Goal: Task Accomplishment & Management: Use online tool/utility

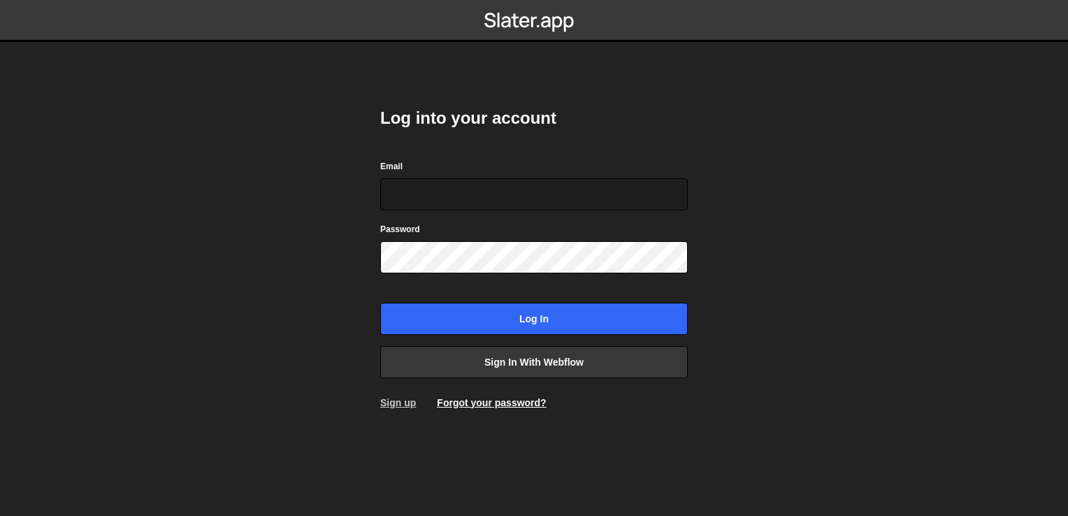
click at [404, 402] on link "Sign up" at bounding box center [398, 402] width 36 height 11
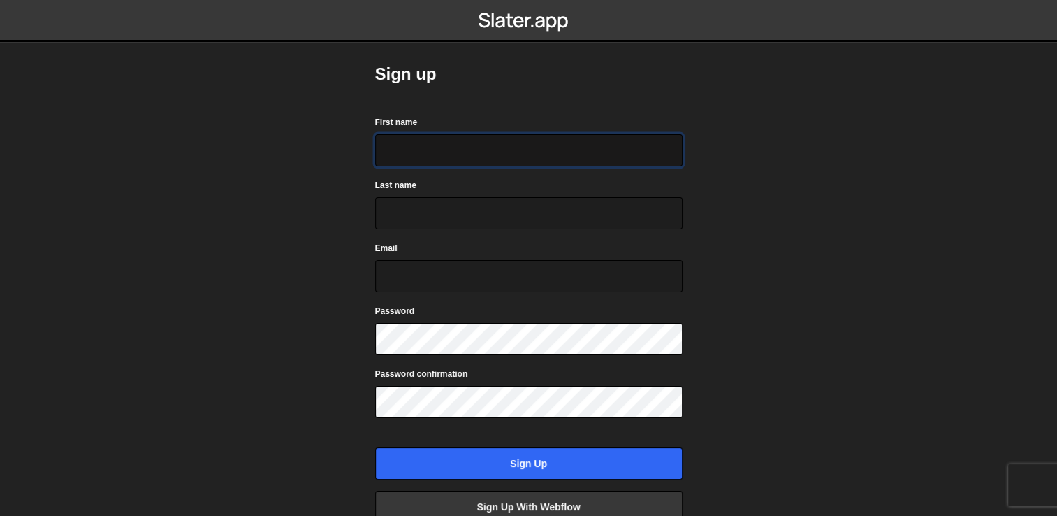
click at [493, 152] on input "First name" at bounding box center [529, 150] width 308 height 32
type input "[PERSON_NAME]"
type input "Al Hikam"
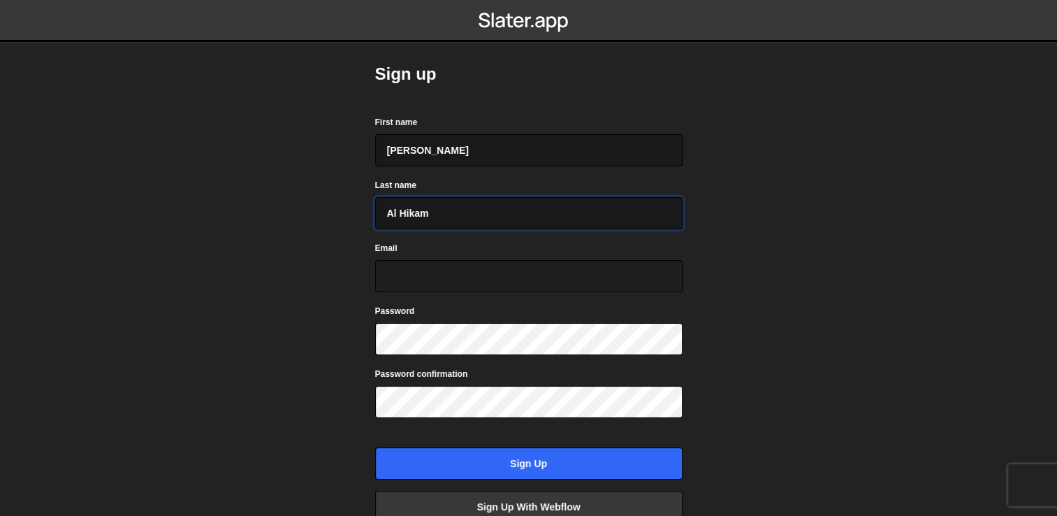
type input "[EMAIL_ADDRESS][DOMAIN_NAME]"
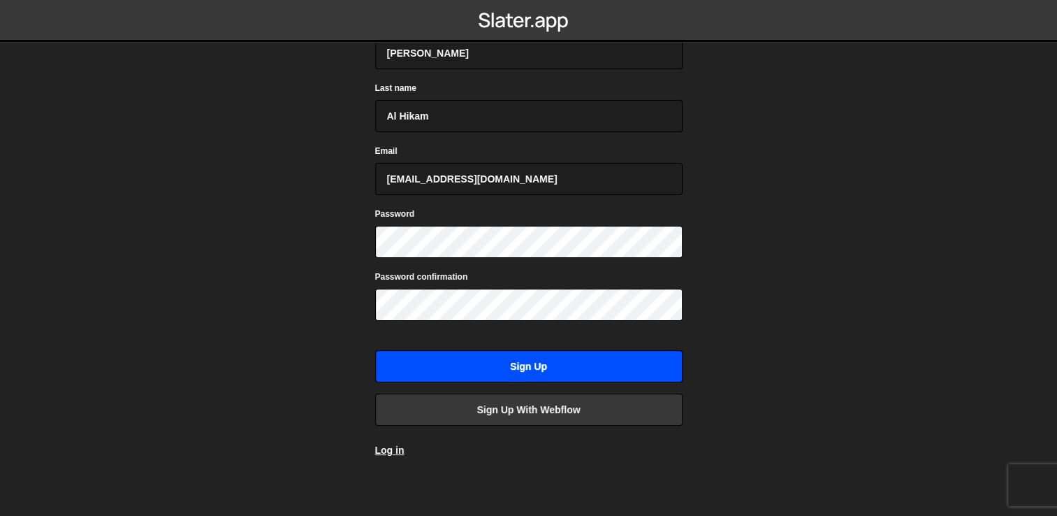
click at [547, 365] on input "Sign up" at bounding box center [529, 366] width 308 height 32
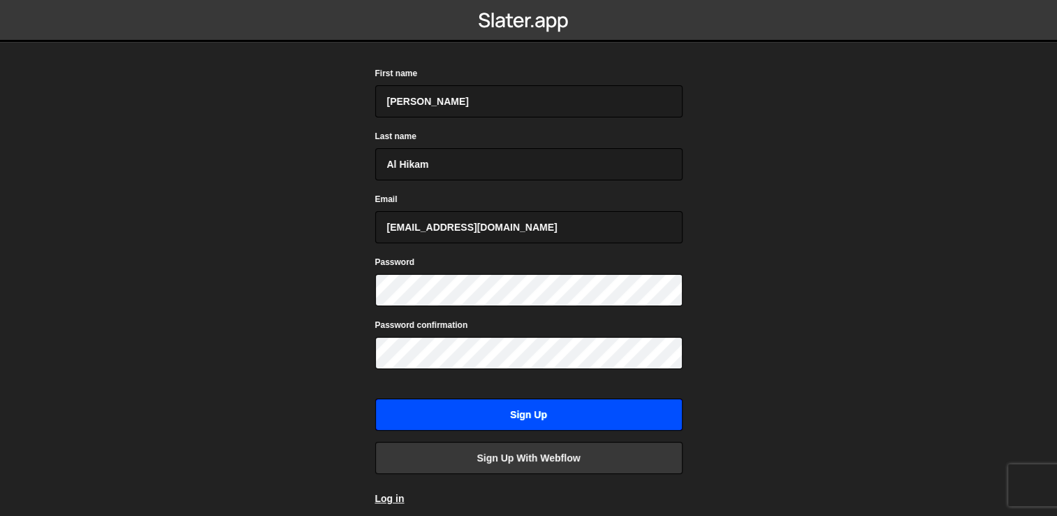
scroll to position [27, 0]
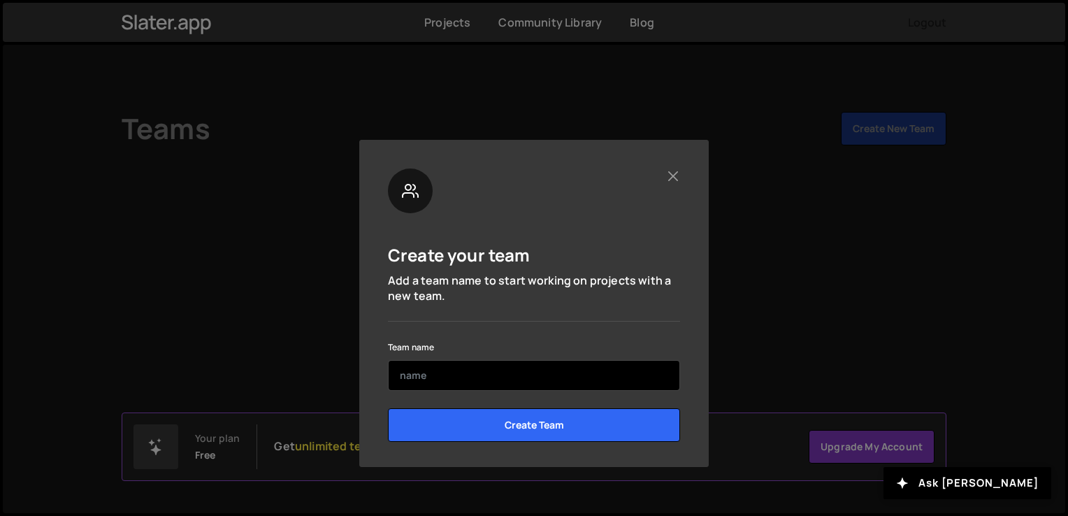
click at [559, 368] on input "text" at bounding box center [534, 375] width 292 height 31
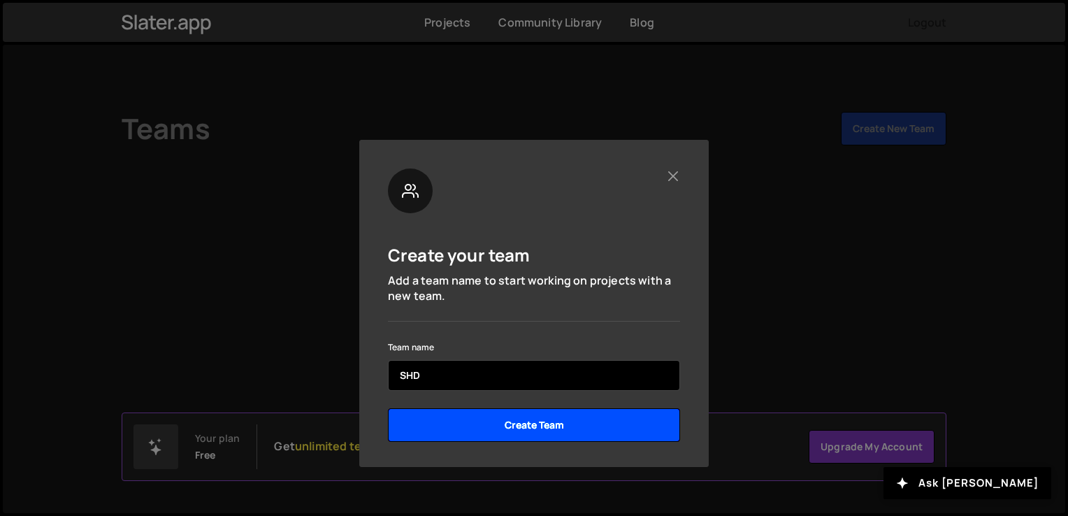
type input "SHD"
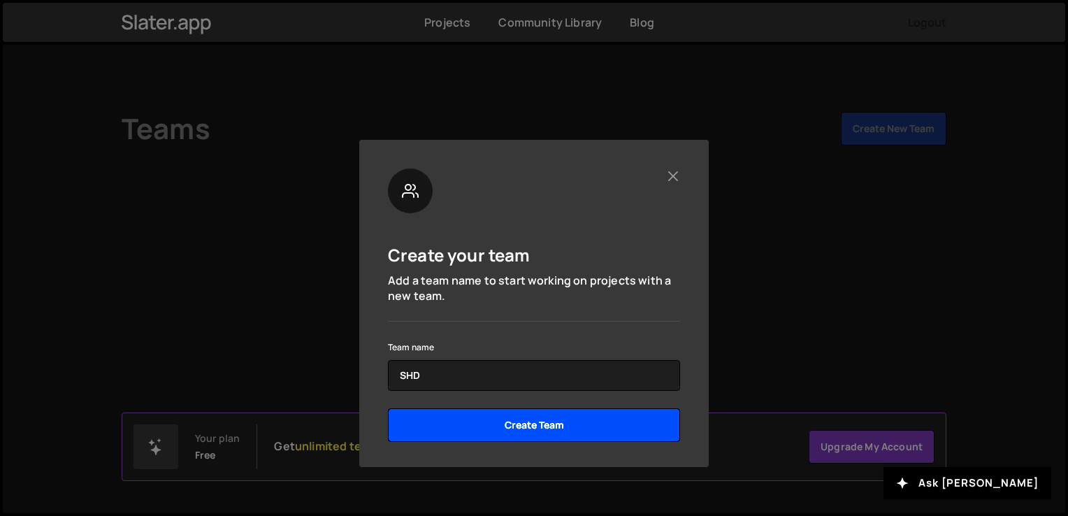
click at [561, 417] on input "Create Team" at bounding box center [534, 425] width 292 height 34
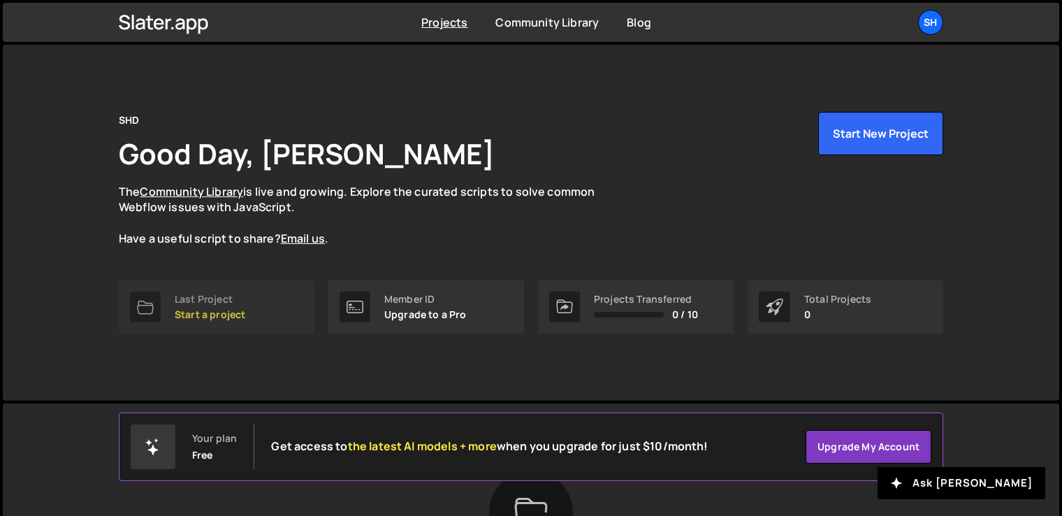
click at [219, 305] on div "Last Project Start a project" at bounding box center [210, 307] width 71 height 27
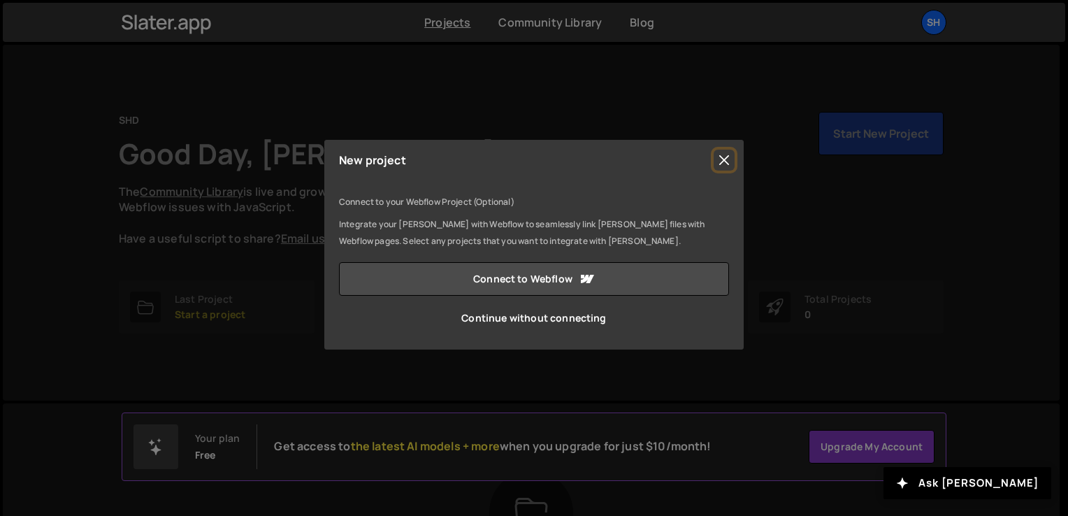
click at [726, 166] on button "Close" at bounding box center [724, 160] width 21 height 21
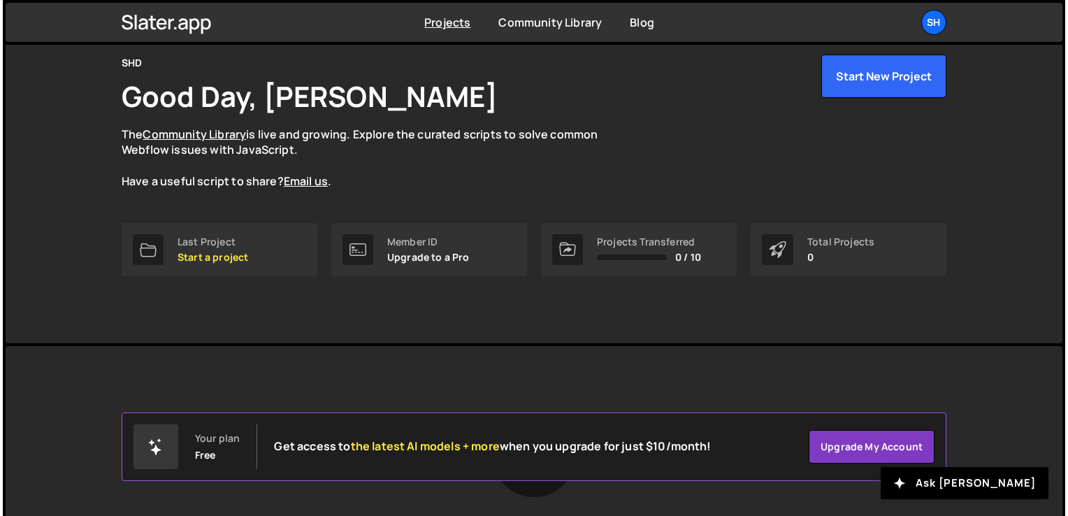
scroll to position [23, 0]
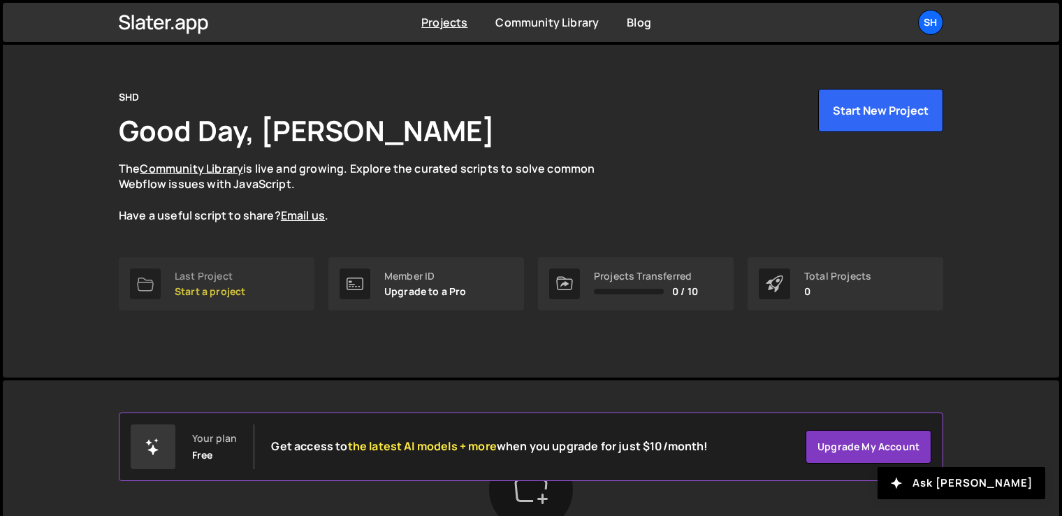
click at [223, 286] on p "Start a project" at bounding box center [210, 291] width 71 height 11
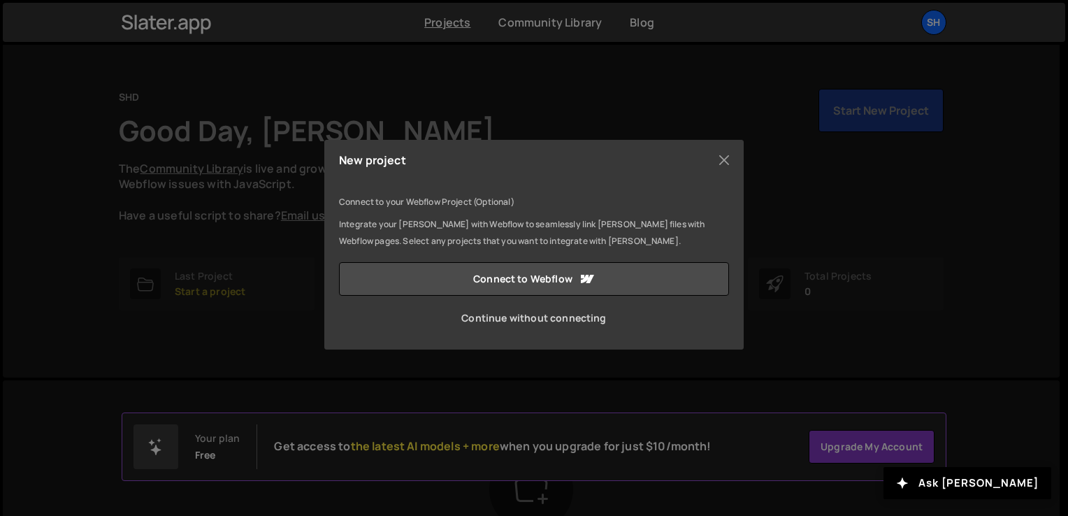
click at [563, 316] on link "Continue without connecting" at bounding box center [534, 318] width 390 height 34
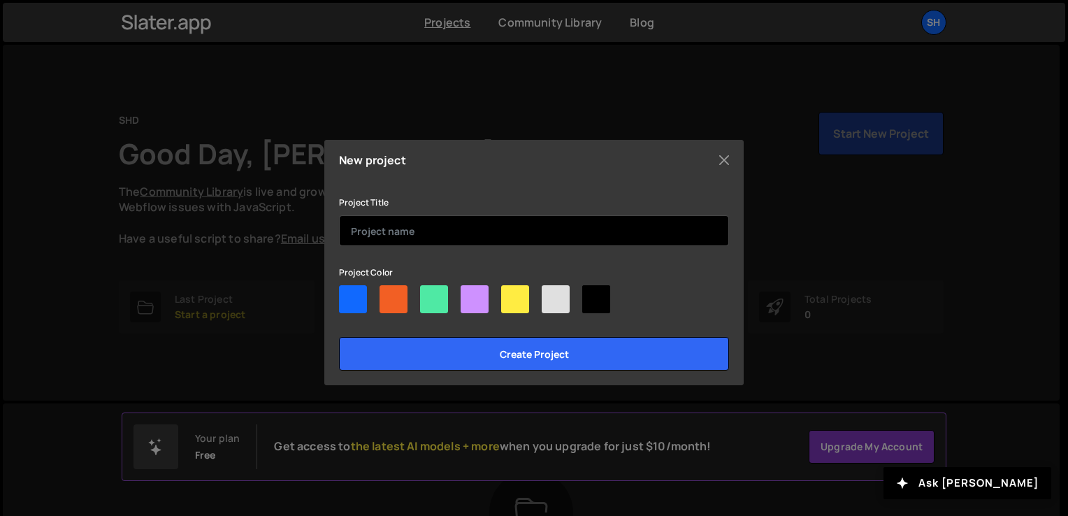
click at [506, 240] on input "text" at bounding box center [534, 230] width 390 height 31
type input "BN"
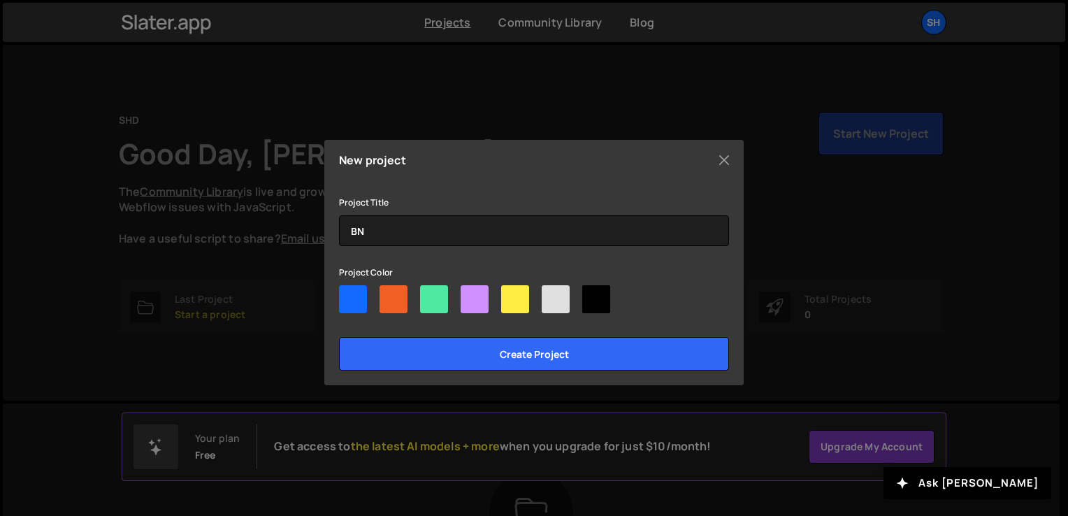
click at [352, 300] on div at bounding box center [353, 299] width 28 height 28
click at [348, 294] on input"] "radio" at bounding box center [343, 289] width 9 height 9
radio input"] "true"
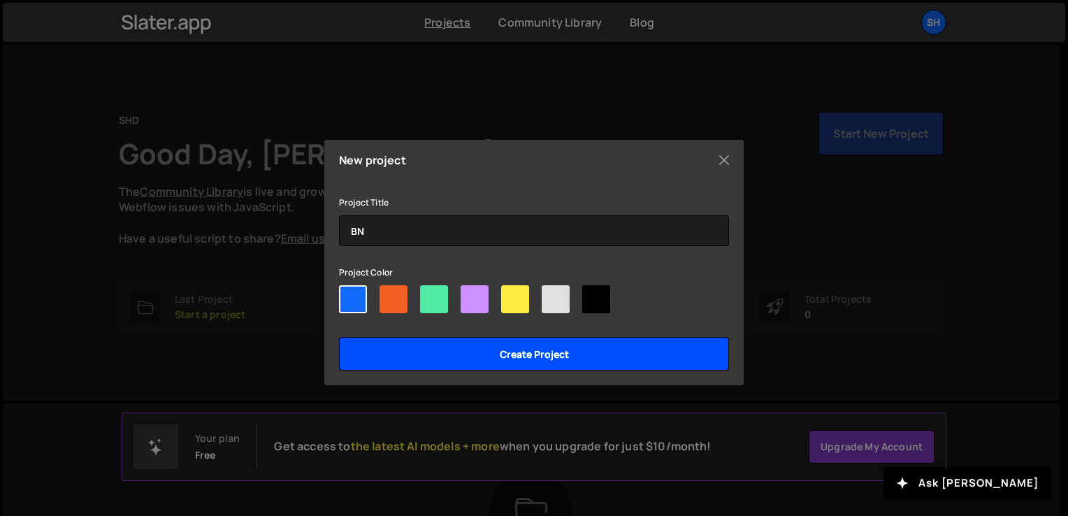
click at [515, 351] on input "Create project" at bounding box center [534, 354] width 390 height 34
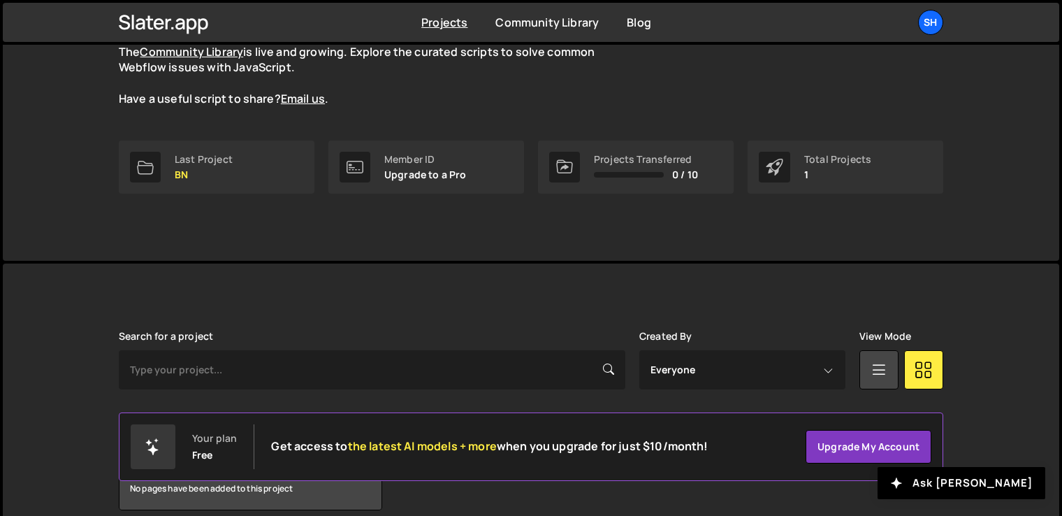
scroll to position [203, 0]
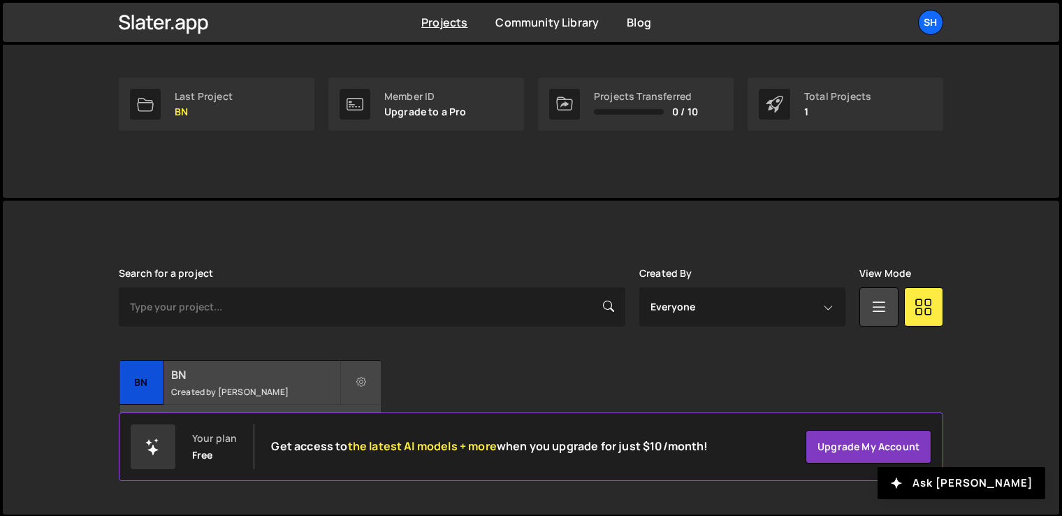
click at [263, 386] on small "Created by Naufal Muhammad Al Hikam" at bounding box center [255, 392] width 168 height 12
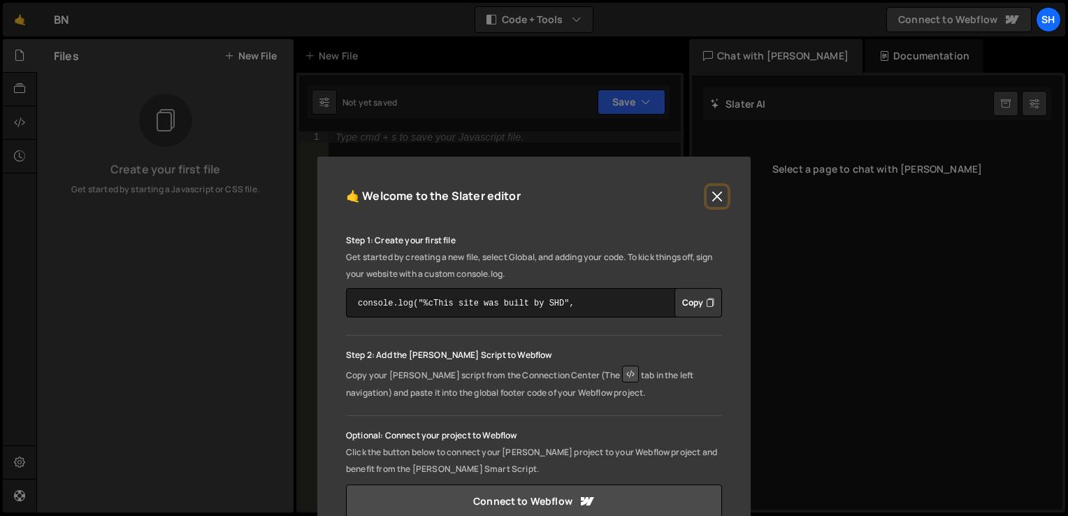
drag, startPoint x: 718, startPoint y: 194, endPoint x: 703, endPoint y: 197, distance: 15.1
click at [716, 194] on button "Close" at bounding box center [717, 196] width 21 height 21
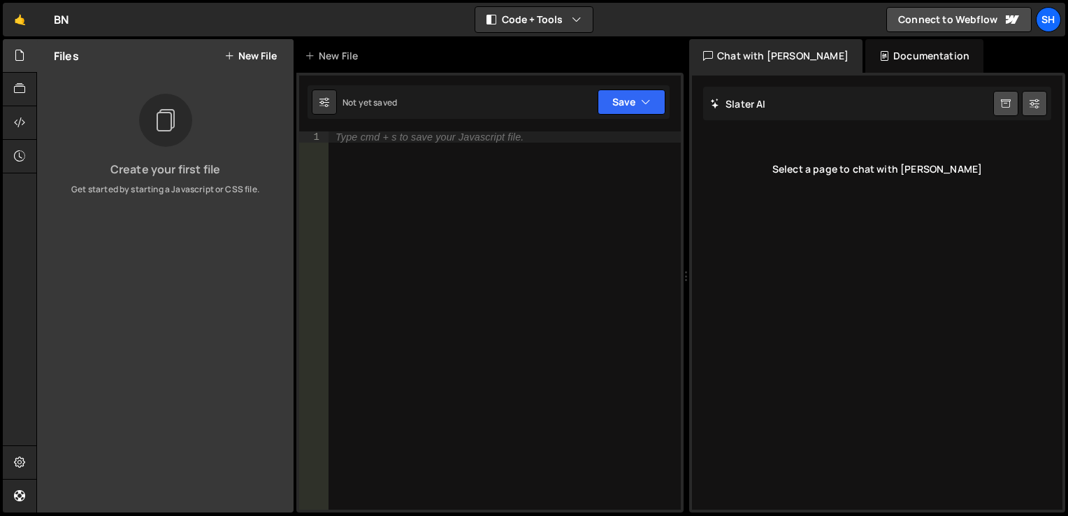
click at [97, 112] on div "Create your first file Get started by starting a Javascript or CSS file." at bounding box center [165, 145] width 256 height 102
click at [247, 56] on button "New File" at bounding box center [250, 55] width 52 height 11
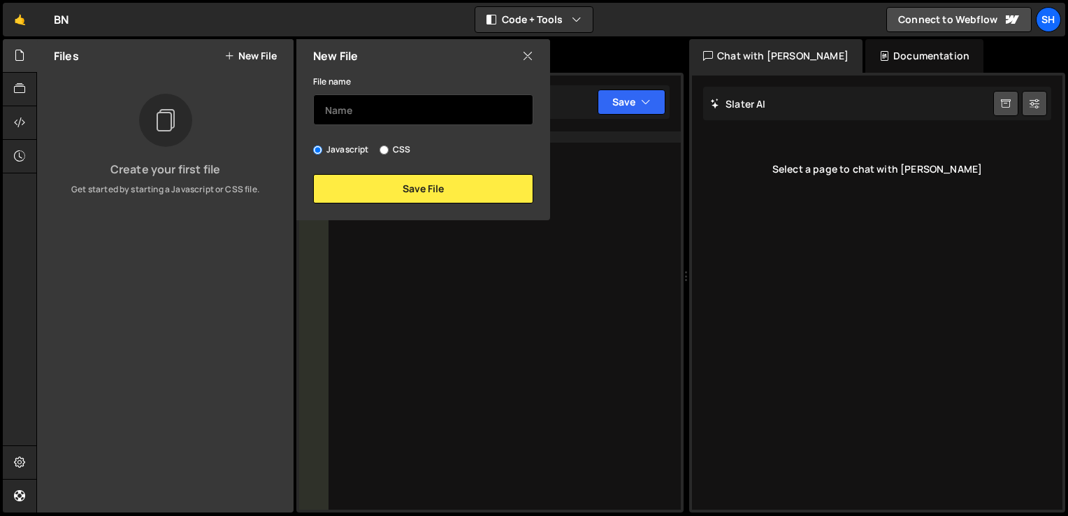
click at [403, 119] on input "text" at bounding box center [423, 109] width 220 height 31
type input "index.html"
click at [382, 152] on input "CSS" at bounding box center [383, 149] width 9 height 9
radio input "true"
click at [347, 154] on label "Javascript" at bounding box center [341, 150] width 56 height 14
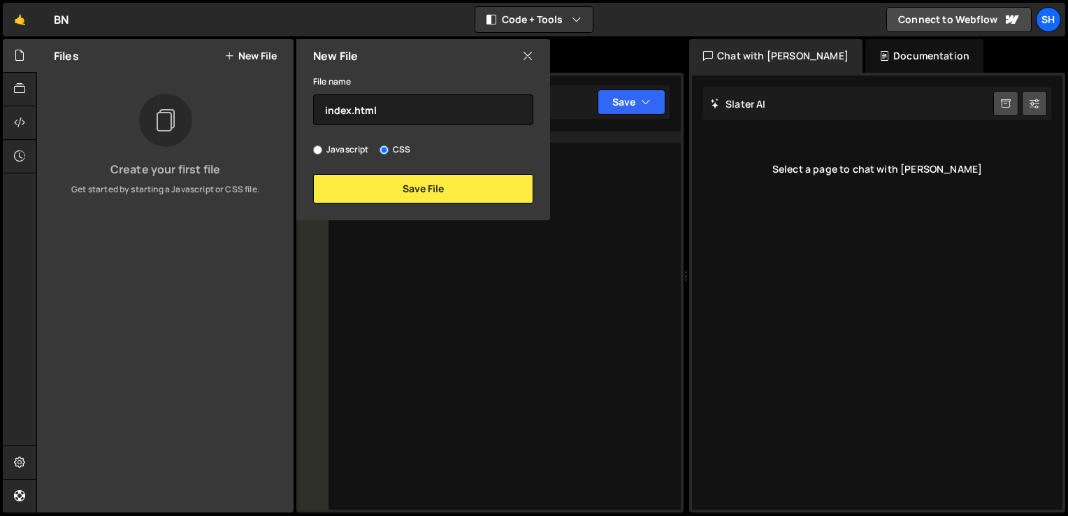
click at [322, 154] on input "Javascript" at bounding box center [317, 149] width 9 height 9
radio input "true"
click at [397, 145] on label "CSS" at bounding box center [394, 150] width 31 height 14
click at [389, 145] on input "CSS" at bounding box center [383, 149] width 9 height 9
radio input "true"
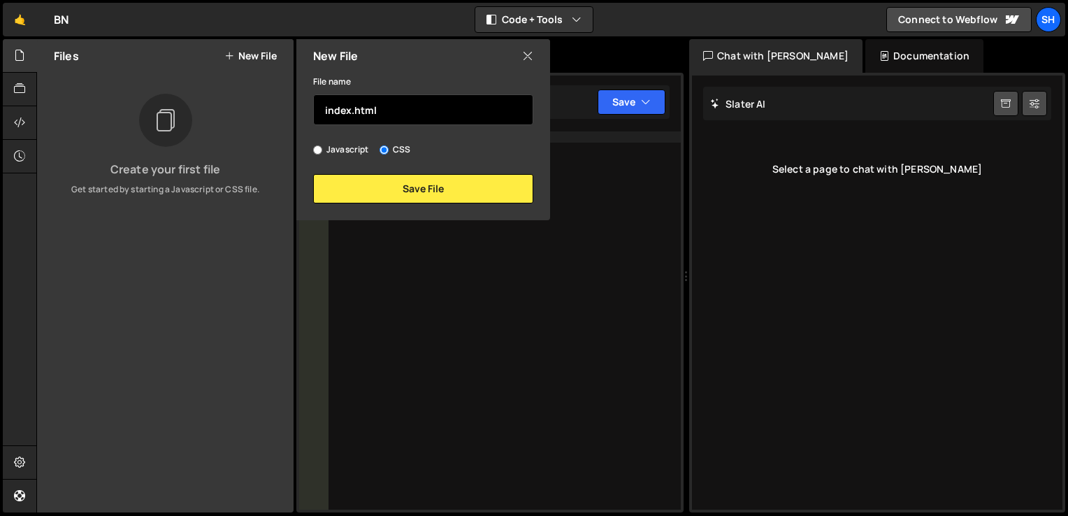
click at [447, 110] on input "index.html" at bounding box center [423, 109] width 220 height 31
click at [376, 147] on div "Javascript CSS" at bounding box center [423, 150] width 220 height 14
click at [329, 152] on label "Javascript" at bounding box center [341, 150] width 56 height 14
click at [322, 152] on input "Javascript" at bounding box center [317, 149] width 9 height 9
radio input "true"
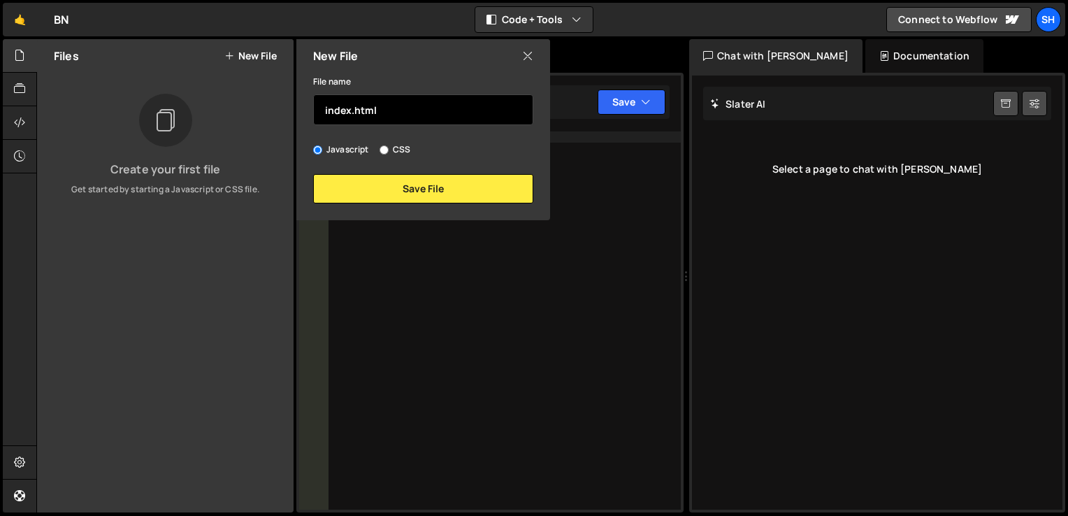
click at [412, 111] on input "index.html" at bounding box center [423, 109] width 220 height 31
click at [400, 149] on label "CSS" at bounding box center [394, 150] width 31 height 14
click at [389, 149] on input "CSS" at bounding box center [383, 149] width 9 height 9
radio input "true"
click at [400, 144] on label "CSS" at bounding box center [394, 150] width 31 height 14
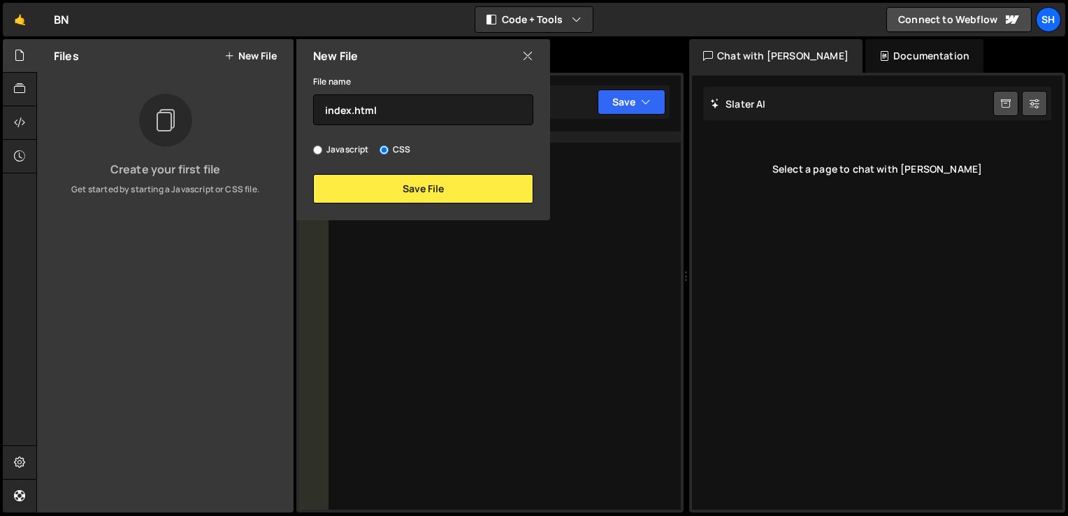
click at [389, 145] on input "CSS" at bounding box center [383, 149] width 9 height 9
click at [530, 66] on div "New File" at bounding box center [423, 56] width 254 height 34
click at [530, 61] on icon at bounding box center [527, 55] width 11 height 15
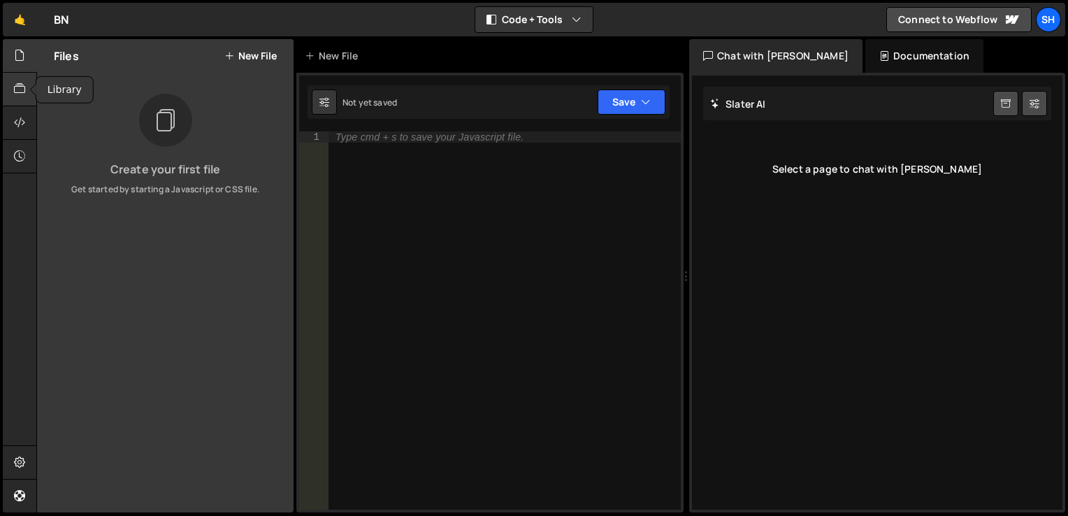
click at [25, 96] on div at bounding box center [20, 90] width 34 height 34
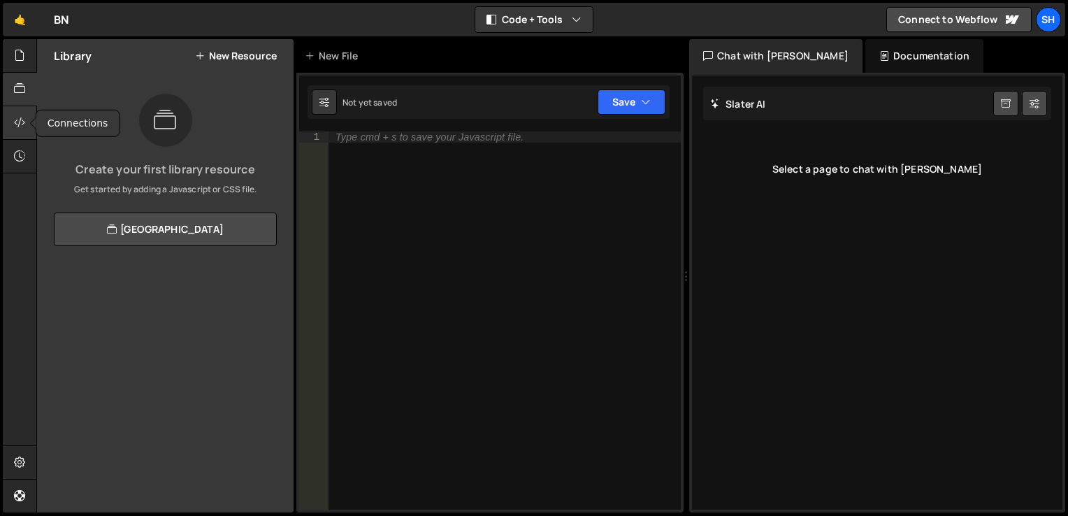
click at [20, 122] on icon at bounding box center [19, 122] width 11 height 15
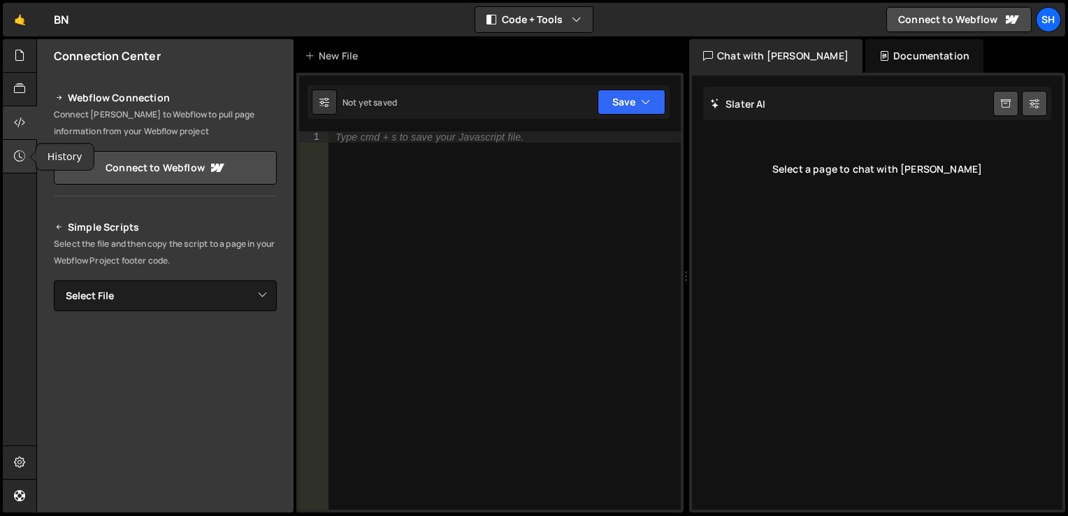
click at [20, 157] on icon at bounding box center [19, 155] width 11 height 15
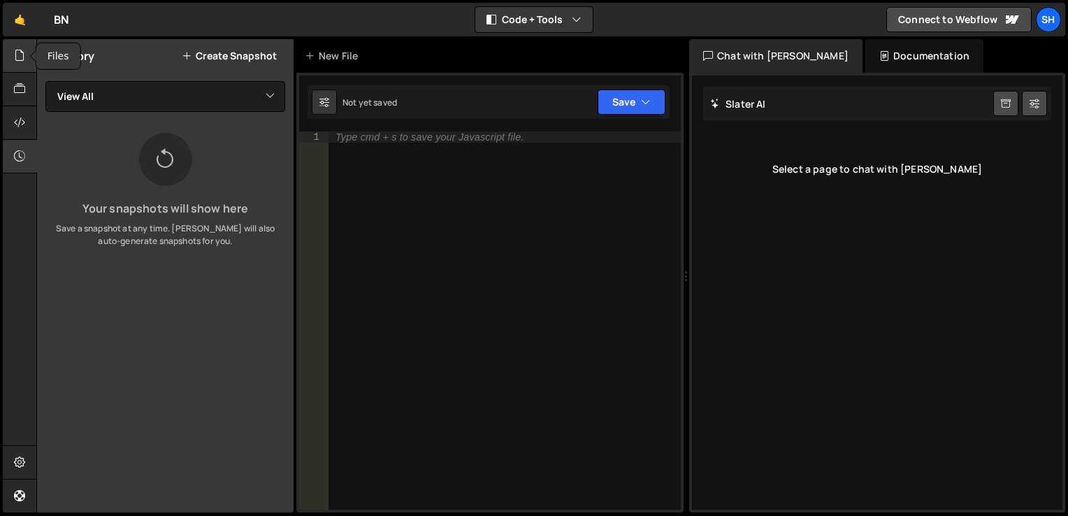
click at [15, 68] on div at bounding box center [20, 56] width 34 height 34
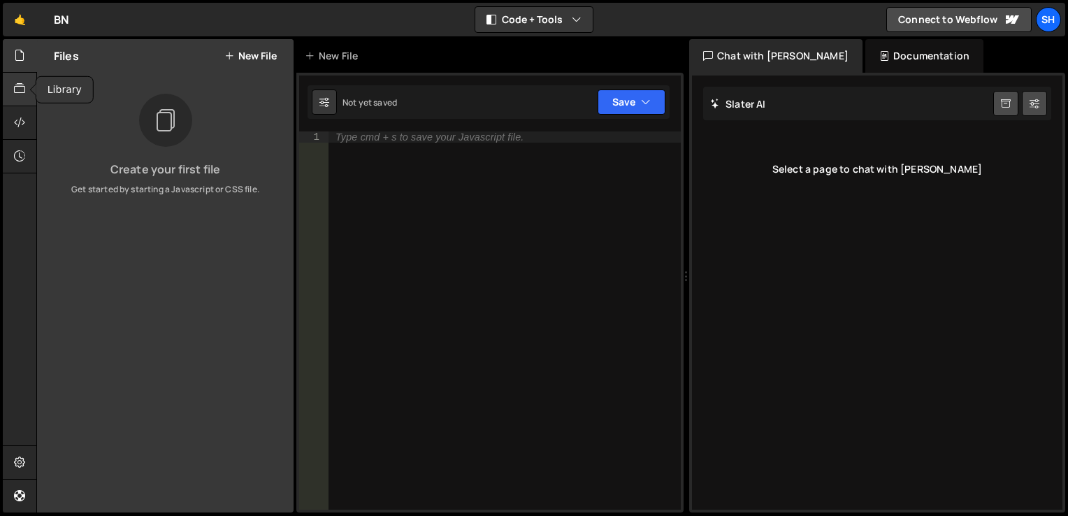
click at [16, 97] on div at bounding box center [20, 90] width 34 height 34
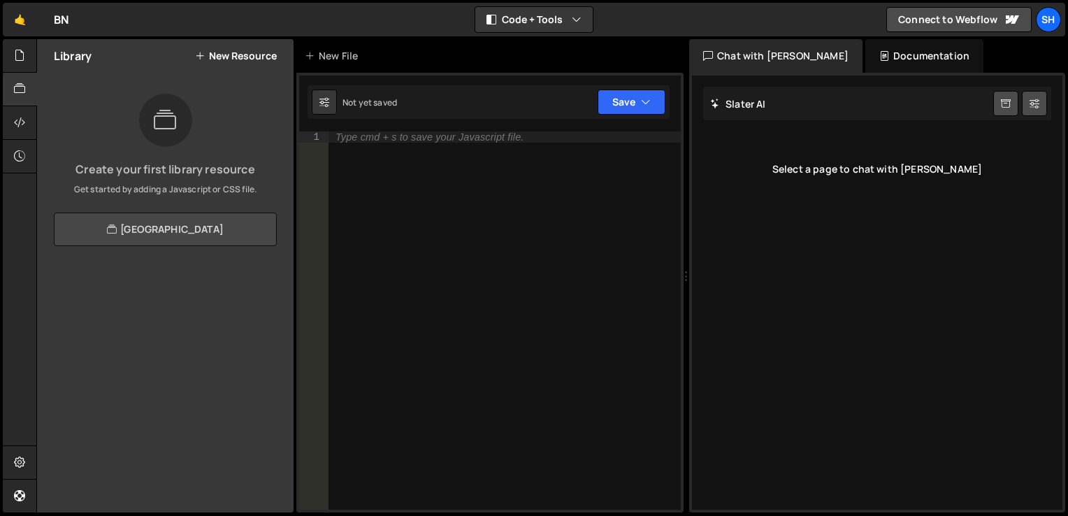
click at [171, 221] on link "View Community Library" at bounding box center [165, 229] width 223 height 34
click at [22, 112] on div at bounding box center [20, 123] width 34 height 34
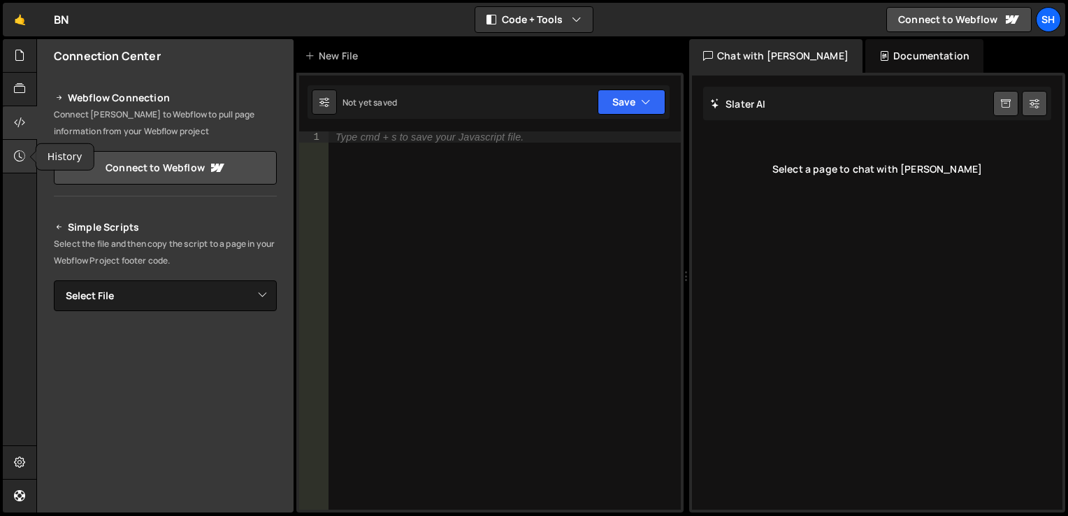
click at [14, 151] on icon at bounding box center [19, 155] width 11 height 15
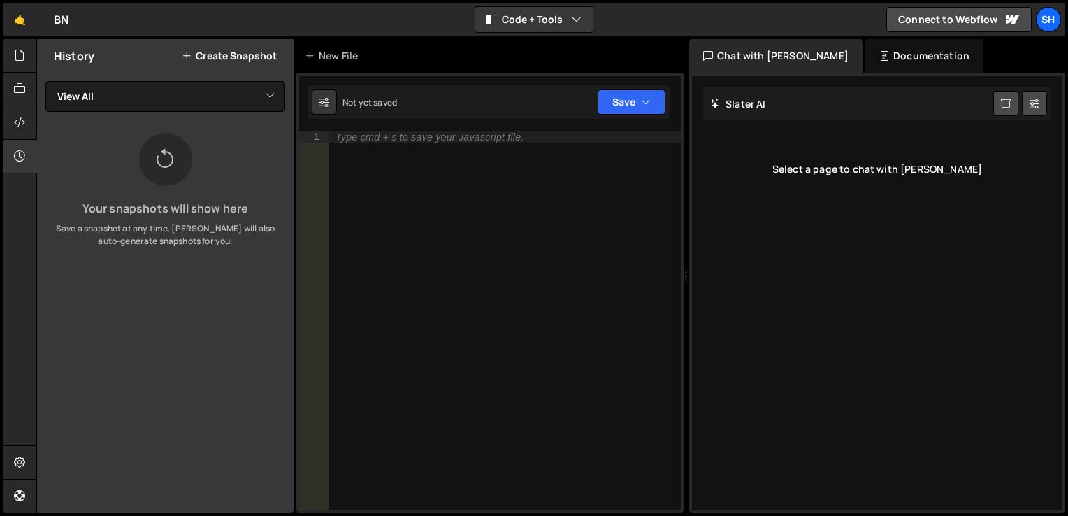
click at [33, 38] on div "Hold on a sec... Are you certain you wish to leave this page? Any changes you'v…" at bounding box center [534, 258] width 1068 height 516
click at [28, 52] on div at bounding box center [20, 56] width 34 height 34
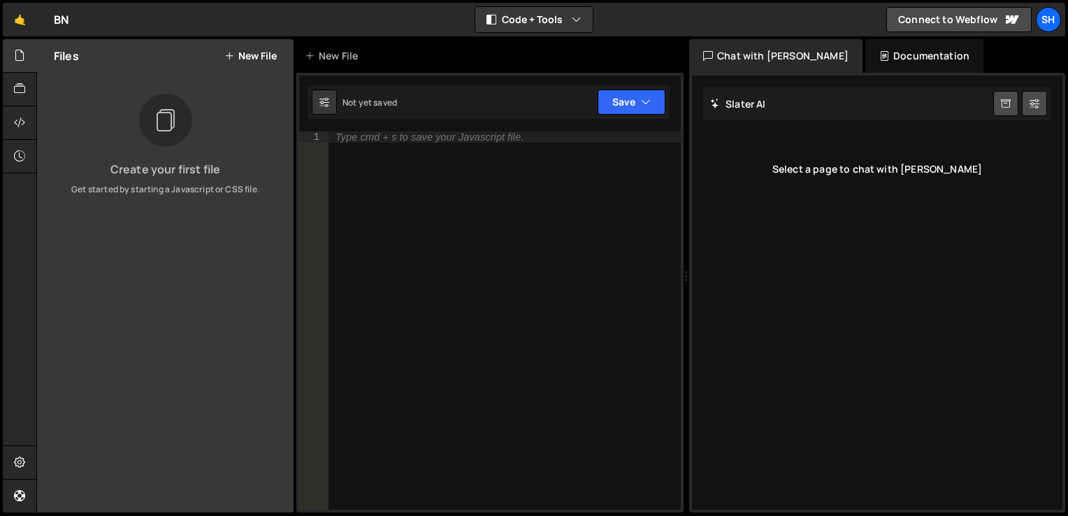
click at [138, 145] on div "Create your first file Get started by starting a Javascript or CSS file." at bounding box center [165, 145] width 256 height 102
drag, startPoint x: 138, startPoint y: 145, endPoint x: 113, endPoint y: 167, distance: 33.7
click at [113, 167] on h3 "Create your first file" at bounding box center [165, 169] width 234 height 11
click at [482, 147] on div "Type cmd + s to save your Javascript file." at bounding box center [504, 331] width 352 height 400
click at [503, 115] on div "Not yet saved Upgrade to Edit Save Save to Staging S Not saved S G" at bounding box center [489, 102] width 362 height 34
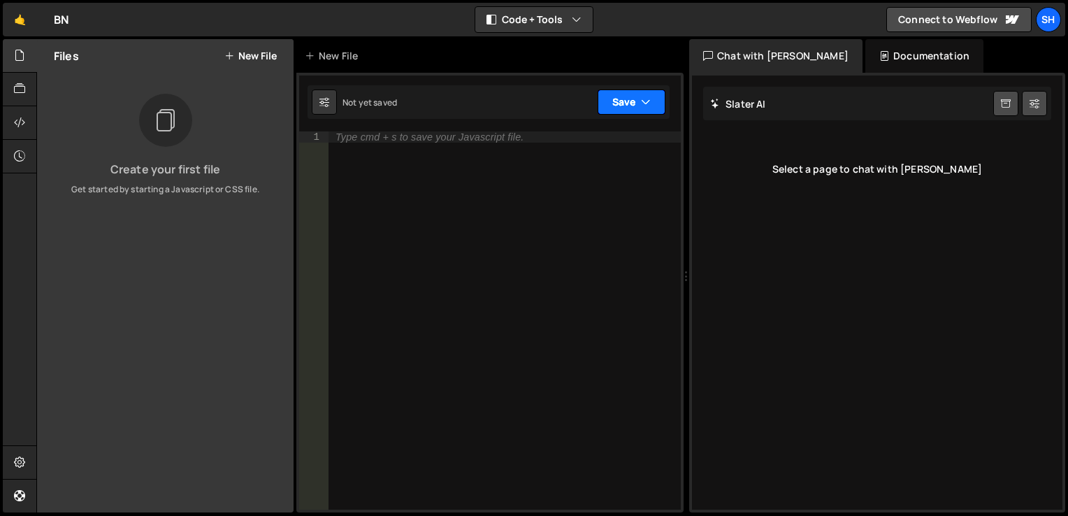
click at [632, 103] on button "Save" at bounding box center [632, 101] width 68 height 25
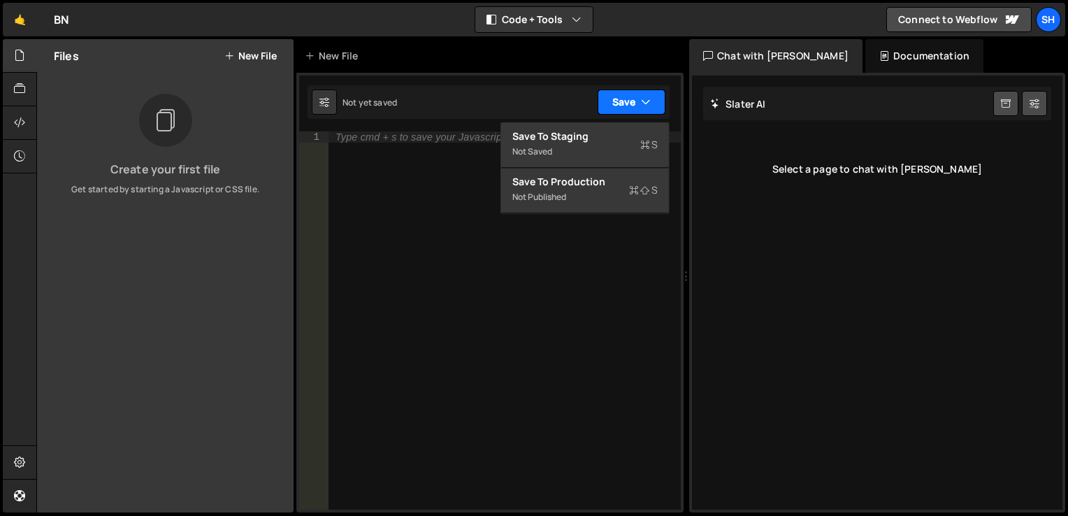
click at [657, 97] on button "Save" at bounding box center [632, 101] width 68 height 25
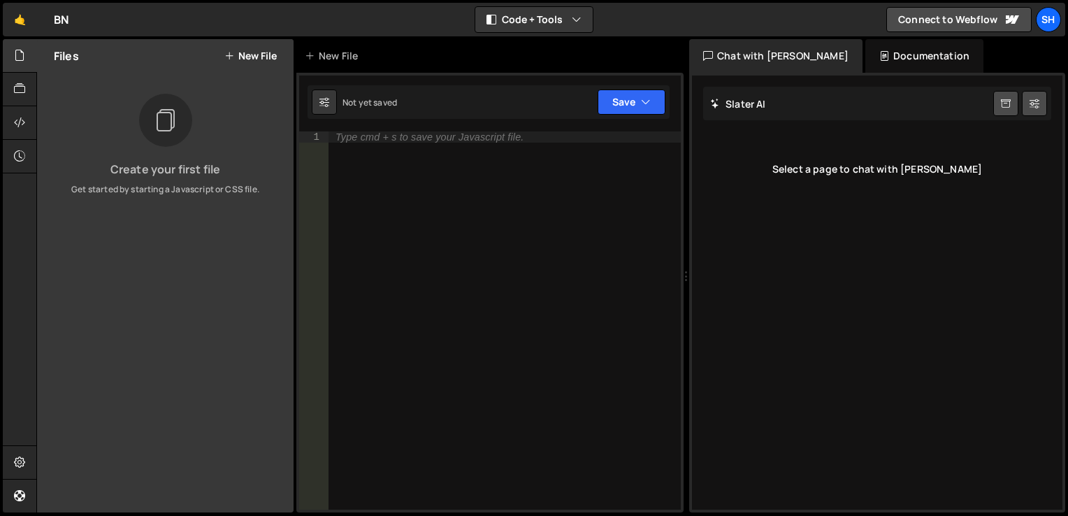
click at [771, 107] on div "Slater AI Start new chat" at bounding box center [877, 104] width 348 height 34
click at [975, 172] on div "Select a page to chat with Slater" at bounding box center [877, 169] width 348 height 56
click at [762, 117] on div "Slater AI Start new chat" at bounding box center [877, 104] width 348 height 34
click at [763, 60] on div "Chat with Slater AI" at bounding box center [775, 56] width 173 height 34
click at [1055, 20] on div "SH" at bounding box center [1048, 19] width 25 height 25
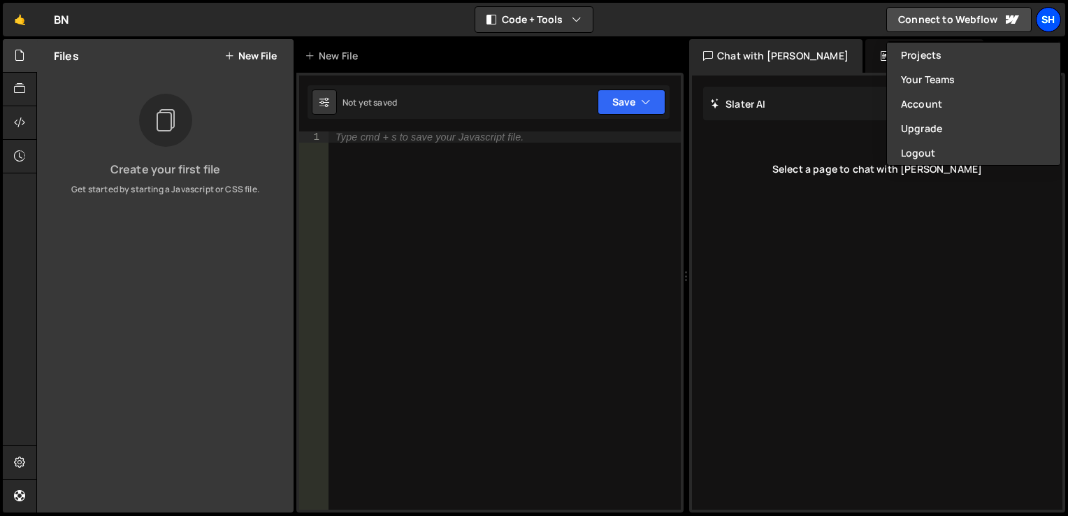
click at [1055, 20] on div "SH" at bounding box center [1048, 19] width 25 height 25
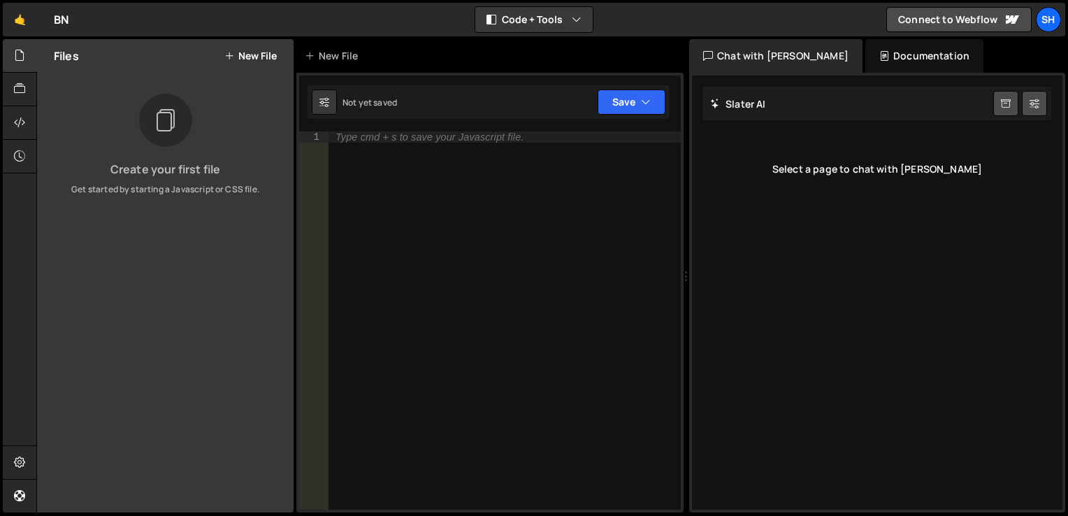
click at [922, 99] on div "Slater AI Start new chat" at bounding box center [877, 104] width 348 height 34
click at [1039, 99] on icon at bounding box center [1034, 103] width 10 height 14
select select "chat"
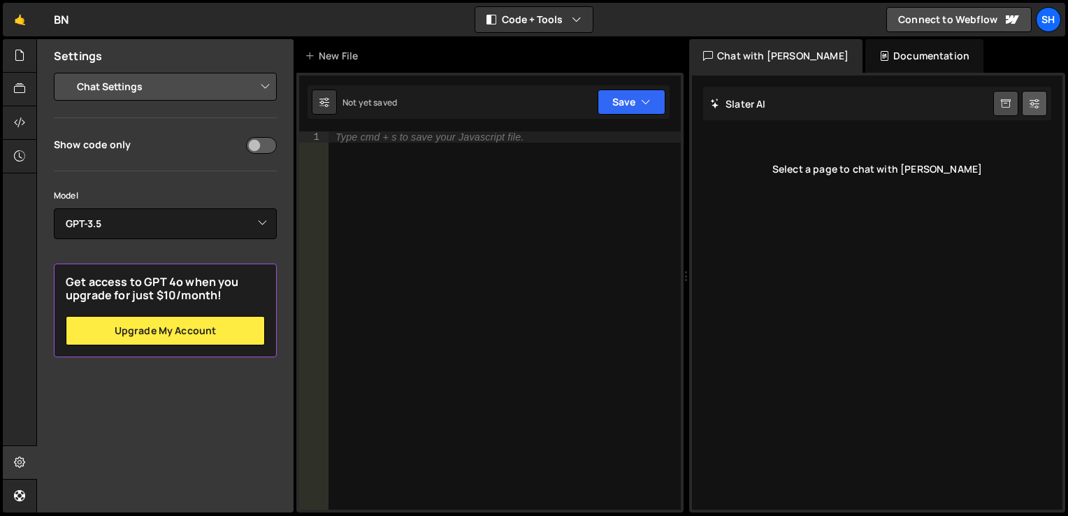
click at [1039, 99] on icon at bounding box center [1034, 103] width 10 height 14
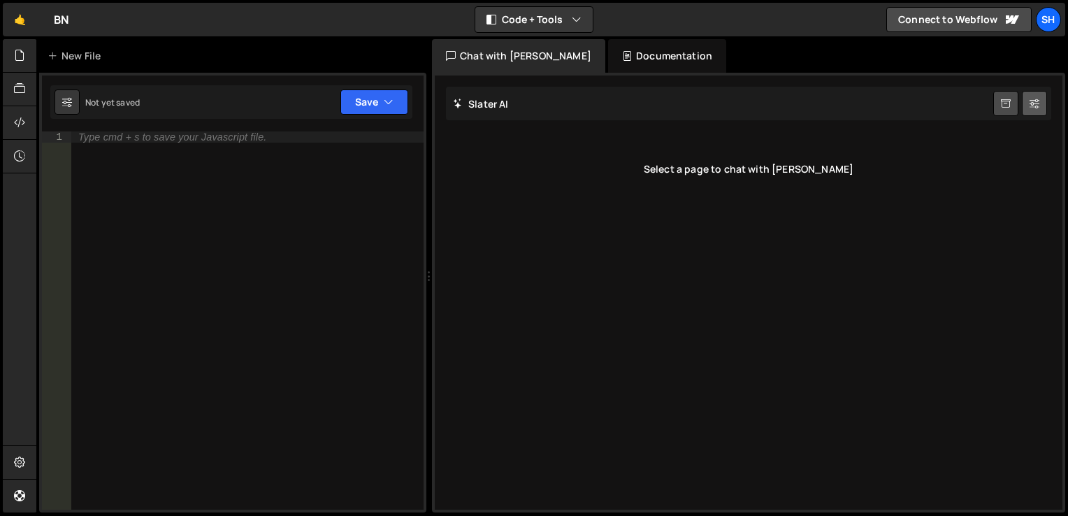
click at [1028, 100] on button at bounding box center [1034, 103] width 25 height 25
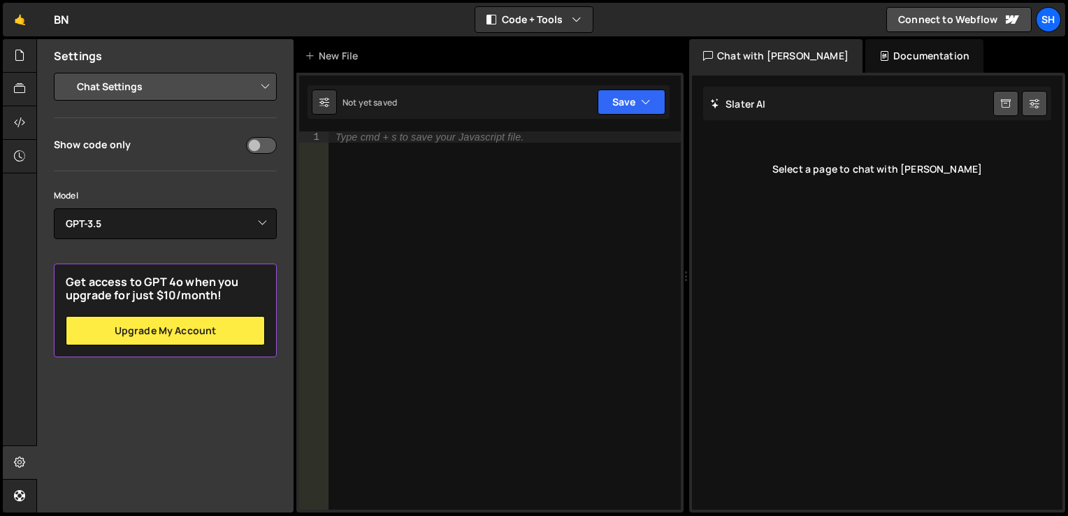
click at [195, 94] on select "Project Settings Code Editor Settings Chat Settings" at bounding box center [168, 86] width 205 height 31
click at [196, 94] on select "Project Settings Code Editor Settings Chat Settings" at bounding box center [168, 86] width 205 height 31
click at [271, 145] on input "checkbox" at bounding box center [261, 145] width 31 height 17
click at [258, 150] on input "checkbox" at bounding box center [261, 145] width 31 height 17
checkbox input "false"
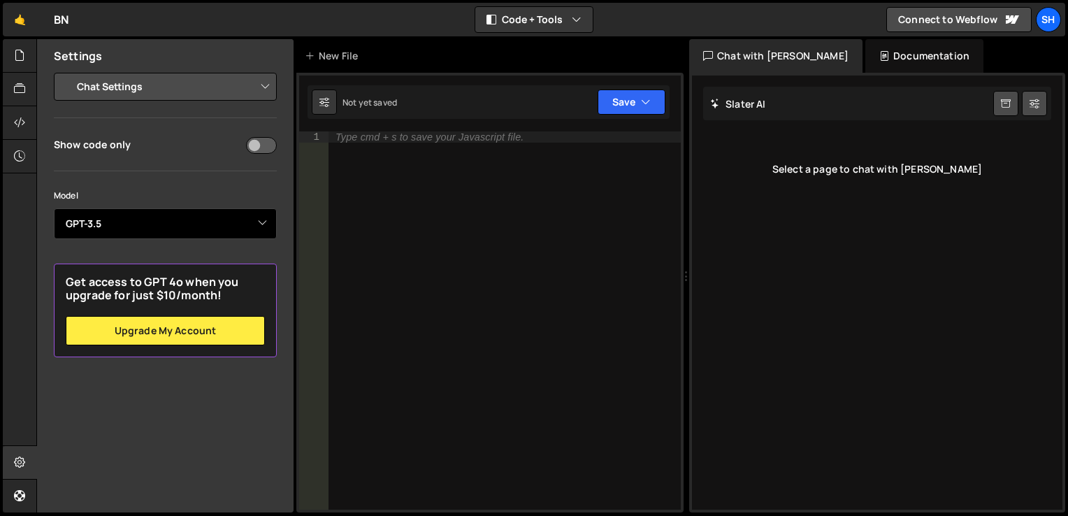
click at [233, 231] on select "Select Model GPT-3.5 GPT-4o mini GPT-4o (Pro) GPT-4.1 (Pro)" at bounding box center [165, 223] width 223 height 31
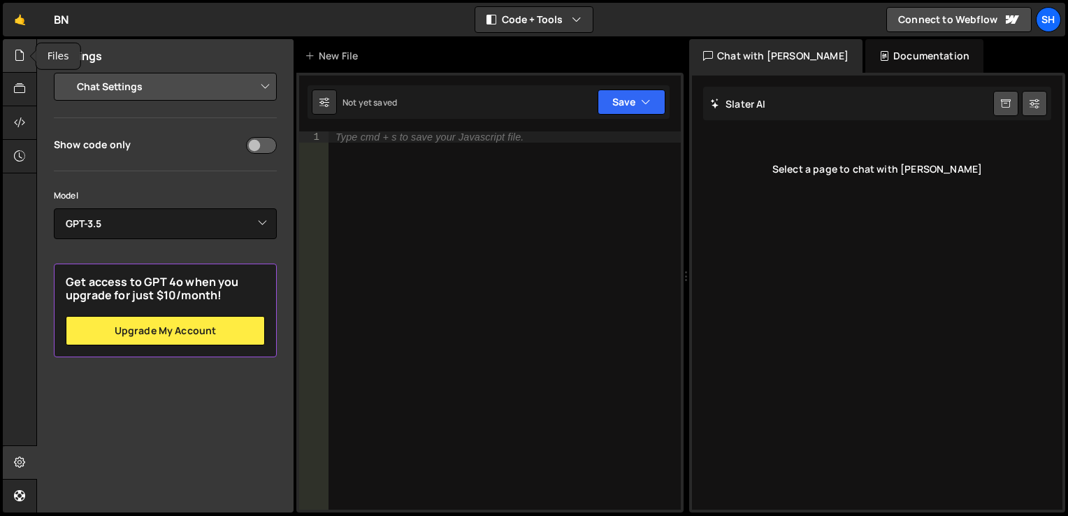
click at [23, 52] on icon at bounding box center [19, 55] width 11 height 15
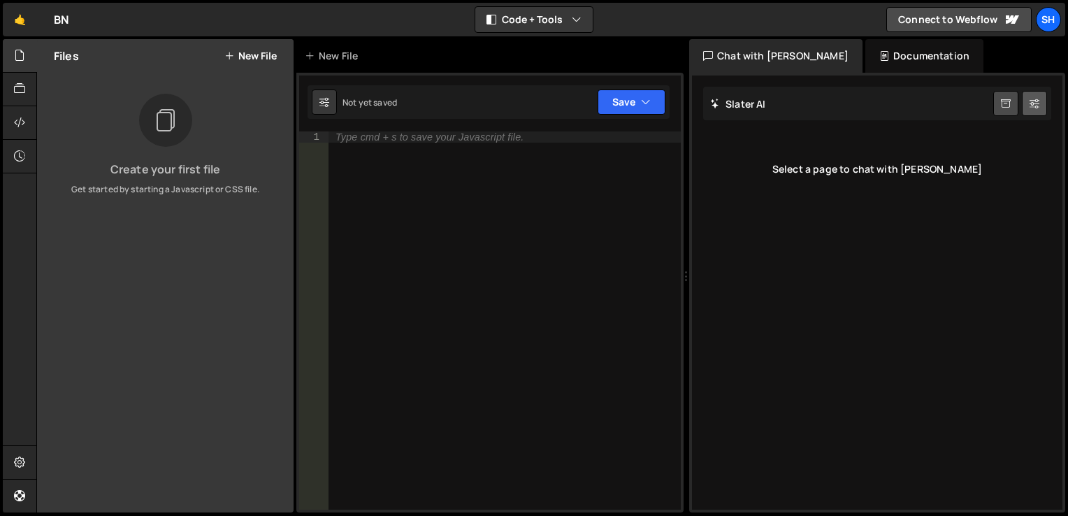
click at [1027, 106] on button at bounding box center [1034, 103] width 25 height 25
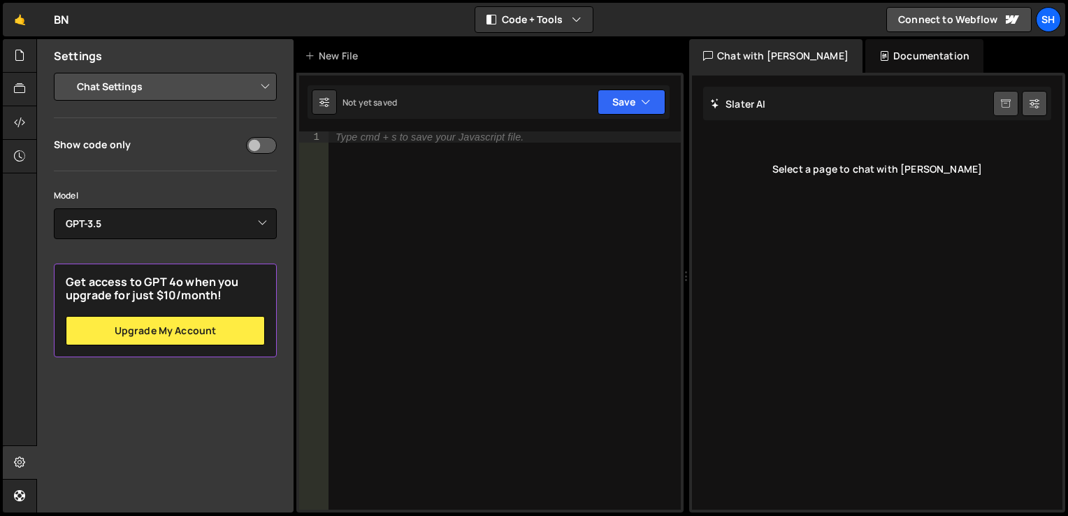
click at [1008, 108] on icon at bounding box center [1006, 103] width 10 height 13
click at [398, 187] on div "Type cmd + s to save your Javascript file." at bounding box center [504, 331] width 352 height 400
type textarea "<"
type textarea "+"
click at [556, 18] on button "Code + Tools" at bounding box center [533, 19] width 117 height 25
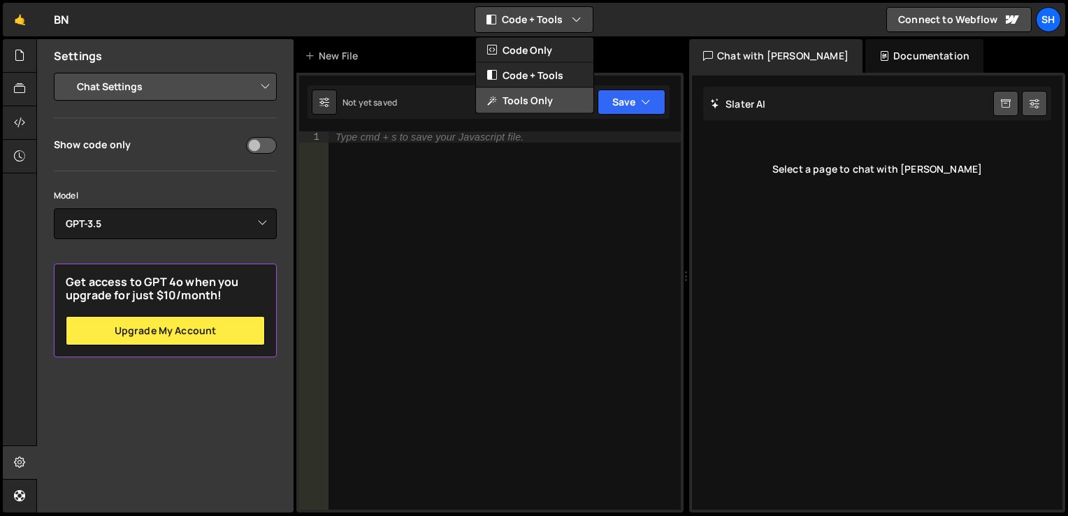
click at [537, 97] on button "Tools Only" at bounding box center [534, 100] width 117 height 25
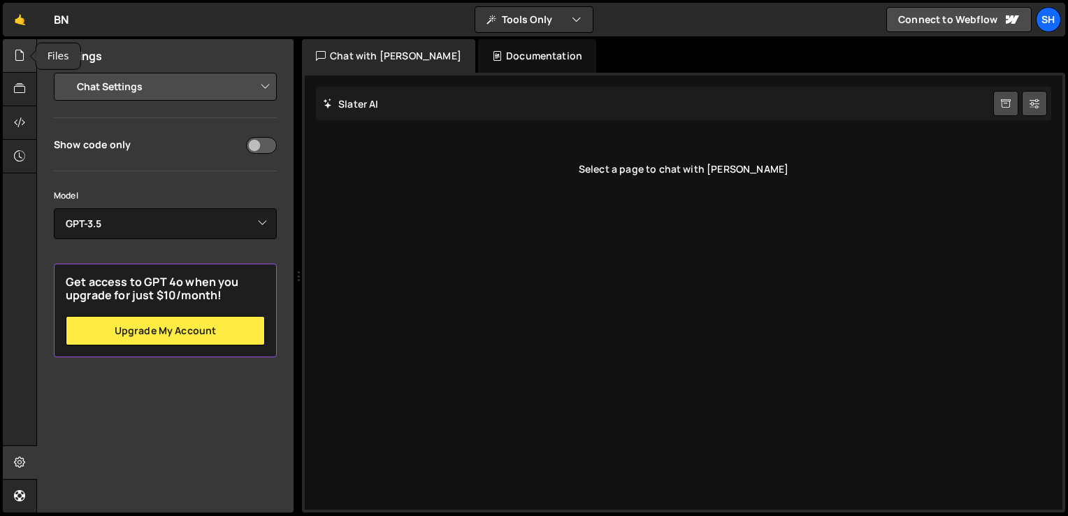
click at [27, 68] on div at bounding box center [20, 56] width 34 height 34
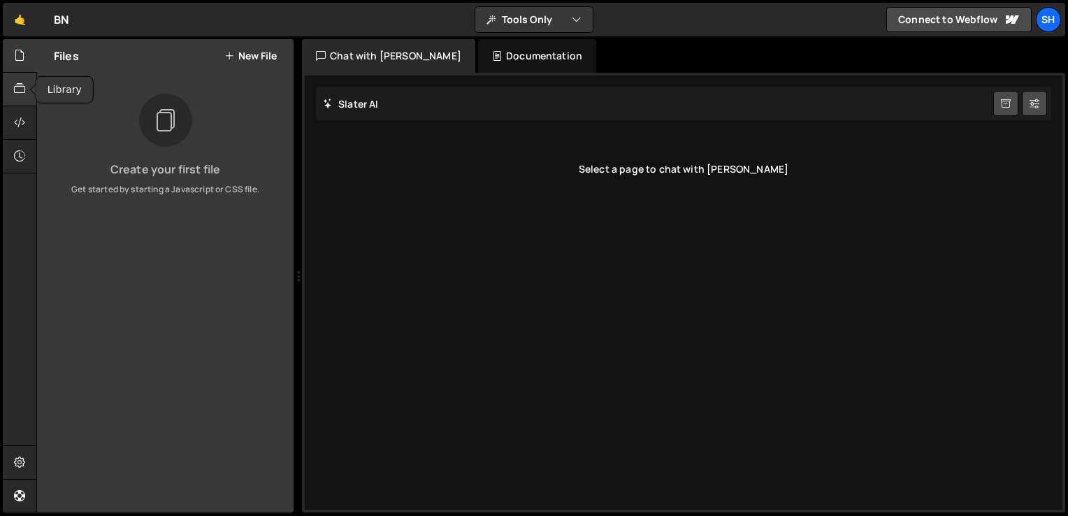
click at [22, 83] on icon at bounding box center [19, 88] width 11 height 15
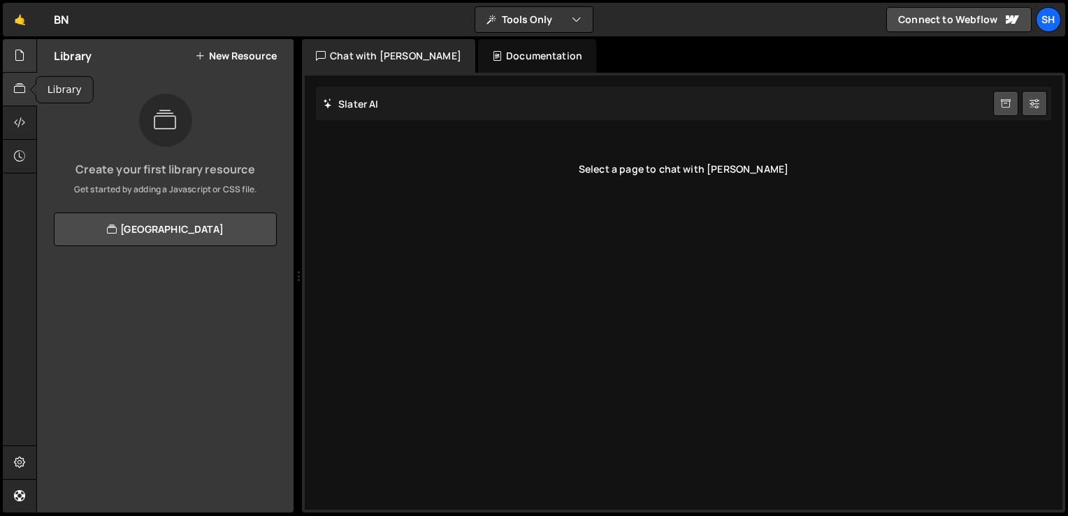
click at [17, 64] on div at bounding box center [20, 56] width 34 height 34
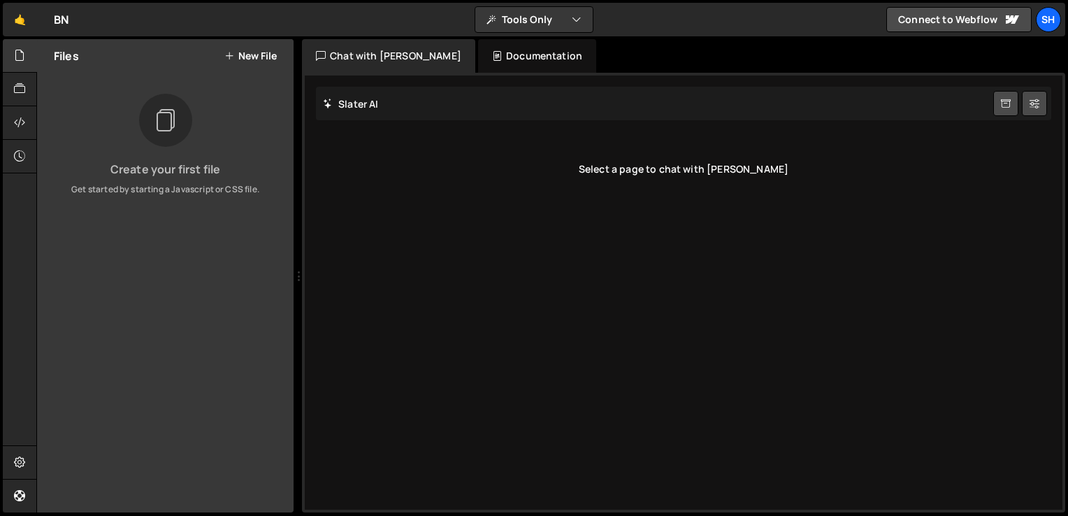
click at [135, 130] on div "Create your first file Get started by starting a Javascript or CSS file." at bounding box center [165, 145] width 256 height 102
click at [250, 57] on button "New File" at bounding box center [250, 55] width 52 height 11
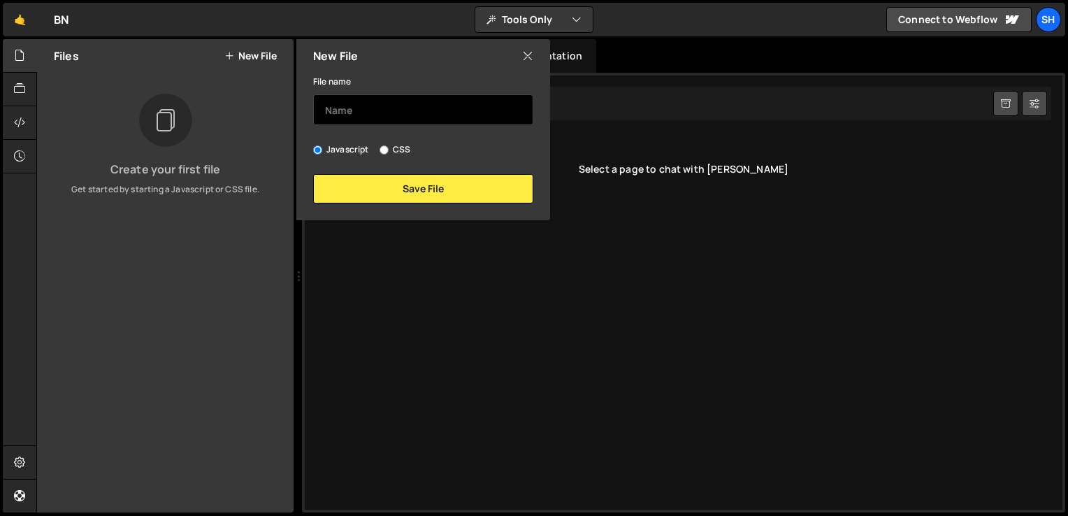
click at [356, 106] on input "text" at bounding box center [423, 109] width 220 height 31
type input "index"
click at [357, 106] on input "index" at bounding box center [423, 109] width 220 height 31
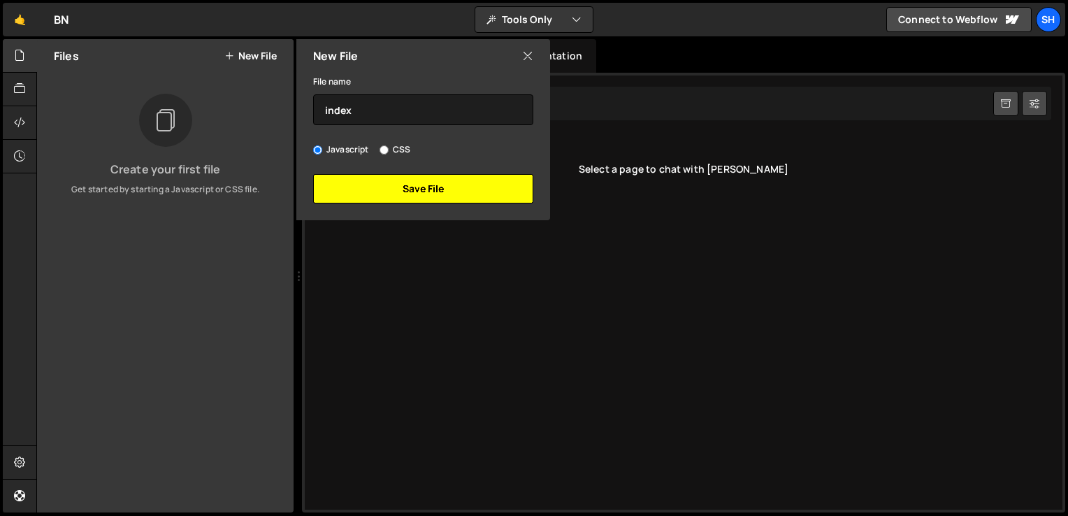
click at [386, 200] on button "Save File" at bounding box center [423, 188] width 220 height 29
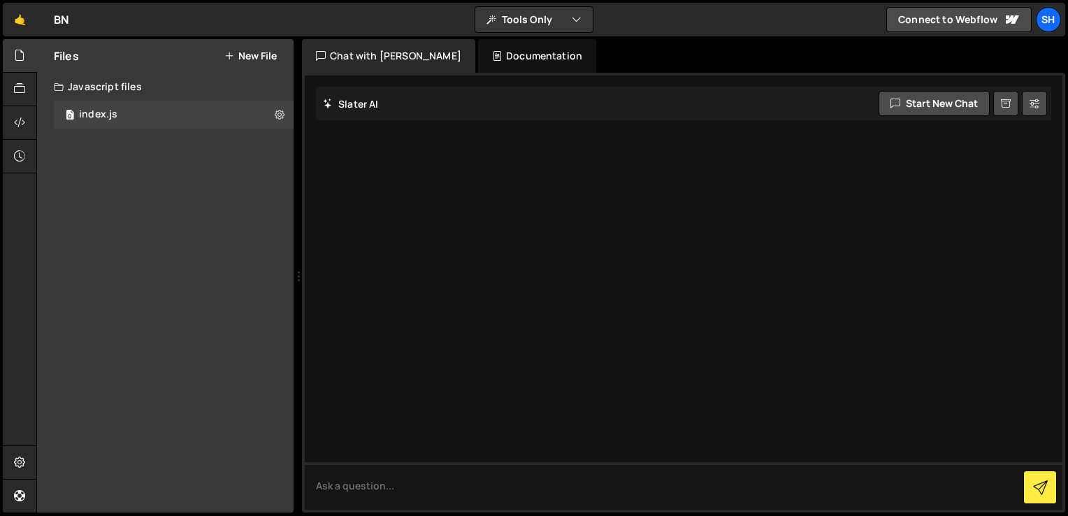
click at [386, 189] on div "Slater AI Start new chat Select a page to chat with Slater" at bounding box center [684, 292] width 758 height 434
click at [943, 108] on button "Start new chat" at bounding box center [933, 103] width 111 height 25
click at [463, 479] on textarea at bounding box center [684, 486] width 758 height 48
type textarea "H"
type textarea "create demo index to display"
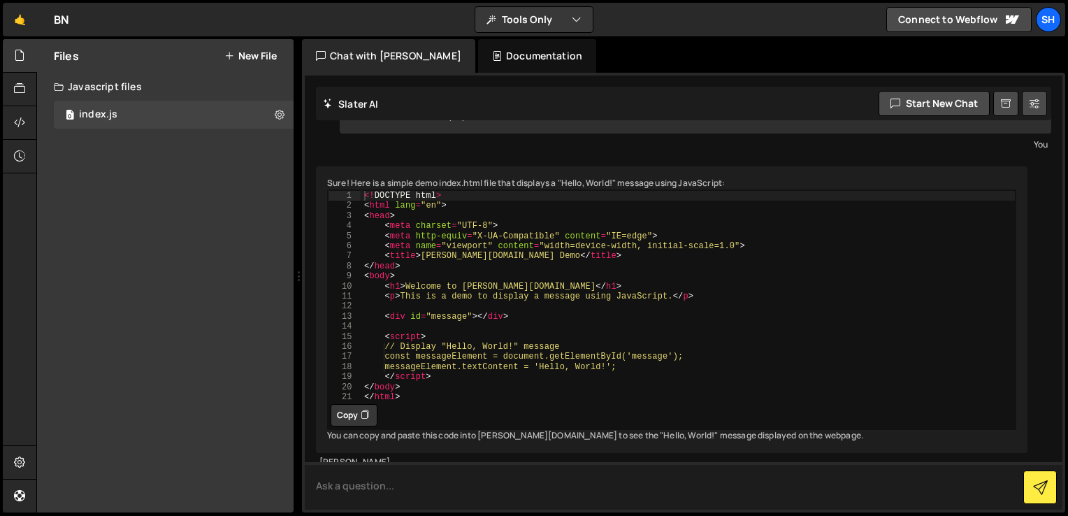
scroll to position [89, 0]
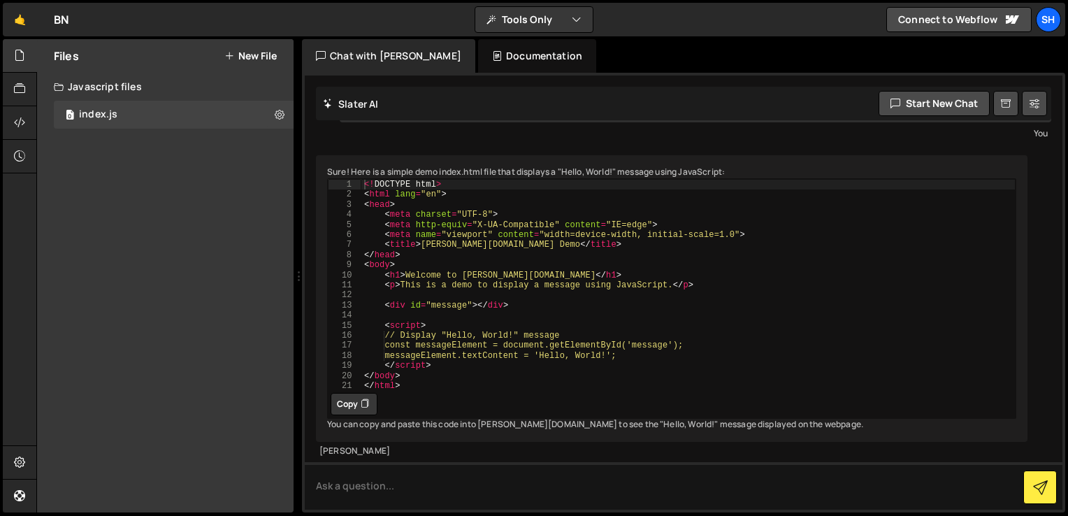
click at [349, 393] on button "Copy" at bounding box center [354, 404] width 47 height 22
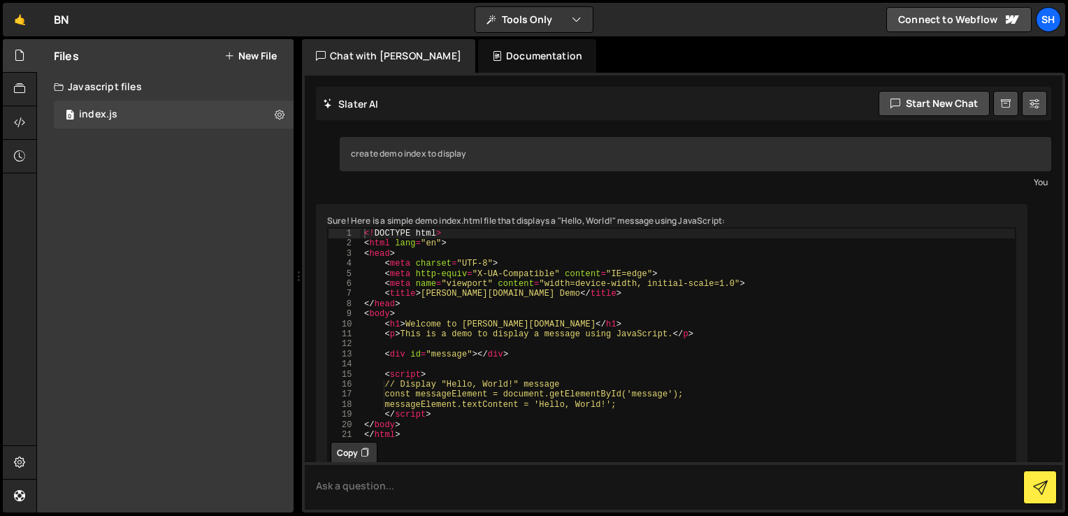
scroll to position [0, 0]
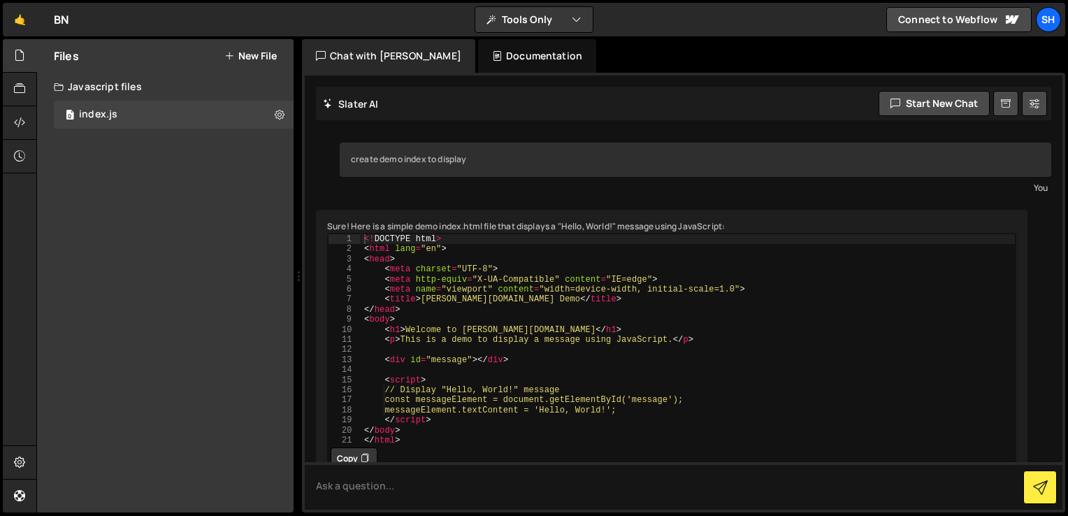
click at [215, 137] on div "Files New File Create your first file Get started by starting a Javascript or C…" at bounding box center [165, 275] width 256 height 473
click at [249, 60] on button "New File" at bounding box center [250, 55] width 52 height 11
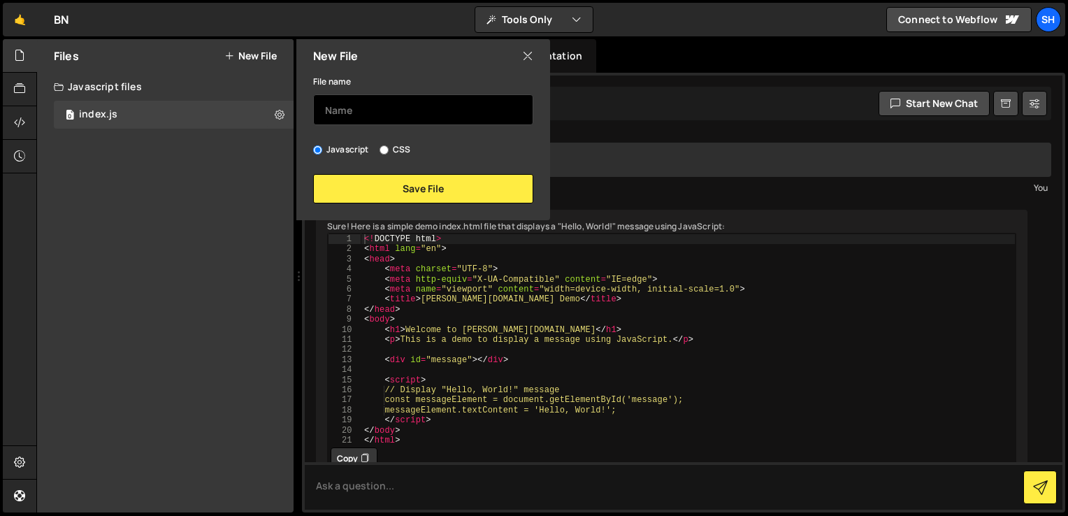
click at [412, 119] on input "text" at bounding box center [423, 109] width 220 height 31
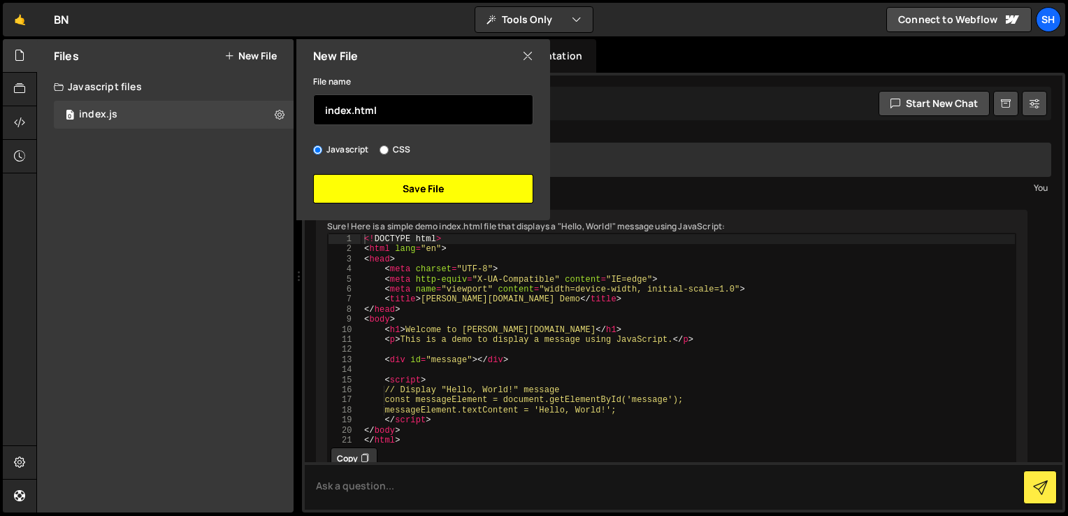
type input "index.html"
click at [412, 186] on button "Save File" at bounding box center [423, 188] width 220 height 29
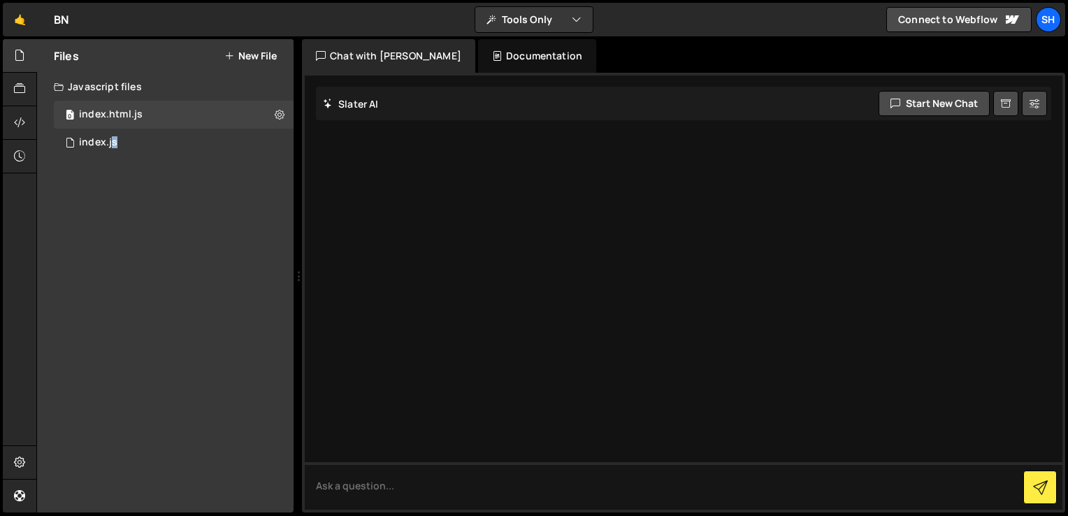
drag, startPoint x: 140, startPoint y: 115, endPoint x: 113, endPoint y: 188, distance: 78.0
click at [113, 188] on div "Files New File Create your first file Get started by starting a Javascript or C…" at bounding box center [165, 275] width 256 height 473
drag, startPoint x: 113, startPoint y: 188, endPoint x: 198, endPoint y: 142, distance: 96.9
click at [198, 142] on div "0 index.js 0" at bounding box center [174, 143] width 240 height 28
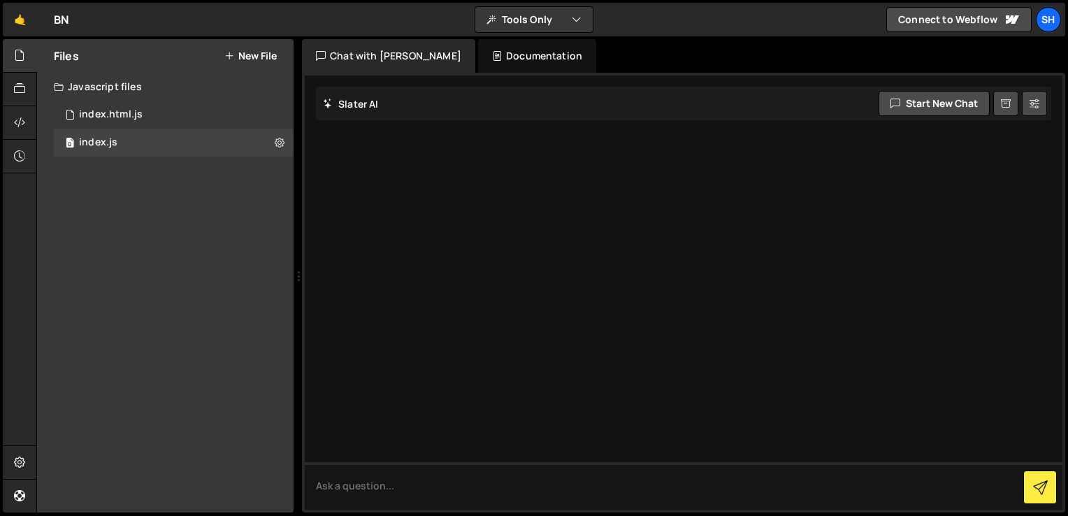
click at [165, 175] on div "Files New File Create your first file Get started by starting a Javascript or C…" at bounding box center [165, 275] width 256 height 473
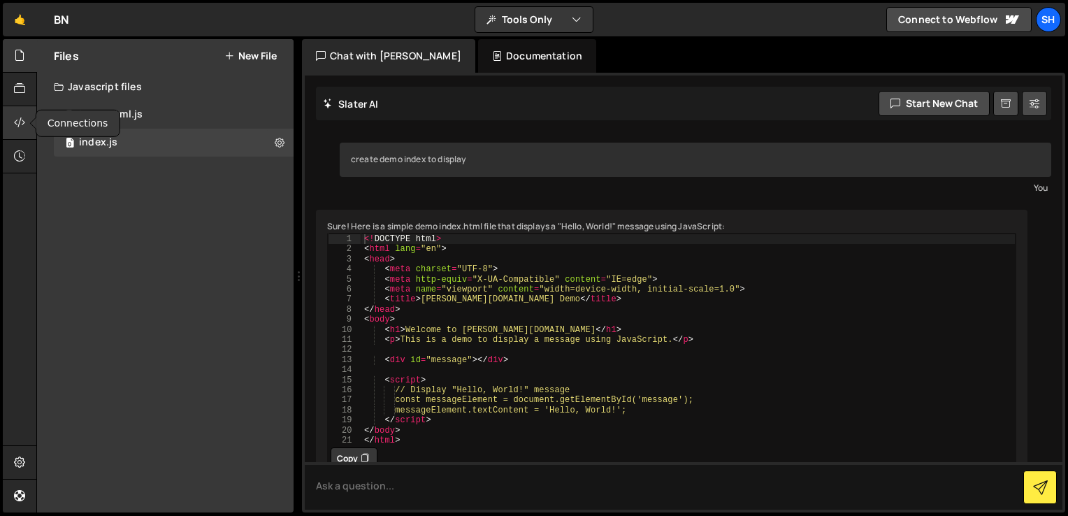
scroll to position [89, 0]
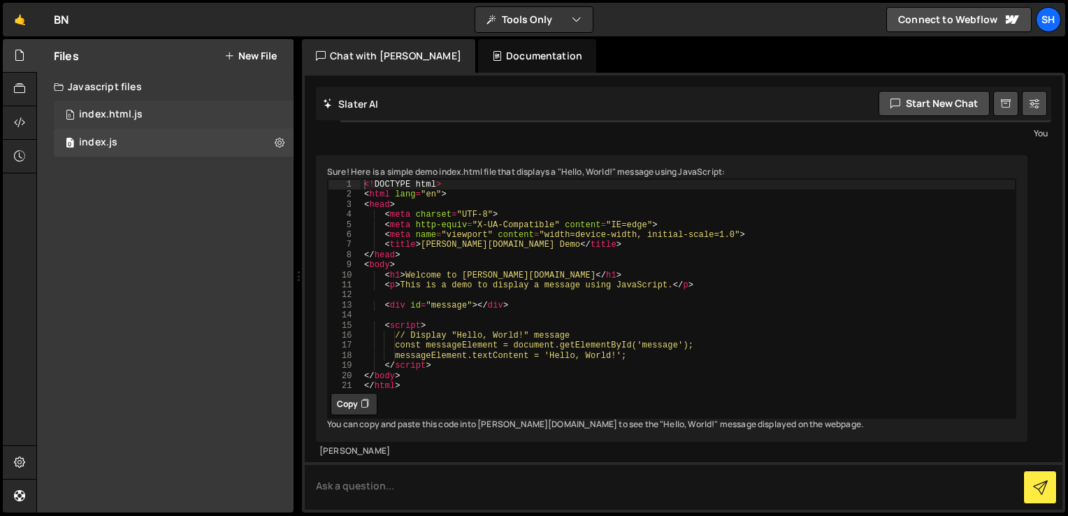
click at [168, 110] on div "0 index.html.js 0" at bounding box center [174, 115] width 240 height 28
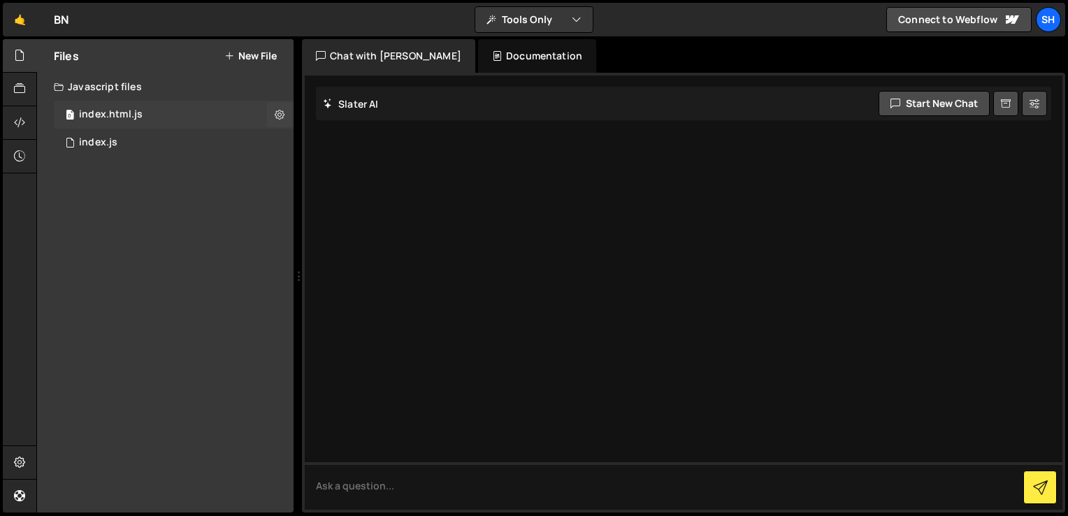
scroll to position [0, 0]
click at [273, 122] on button at bounding box center [279, 114] width 25 height 25
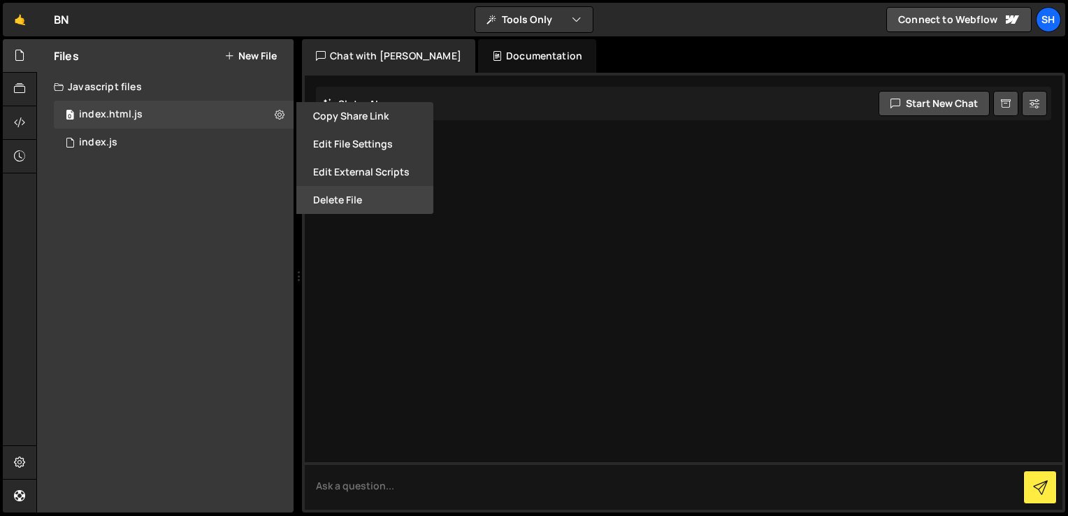
click at [338, 194] on button "Delete File" at bounding box center [364, 200] width 137 height 28
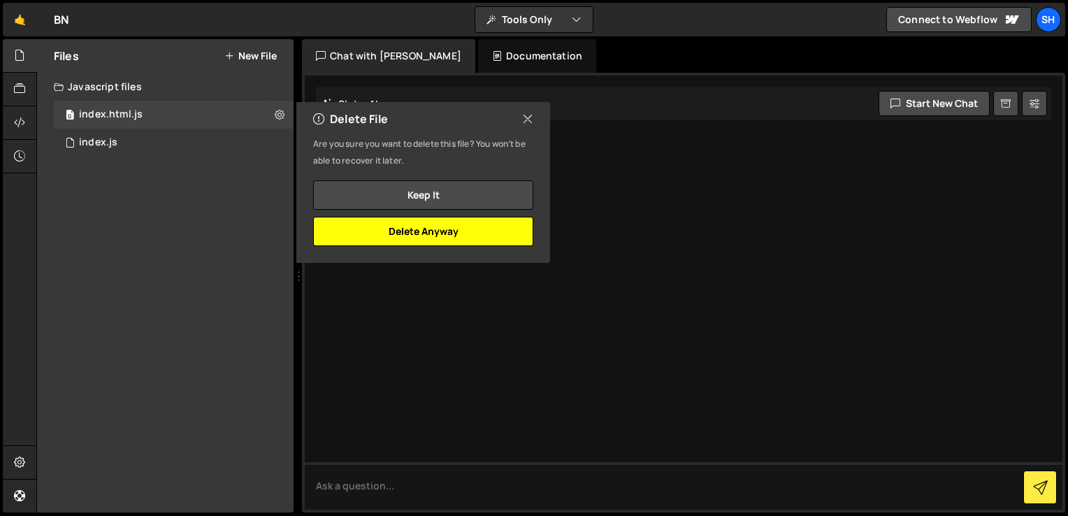
click at [440, 238] on button "Delete Anyway" at bounding box center [423, 231] width 220 height 29
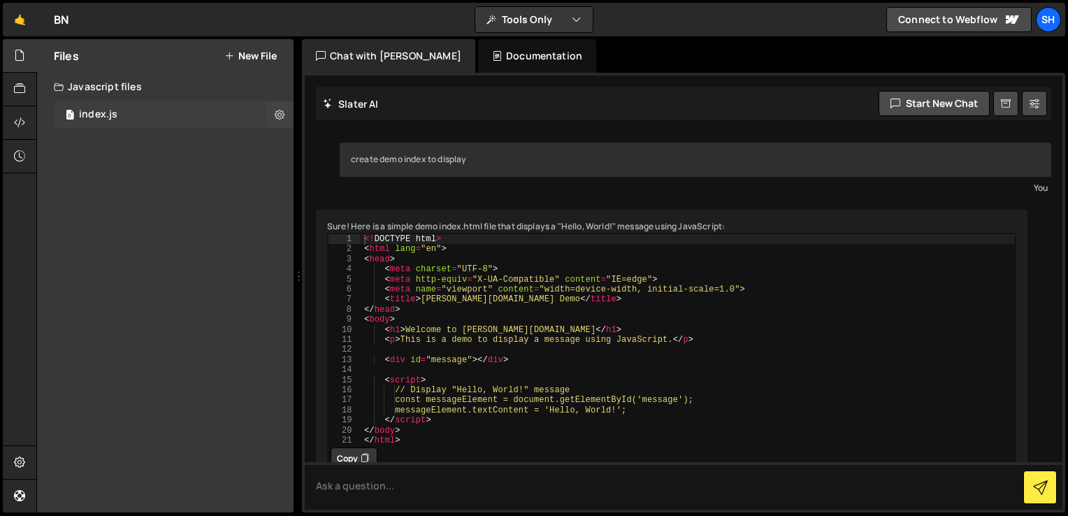
scroll to position [89, 0]
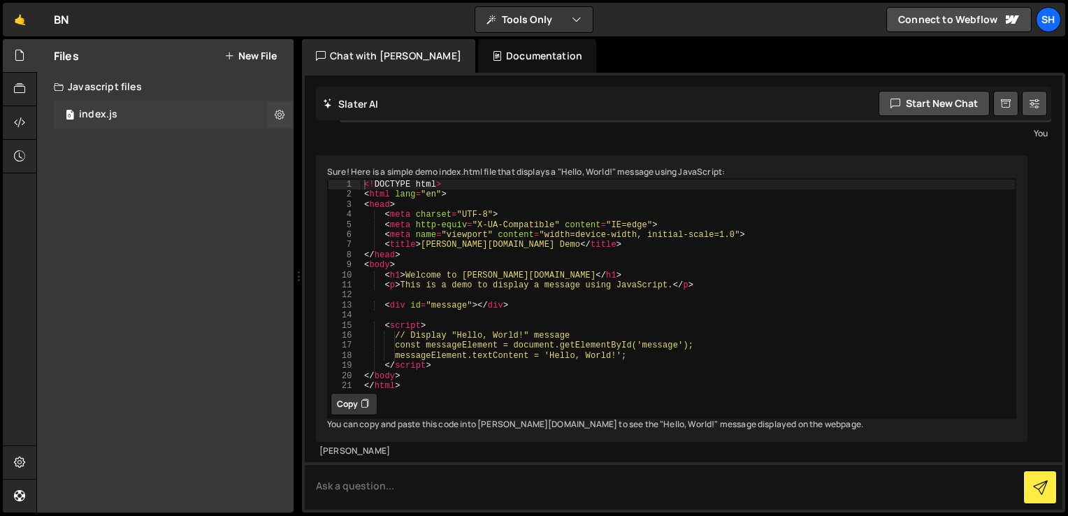
click at [176, 125] on div "0 index.js 0" at bounding box center [174, 115] width 240 height 28
click at [347, 393] on button "Copy" at bounding box center [354, 404] width 47 height 22
click at [17, 472] on div at bounding box center [20, 463] width 34 height 34
select select "project"
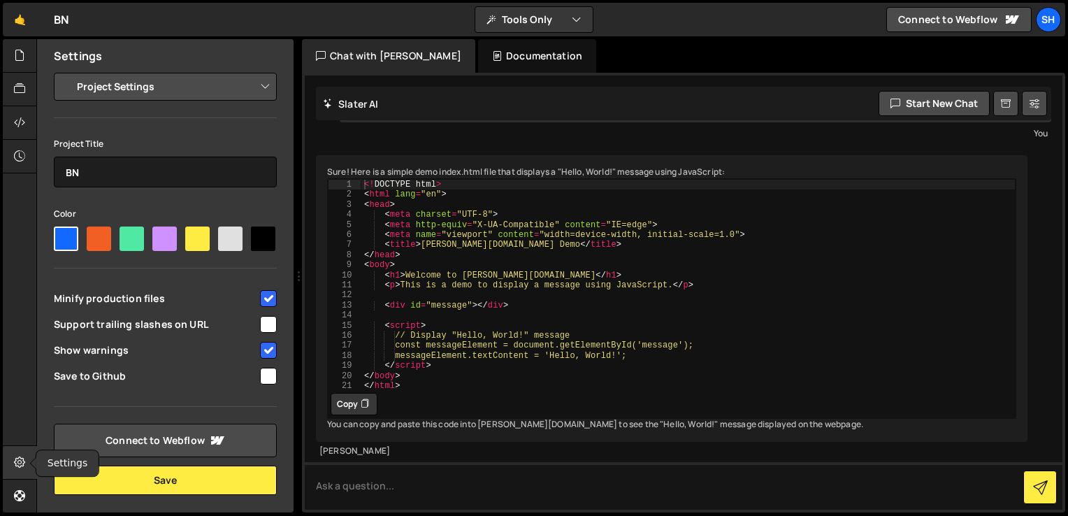
click at [10, 460] on div at bounding box center [20, 463] width 34 height 34
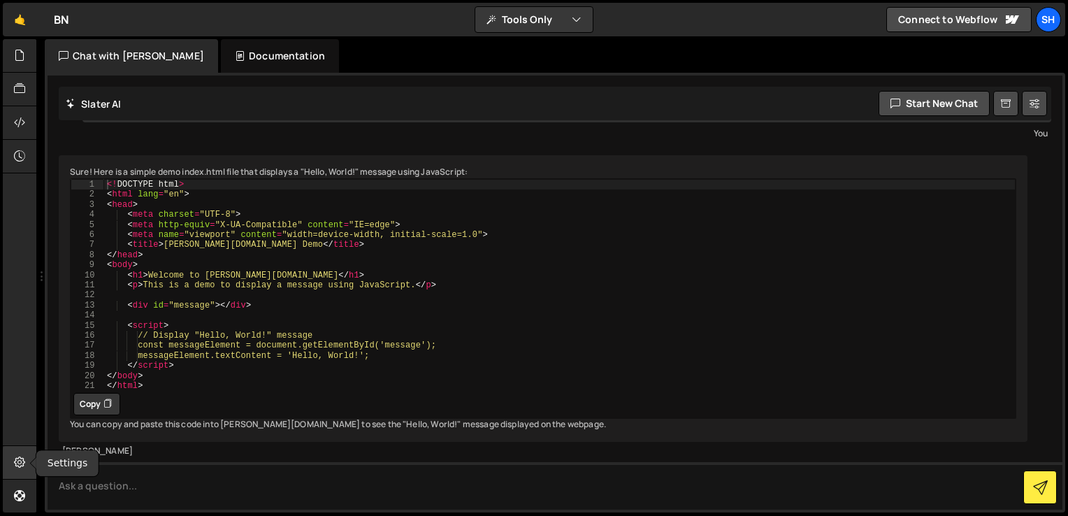
click at [10, 460] on div at bounding box center [20, 463] width 34 height 34
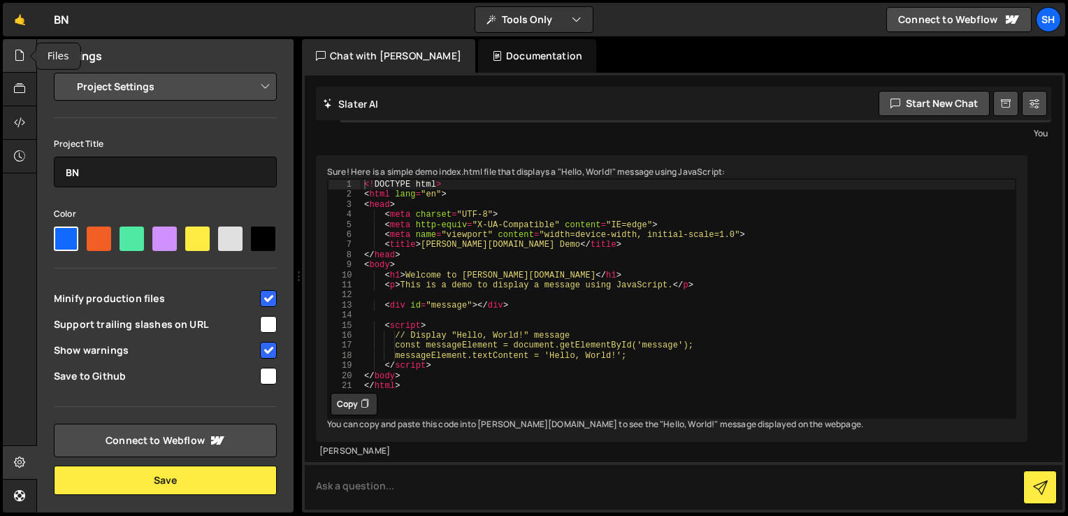
click at [22, 57] on icon at bounding box center [19, 55] width 11 height 15
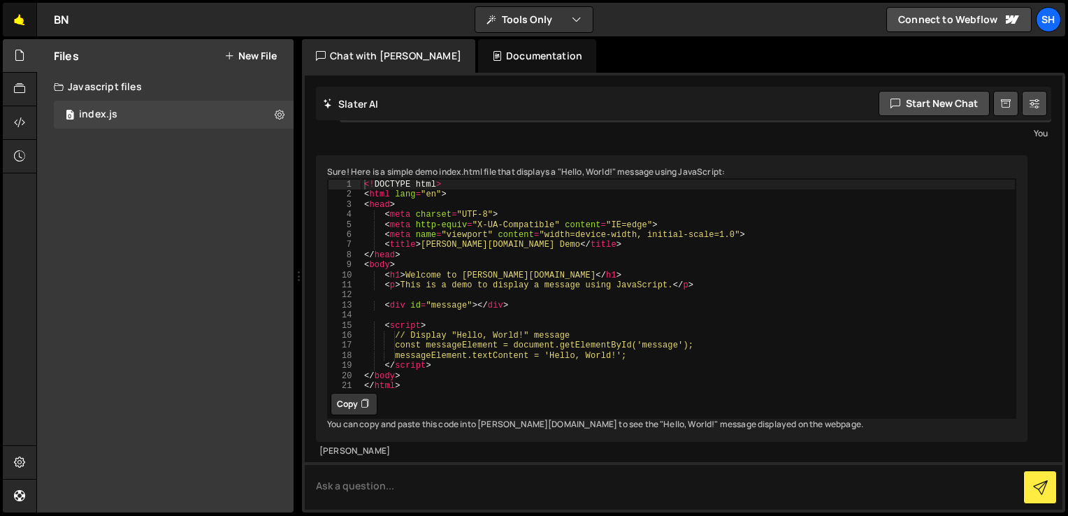
click at [25, 20] on link "🤙" at bounding box center [20, 20] width 34 height 34
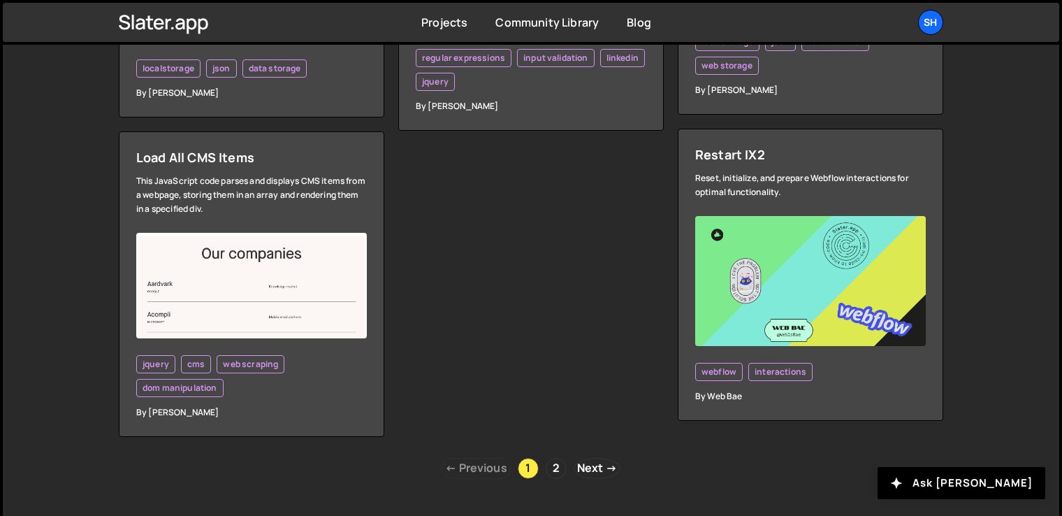
scroll to position [4078, 0]
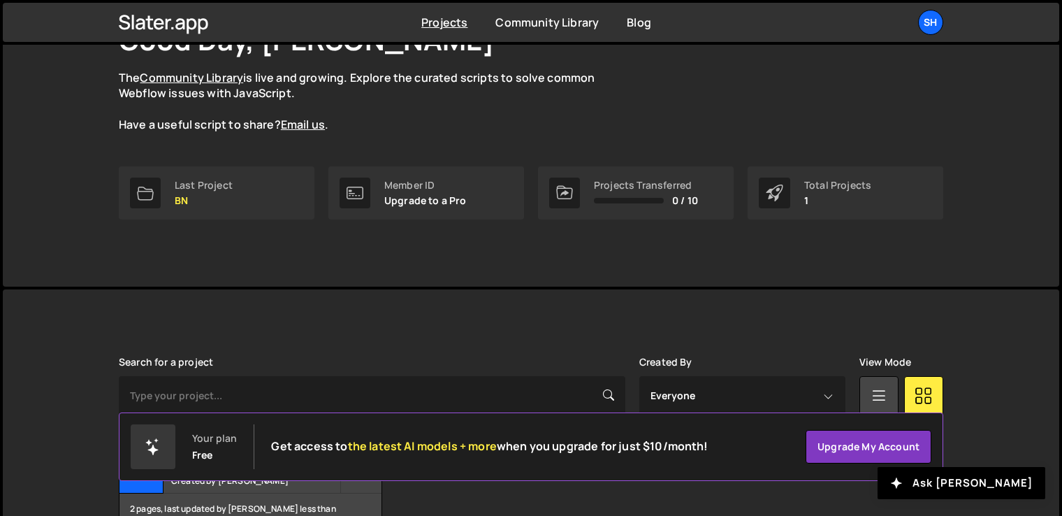
scroll to position [203, 0]
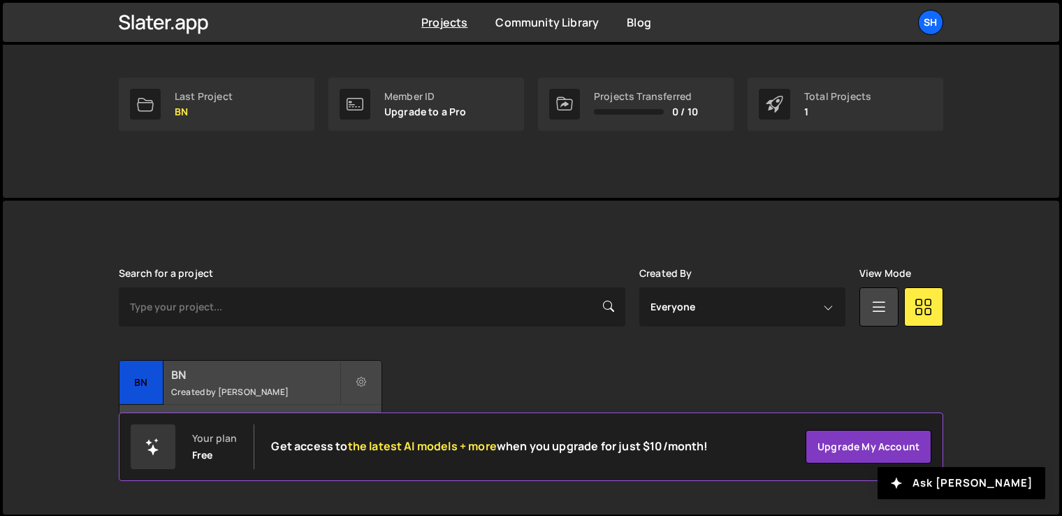
click at [294, 388] on small "Created by [PERSON_NAME]" at bounding box center [255, 392] width 168 height 12
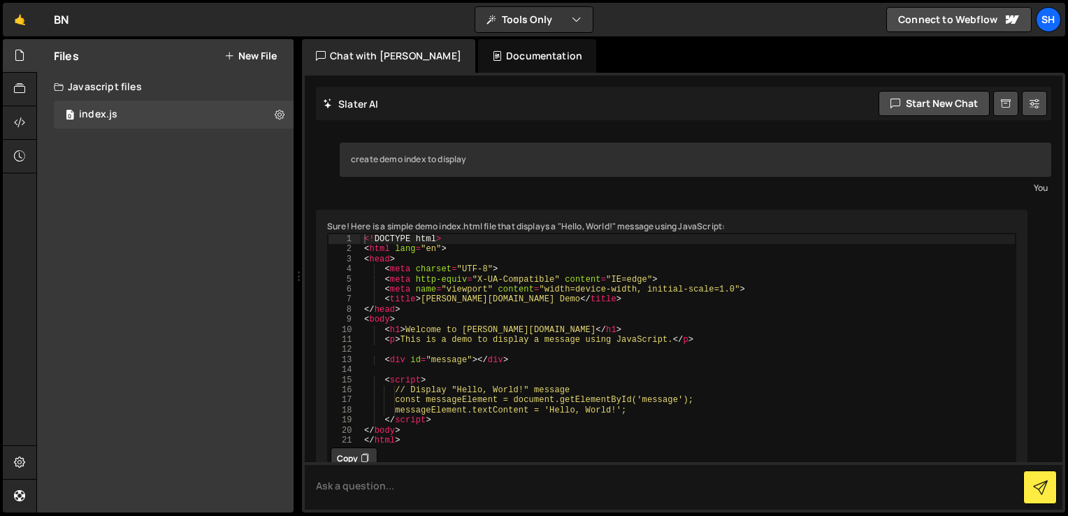
scroll to position [89, 0]
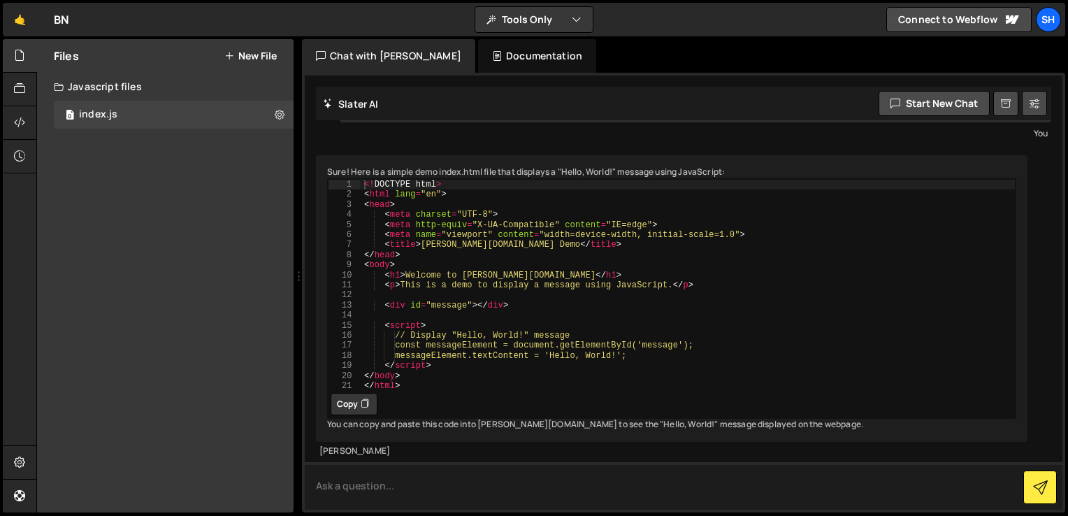
click at [375, 482] on textarea at bounding box center [684, 486] width 758 height 48
click at [478, 43] on div "Documentation" at bounding box center [537, 56] width 118 height 34
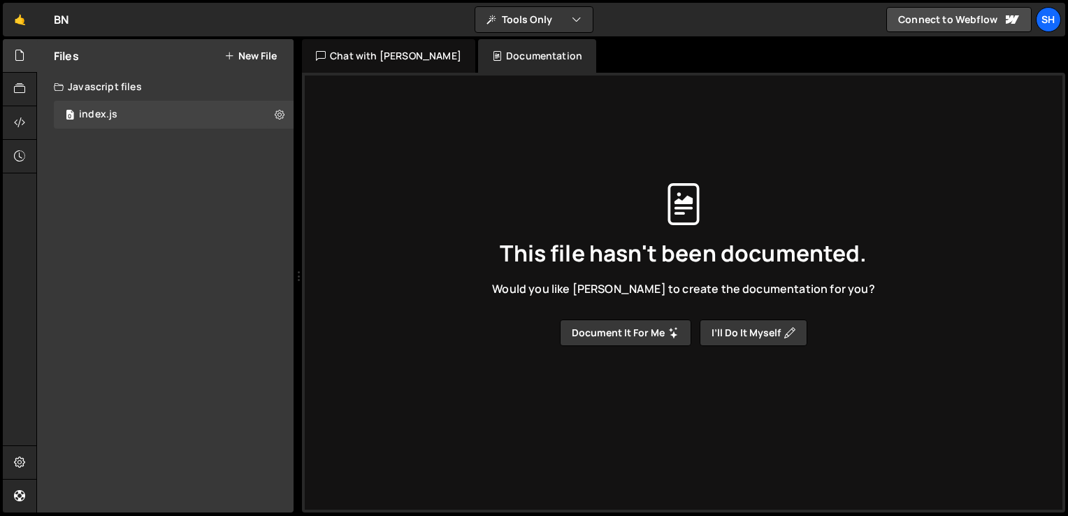
click at [349, 68] on div "Chat with Slater AI" at bounding box center [388, 56] width 173 height 34
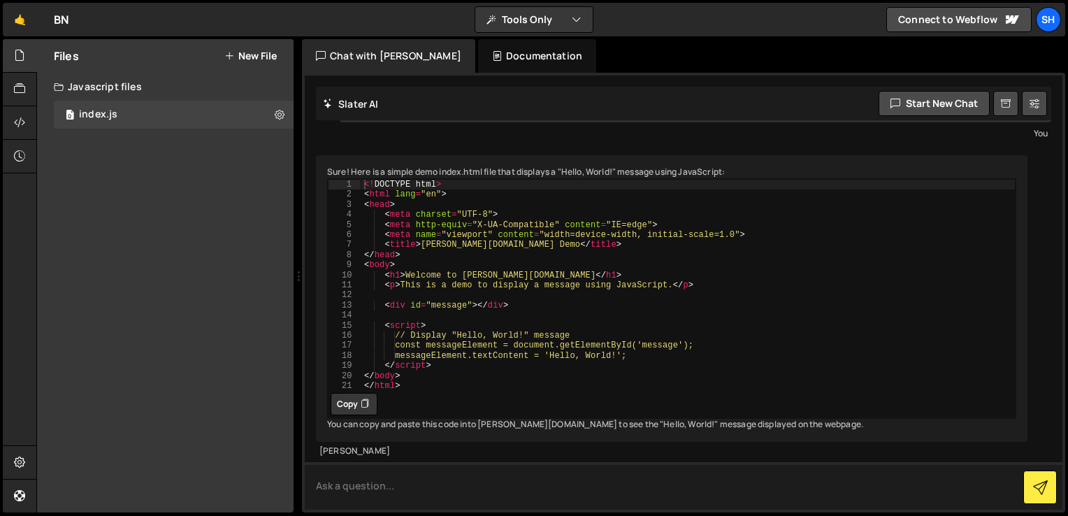
click at [461, 484] on textarea at bounding box center [684, 486] width 758 height 48
click at [562, 24] on button "Tools Only" at bounding box center [533, 19] width 117 height 25
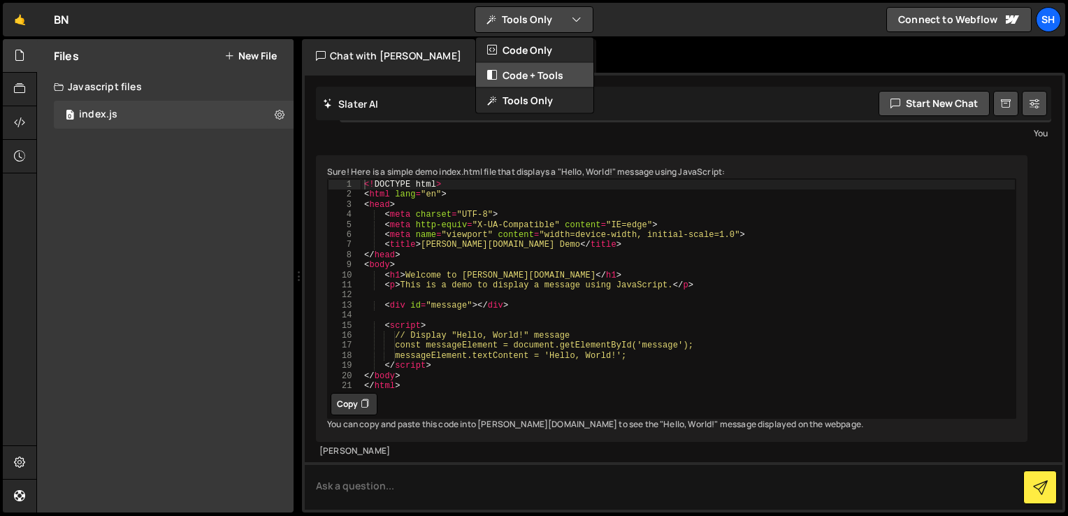
click at [551, 74] on button "Code + Tools" at bounding box center [534, 75] width 117 height 25
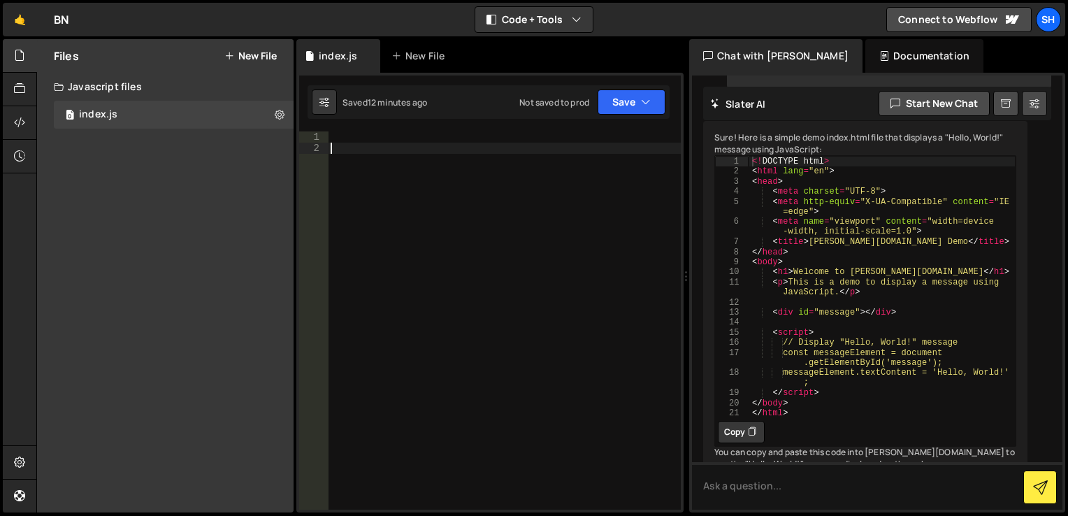
click at [436, 167] on div at bounding box center [504, 331] width 353 height 400
click at [773, 292] on div "<! DOCTYPE html > < html lang = "en" > < head > < meta charset = "UTF-8" > < me…" at bounding box center [881, 297] width 267 height 282
click at [797, 292] on div "<! DOCTYPE html > < html lang = "en" > < head > < meta charset = "UTF-8" > < me…" at bounding box center [881, 297] width 267 height 282
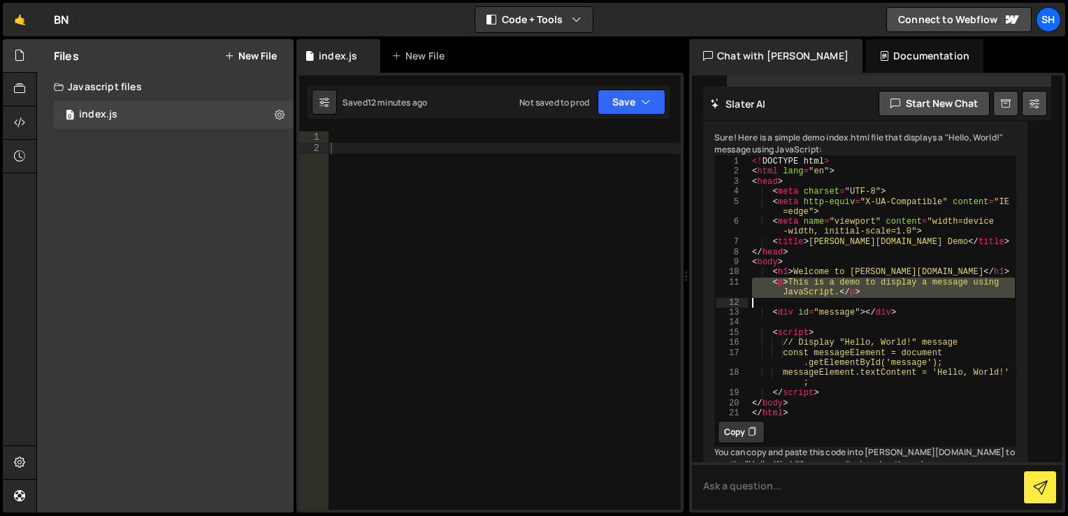
click at [797, 292] on div "<! DOCTYPE html > < html lang = "en" > < head > < meta charset = "UTF-8" > < me…" at bounding box center [881, 297] width 267 height 282
type textarea "</body> </html>"
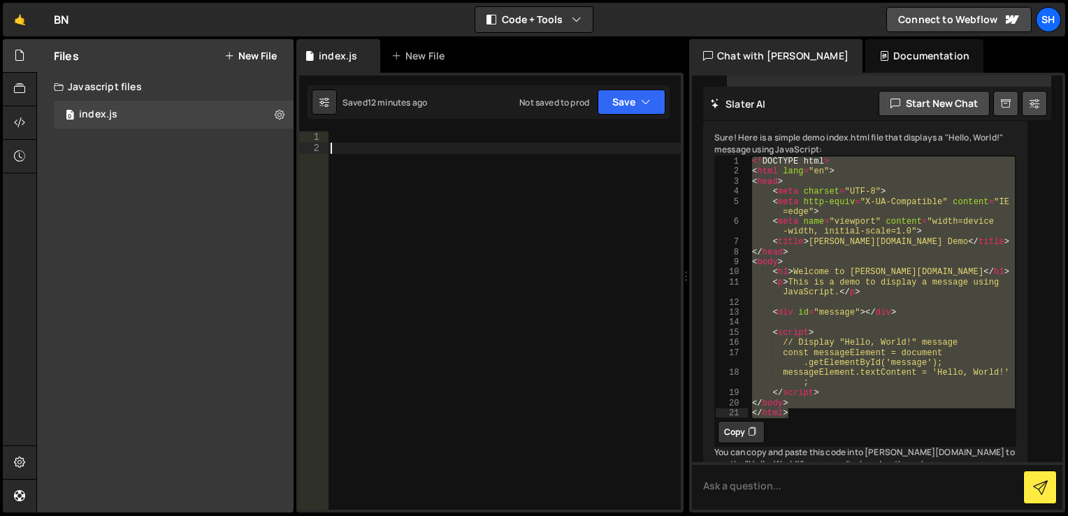
click at [614, 234] on div at bounding box center [504, 331] width 353 height 400
click at [356, 136] on div at bounding box center [504, 331] width 353 height 400
paste textarea "</html>"
type textarea "</html>"
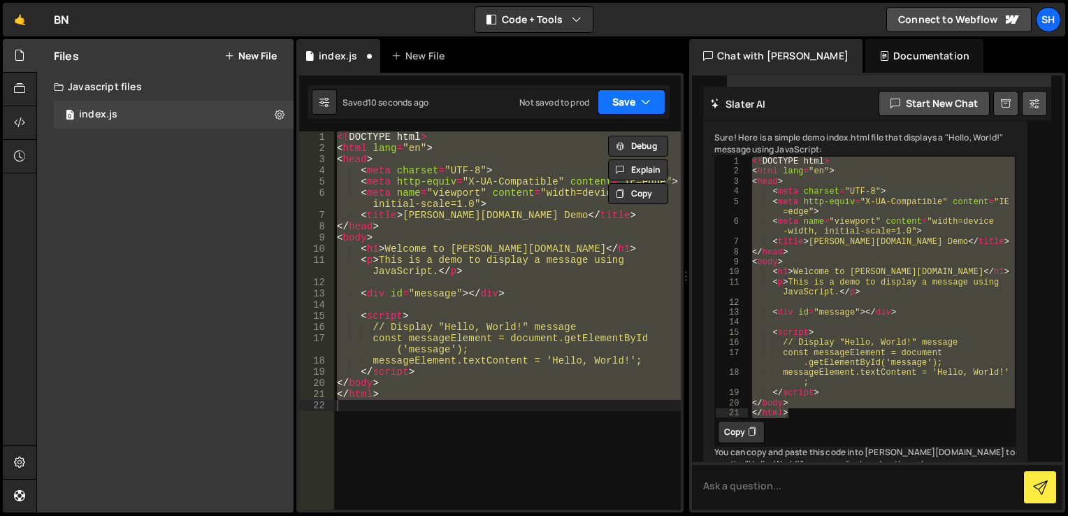
click at [623, 110] on button "Save" at bounding box center [632, 101] width 68 height 25
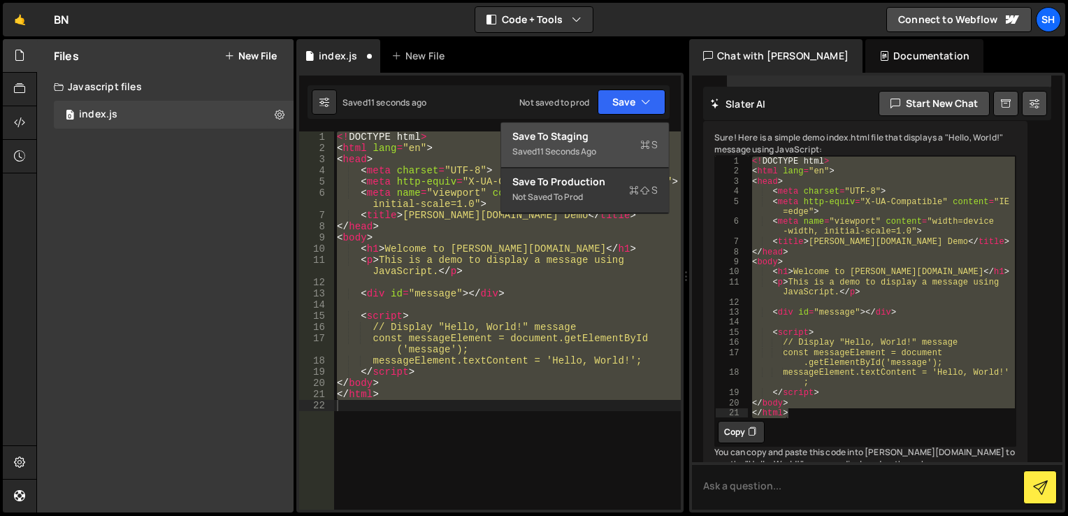
click at [595, 144] on div "Saved 11 seconds ago" at bounding box center [584, 151] width 145 height 17
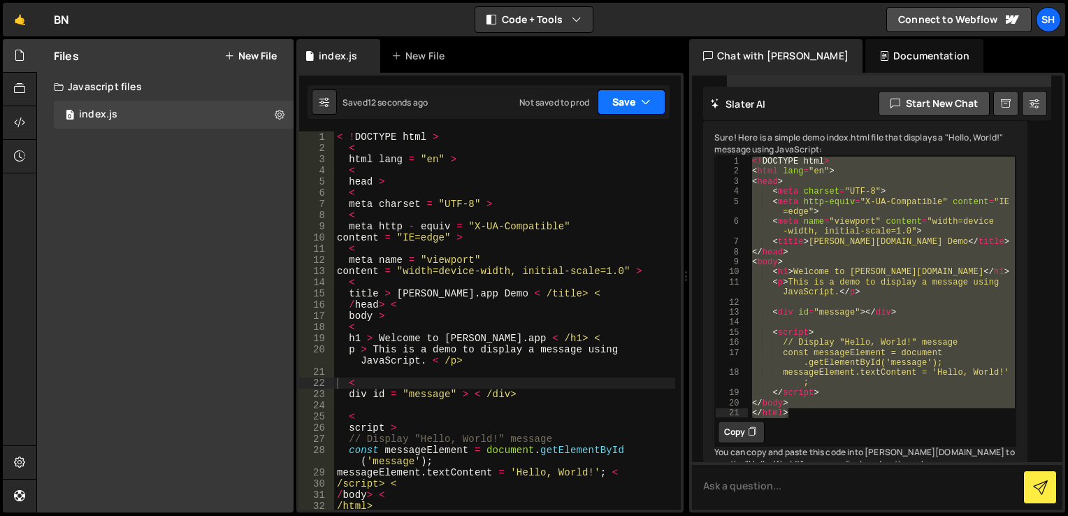
click at [646, 105] on icon "button" at bounding box center [646, 102] width 10 height 14
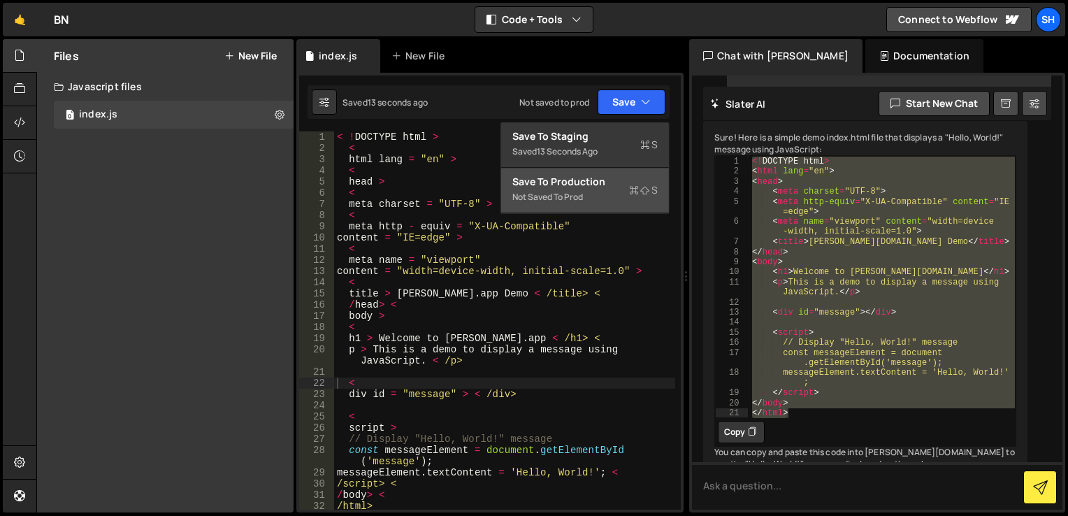
click at [593, 180] on div "Save to Production S" at bounding box center [584, 182] width 145 height 14
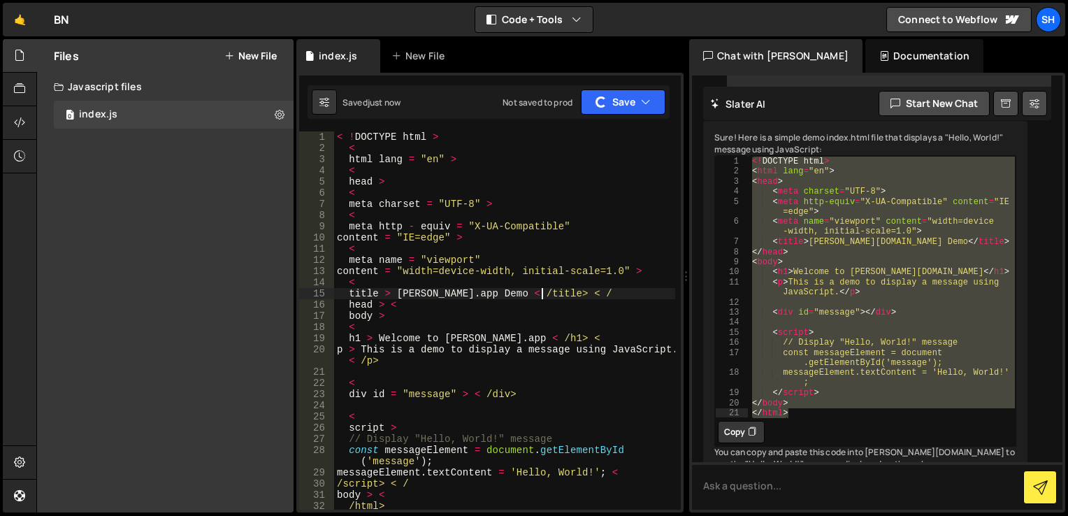
click at [541, 298] on div "< ! DOCTYPE html > < html lang = "en" > < head > < meta charset = "UTF-8" > < m…" at bounding box center [504, 331] width 341 height 400
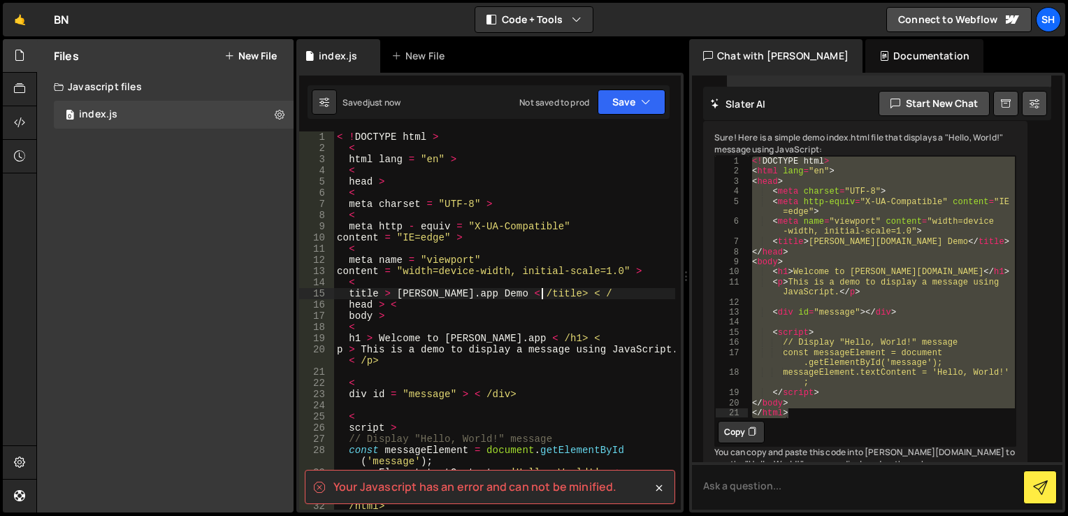
scroll to position [13, 0]
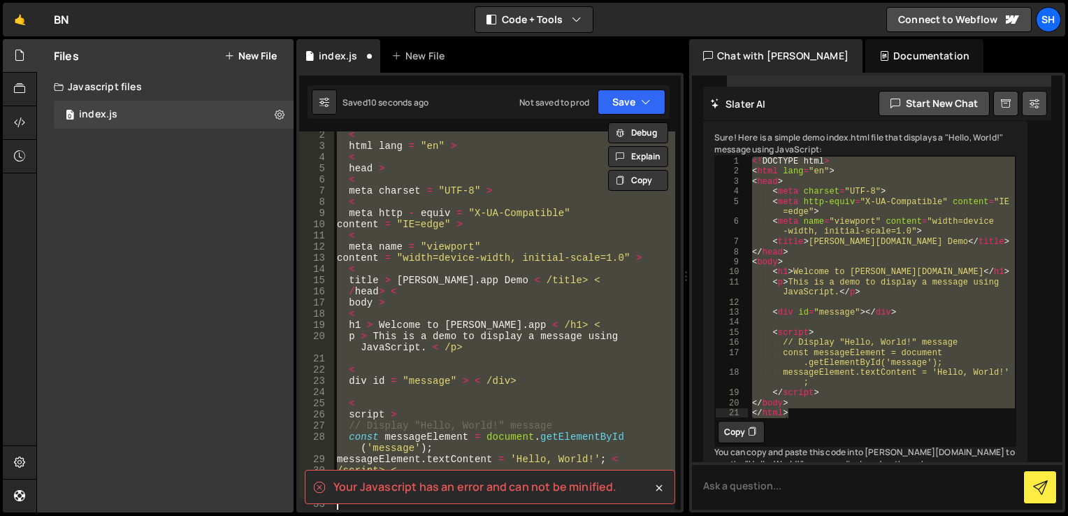
type textarea "</html>"
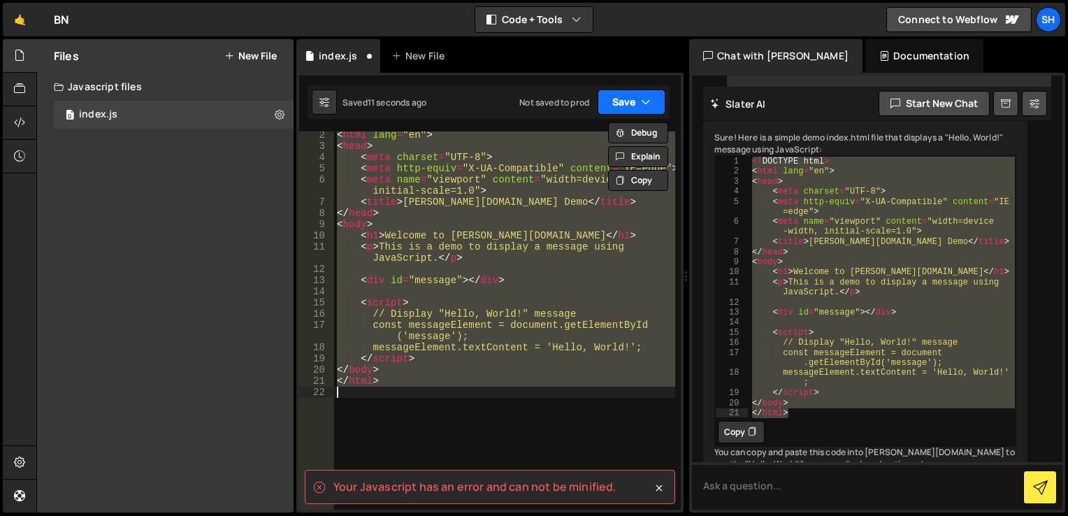
click at [625, 110] on button "Save" at bounding box center [632, 101] width 68 height 25
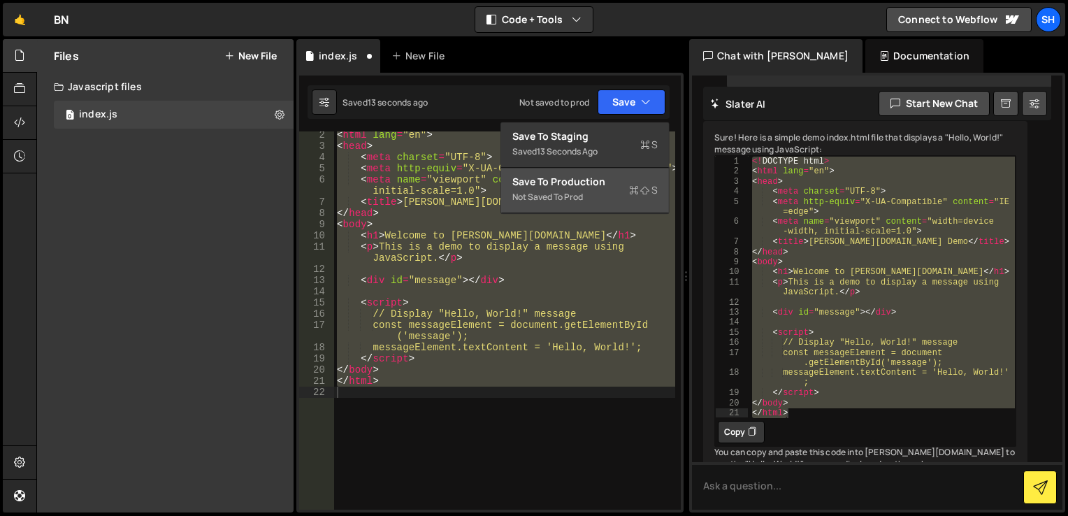
click at [590, 182] on div "Save to Production S" at bounding box center [584, 182] width 145 height 14
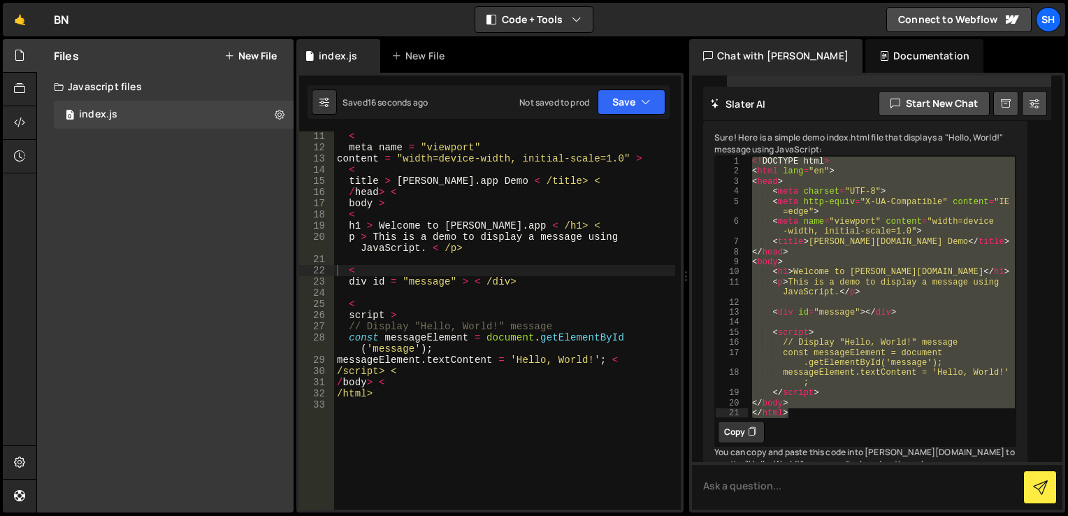
scroll to position [71, 0]
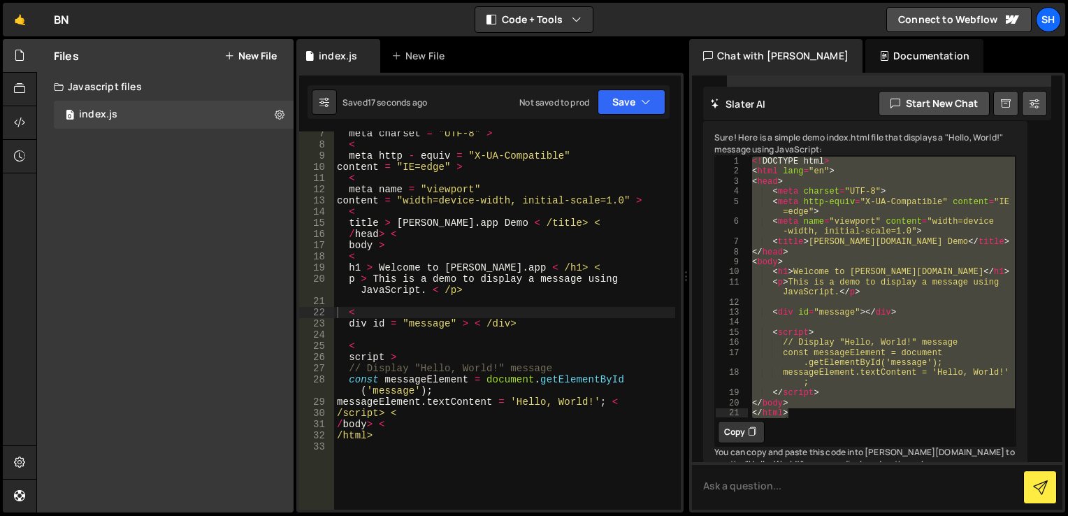
click at [820, 352] on div "<! DOCTYPE html > < html lang = "en" > < head > < meta charset = "UTF-8" > < me…" at bounding box center [881, 286] width 267 height 261
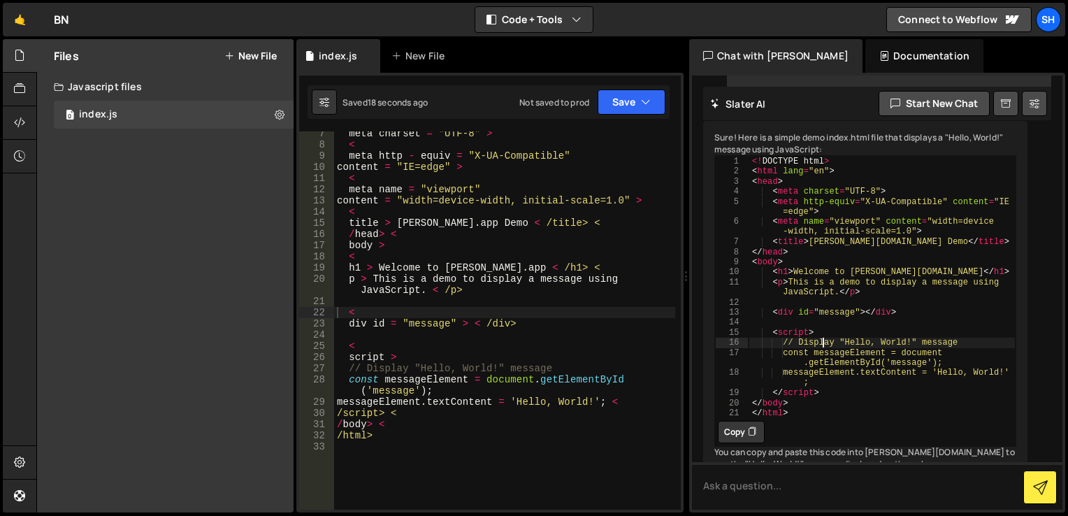
click at [830, 400] on div "<! DOCTYPE html > < html lang = "en" > < head > < meta charset = "UTF-8" > < me…" at bounding box center [881, 297] width 267 height 282
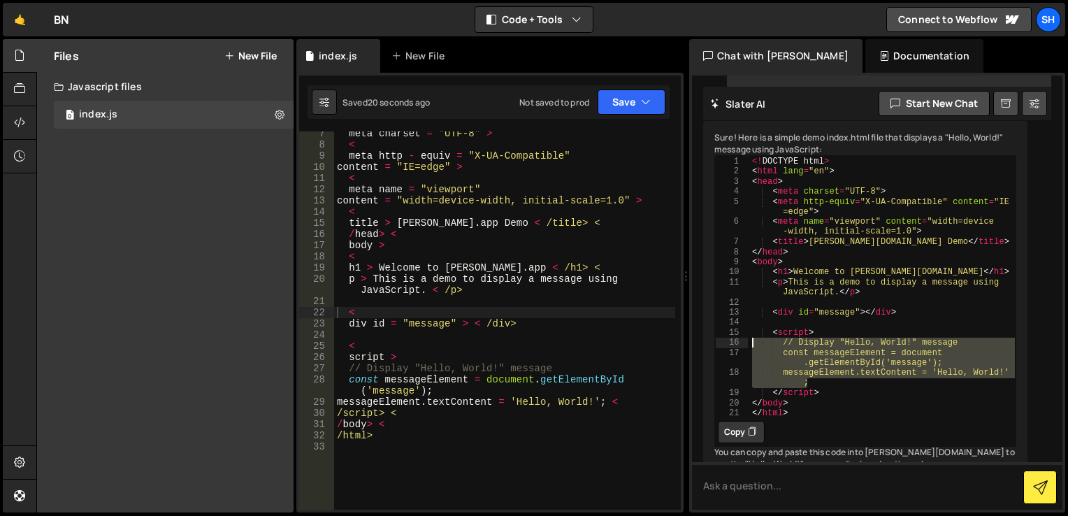
drag, startPoint x: 822, startPoint y: 394, endPoint x: 716, endPoint y: 354, distance: 112.8
click at [716, 354] on div "</script> 1 2 3 4 5 6 7 8 9 10 11 12 13 14 15 16 17 18 19 20 21 <! DOCTYPE html…" at bounding box center [865, 286] width 301 height 261
type textarea "// Display "Hello, World!" message const messageElement = document.getElementBy…"
click at [482, 340] on div "meta charset = "UTF-8" > < meta http - equiv = "X-UA-Compatible" content = "IE=…" at bounding box center [504, 328] width 341 height 400
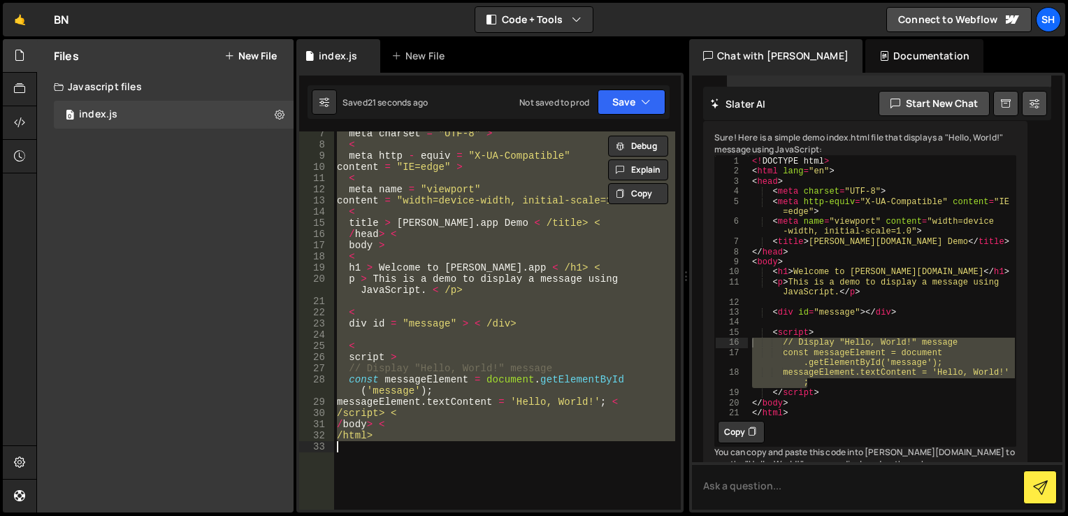
paste textarea "messageElement.textContent = 'Hello, World!';"
type textarea "messageElement.textContent = 'Hello, World!';"
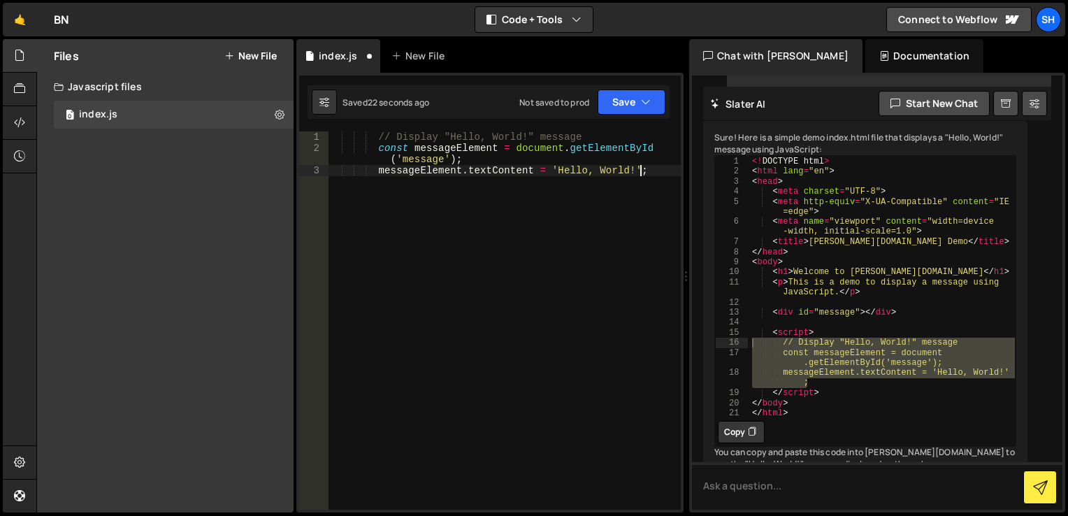
click at [533, 212] on div "// Display "Hello, World!" message const messageElement = document . getElement…" at bounding box center [504, 331] width 353 height 400
click at [621, 107] on button "Save" at bounding box center [632, 101] width 68 height 25
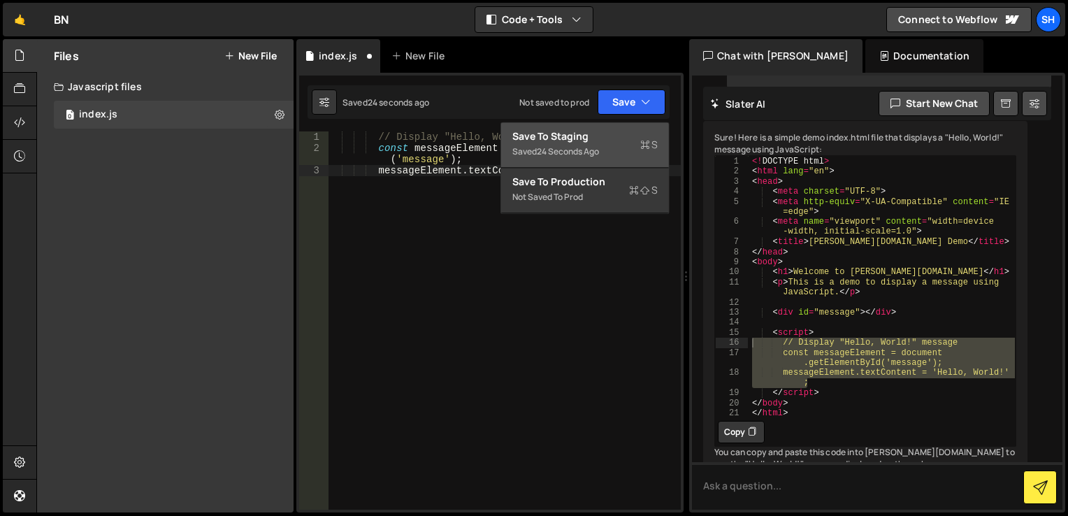
click at [590, 147] on div "24 seconds ago" at bounding box center [568, 151] width 62 height 12
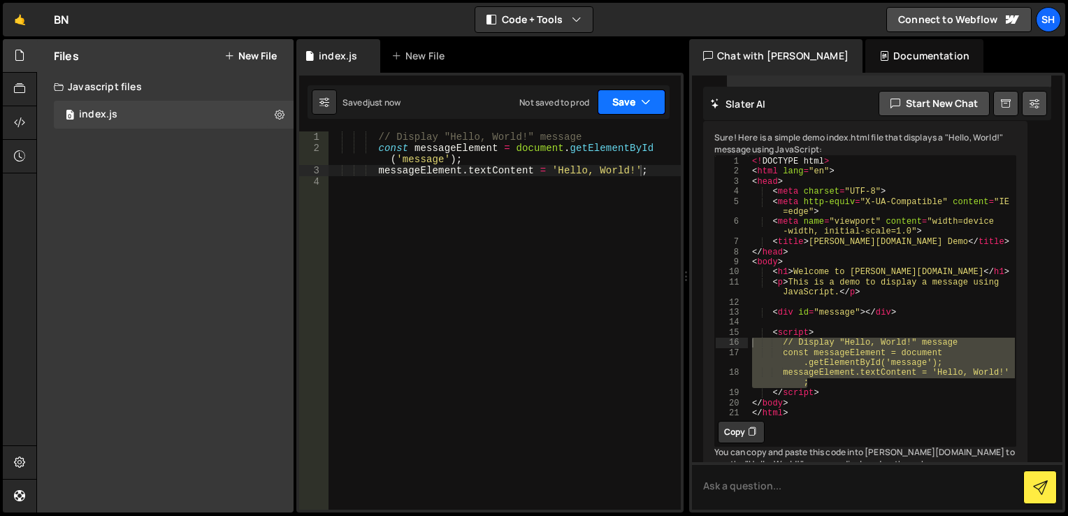
click at [637, 113] on button "Save" at bounding box center [632, 101] width 68 height 25
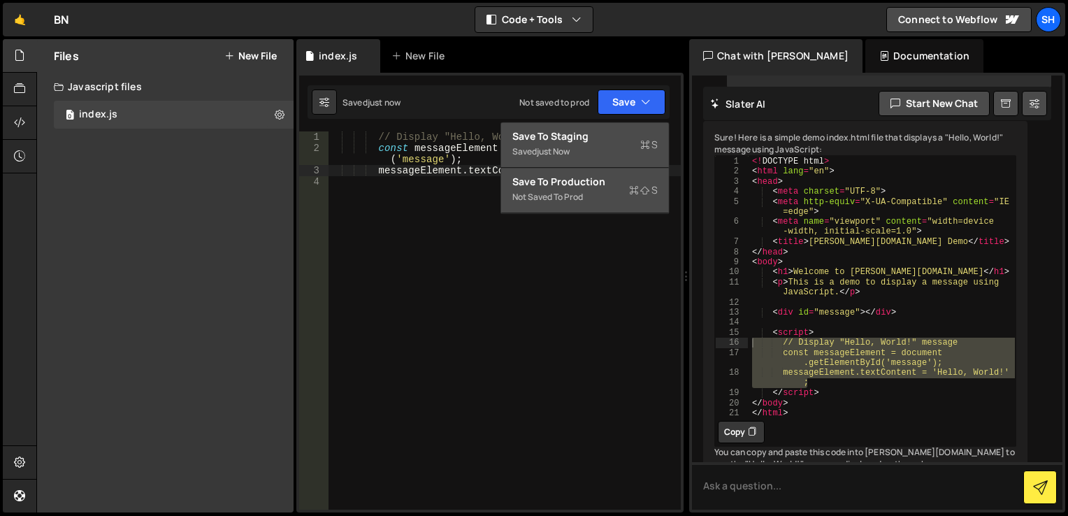
click at [603, 187] on div "Save to Production S" at bounding box center [584, 182] width 145 height 14
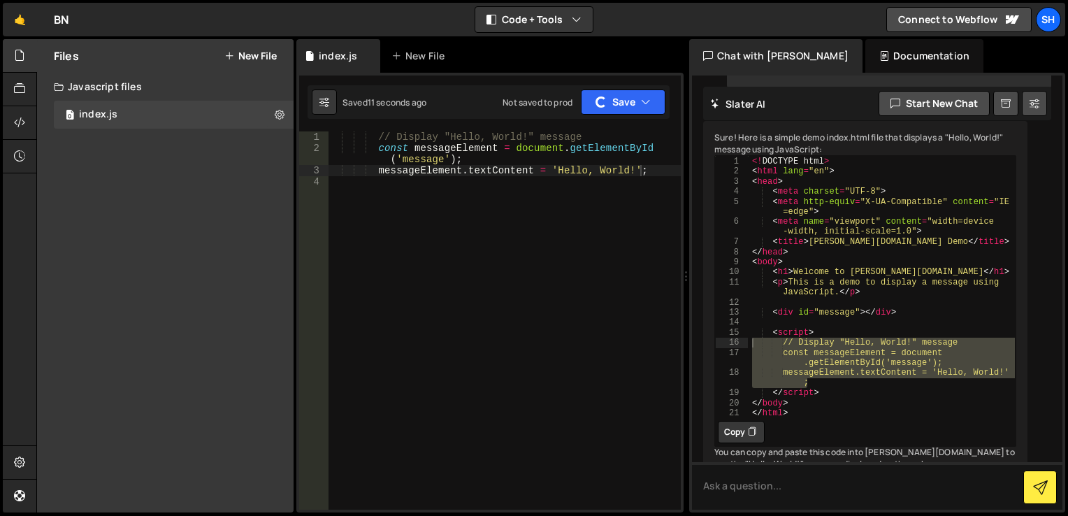
click at [500, 203] on div "// Display "Hello, World!" message const messageElement = document . getElement…" at bounding box center [504, 331] width 353 height 400
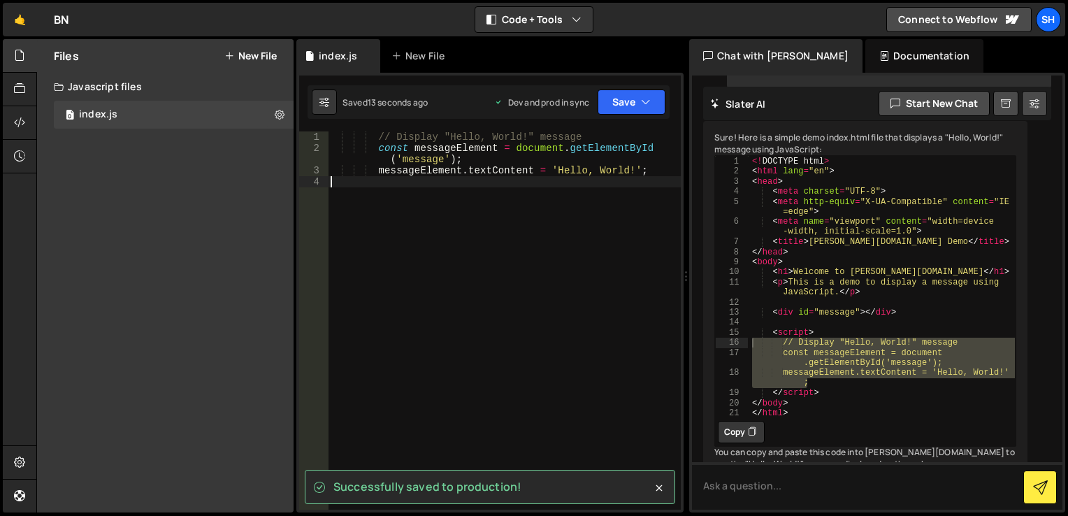
click at [500, 203] on div "// Display "Hello, World!" message const messageElement = document . getElement…" at bounding box center [504, 331] width 353 height 400
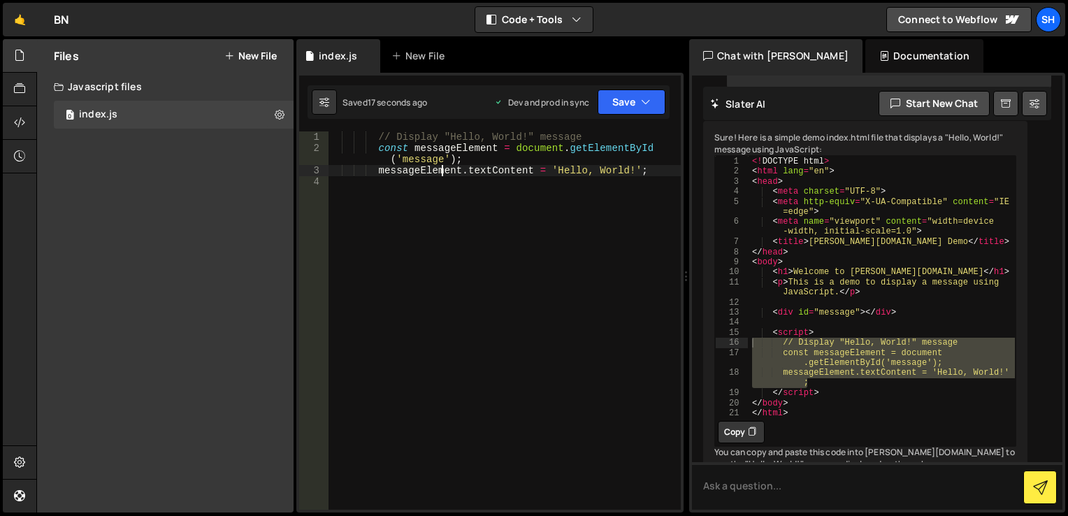
drag, startPoint x: 444, startPoint y: 168, endPoint x: 420, endPoint y: 173, distance: 24.4
click at [420, 173] on div "// Display "Hello, World!" message const messageElement = document . getElement…" at bounding box center [504, 331] width 353 height 400
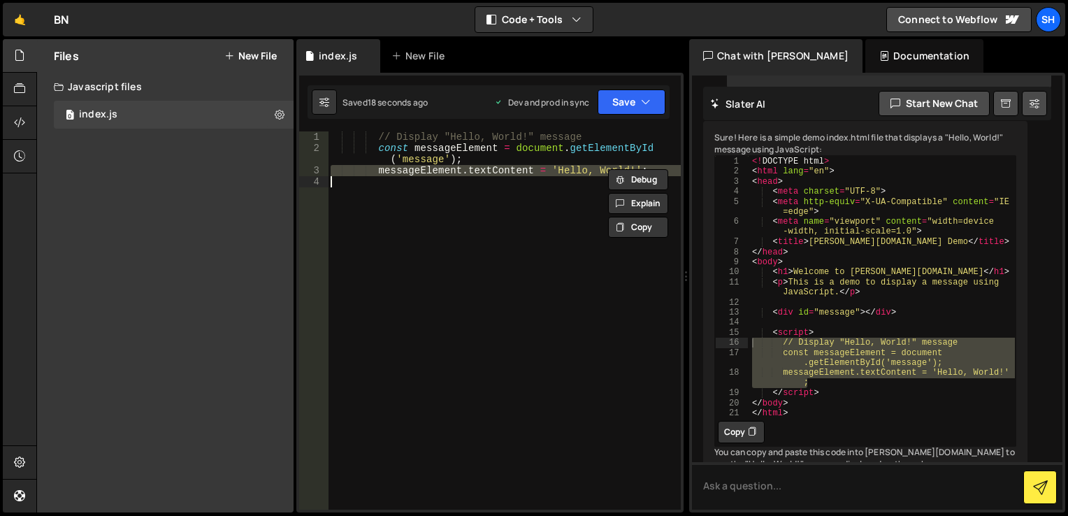
click at [420, 173] on div "// Display "Hello, World!" message const messageElement = document . getElement…" at bounding box center [504, 331] width 353 height 400
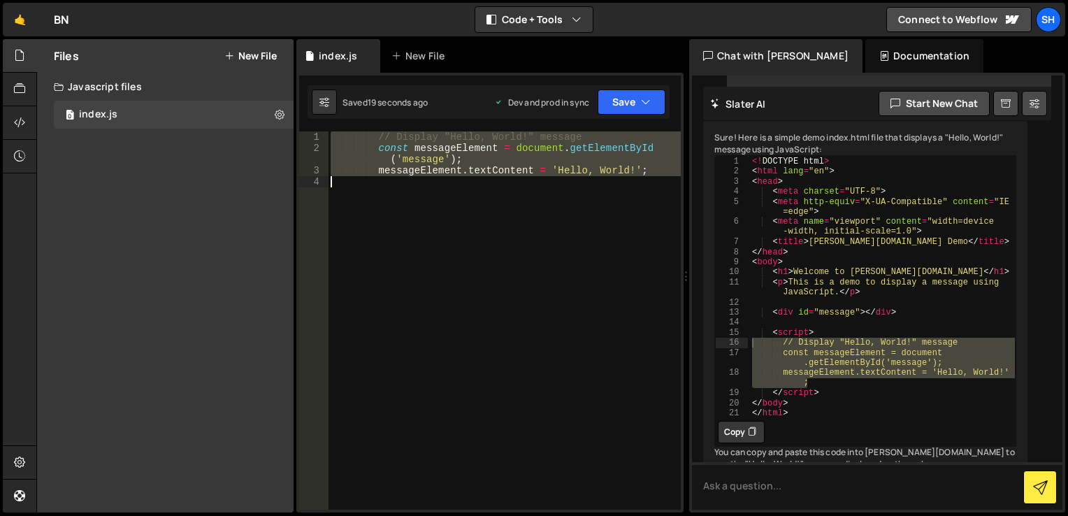
drag, startPoint x: 420, startPoint y: 173, endPoint x: 403, endPoint y: 164, distance: 19.1
click at [403, 164] on div "// Display "Hello, World!" message const messageElement = document . getElement…" at bounding box center [504, 331] width 353 height 400
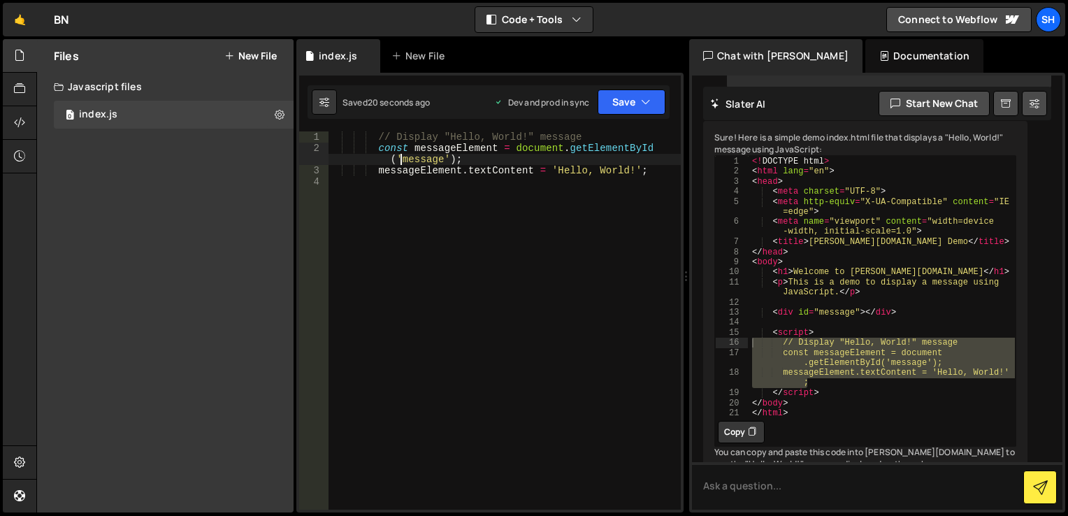
click at [605, 166] on div "// Display "Hello, World!" message const messageElement = document . getElement…" at bounding box center [504, 331] width 353 height 400
click at [605, 166] on div "Debug Explain Copy" at bounding box center [639, 175] width 74 height 22
click at [605, 166] on div "Debug Explain Copy index.js New File Saved 21 seconds ago Dev and prod in sync …" at bounding box center [489, 276] width 387 height 474
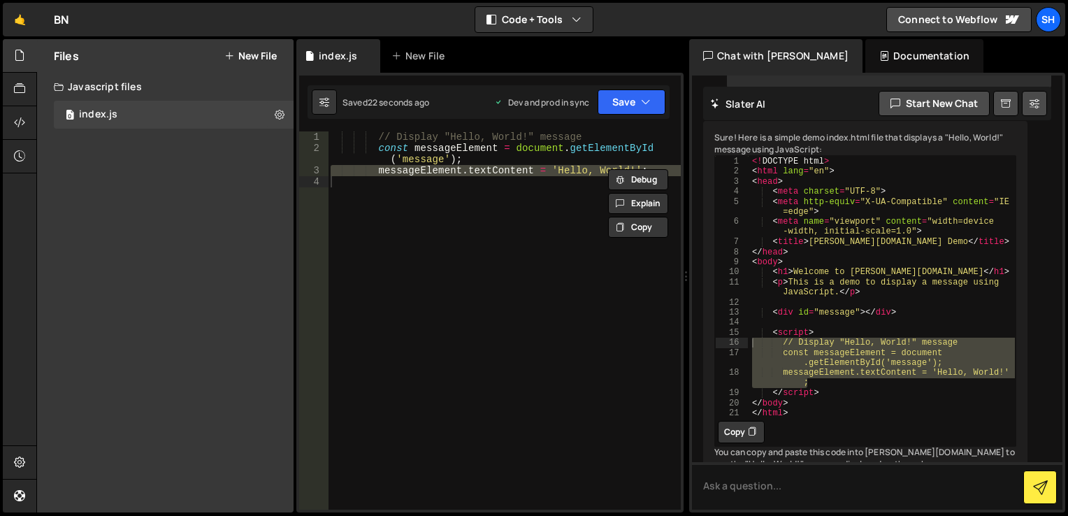
click at [605, 166] on div "Debug Explain Copy" at bounding box center [639, 175] width 74 height 22
click at [605, 166] on div "// Display "Hello, World!" message const messageElement = document . getElement…" at bounding box center [504, 331] width 353 height 400
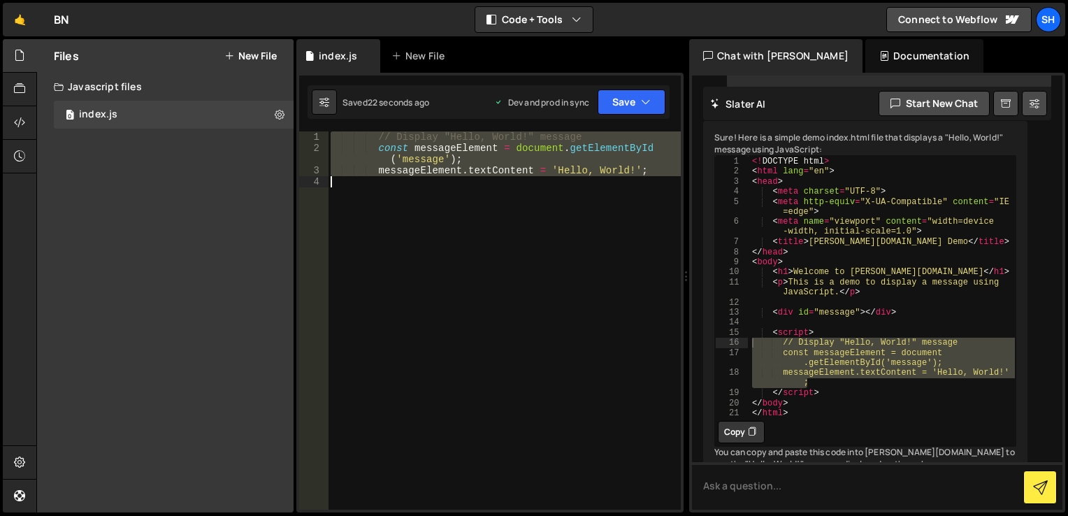
click at [605, 166] on div "// Display "Hello, World!" message const messageElement = document . getElement…" at bounding box center [504, 331] width 353 height 400
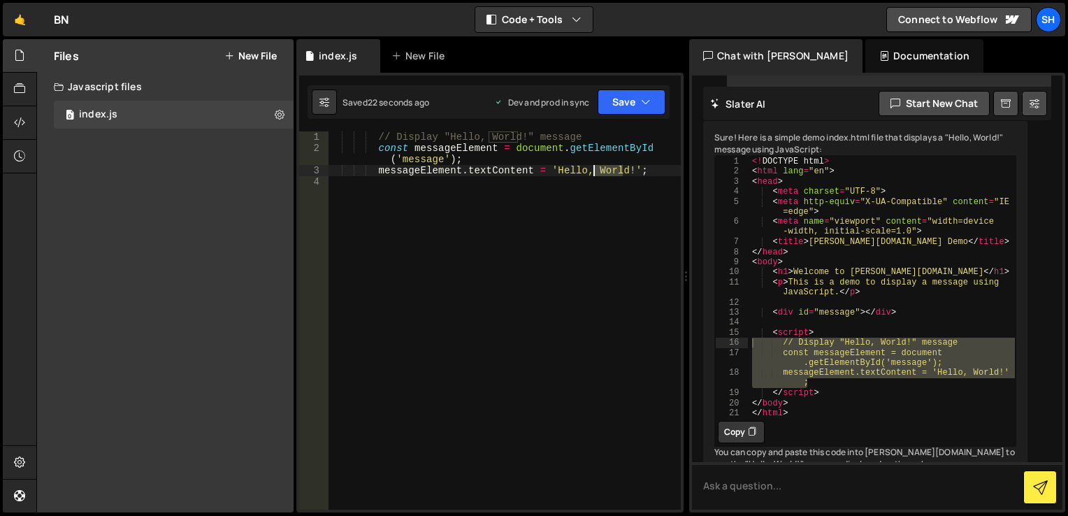
click at [605, 166] on div "// Display "Hello, World!" message const messageElement = document . getElement…" at bounding box center [504, 331] width 353 height 400
click at [605, 166] on div "Debug Explain Copy" at bounding box center [639, 175] width 74 height 22
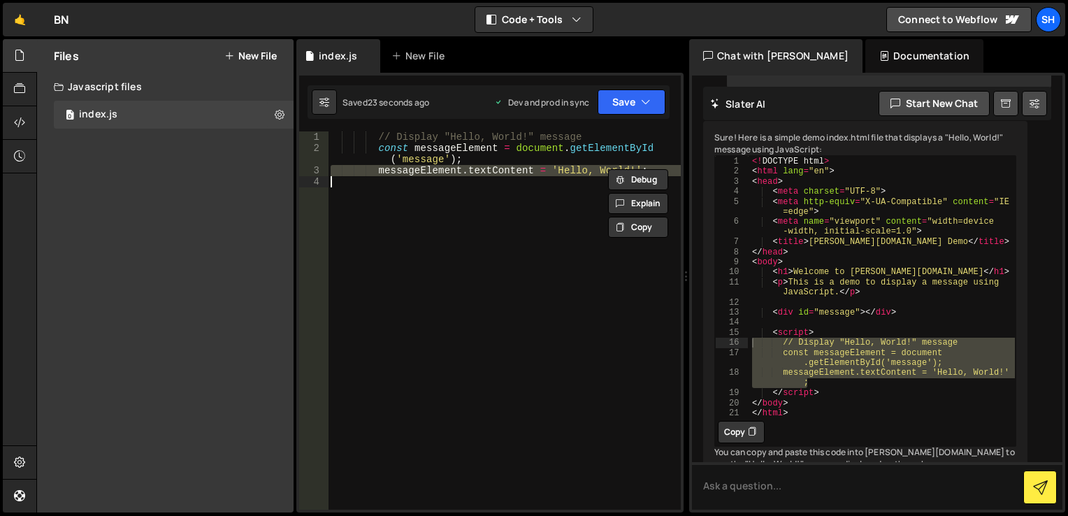
click at [605, 166] on div "Debug Explain Copy index.js New File Saved 23 seconds ago Dev and prod in sync …" at bounding box center [489, 276] width 387 height 474
click at [605, 166] on div "Debug Explain Copy" at bounding box center [639, 175] width 74 height 22
click at [593, 169] on div "// Display "Hello, World!" message const messageElement = document . getElement…" at bounding box center [504, 331] width 353 height 400
click at [593, 169] on div "// Display "Hello, World!" message const messageElement = document . getElement…" at bounding box center [504, 320] width 353 height 378
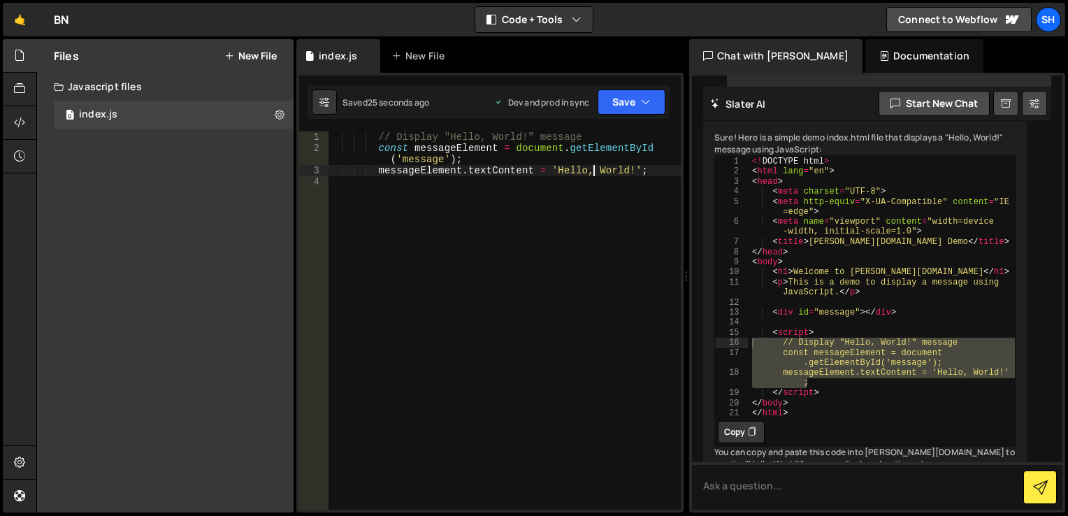
click at [593, 169] on div "// Display "Hello, World!" message const messageElement = document . getElement…" at bounding box center [504, 331] width 353 height 400
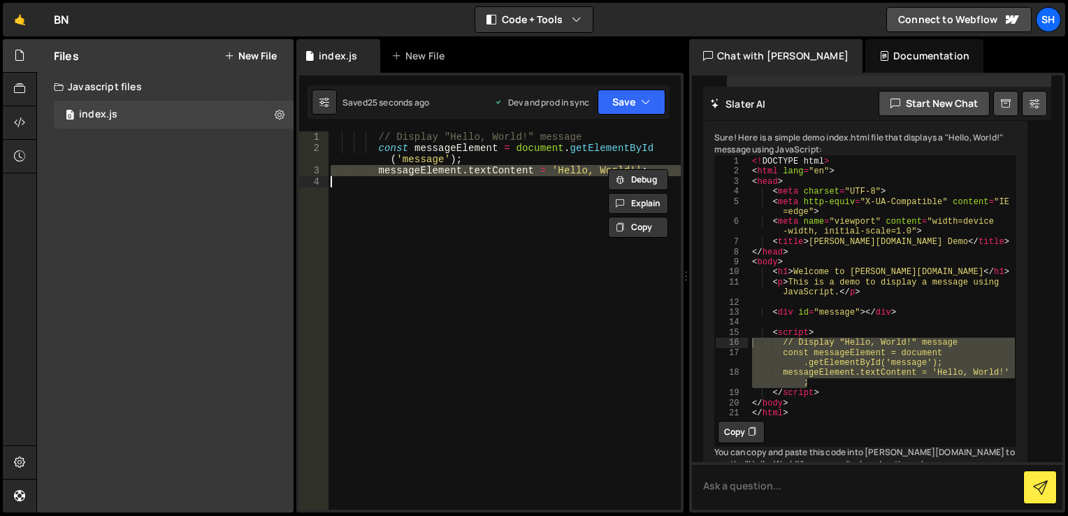
click at [593, 169] on div "// Display "Hello, World!" message const messageElement = document . getElement…" at bounding box center [504, 331] width 353 height 400
type textarea "messageElement.textContent = 'Hello, World!';"
click at [567, 205] on div "// Display "Hello, World!" message const messageElement = document . getElement…" at bounding box center [504, 320] width 353 height 378
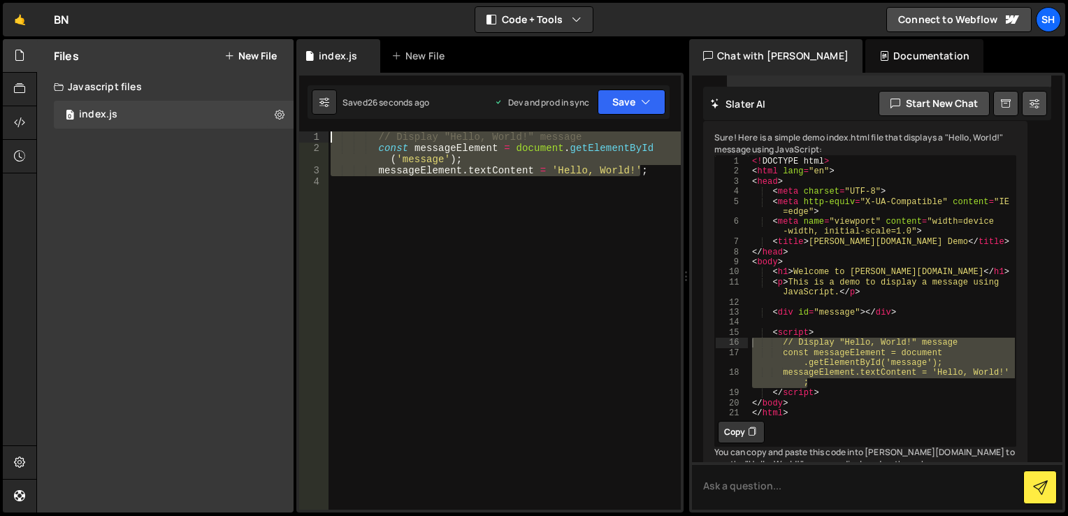
drag, startPoint x: 674, startPoint y: 175, endPoint x: 296, endPoint y: 106, distance: 384.4
click at [296, 106] on div "Files New File Javascript files 0 index.js 0 CSS files Copy share link Edit Fil…" at bounding box center [552, 276] width 1032 height 474
type textarea "// Display "Hello, World!" message const messageElement = document.getElementBy…"
click at [640, 168] on button "Explain" at bounding box center [638, 169] width 60 height 21
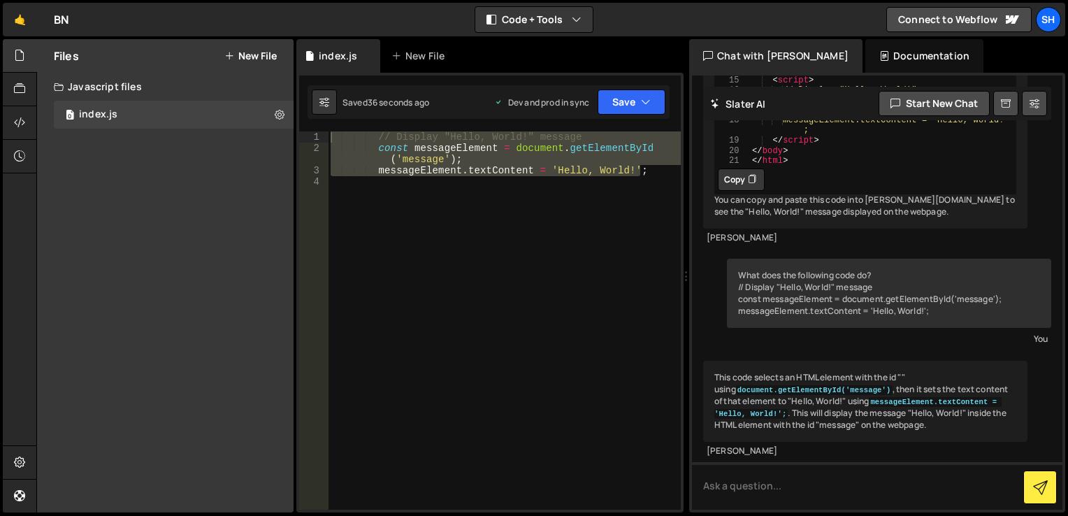
scroll to position [306, 0]
